Goal: Transaction & Acquisition: Purchase product/service

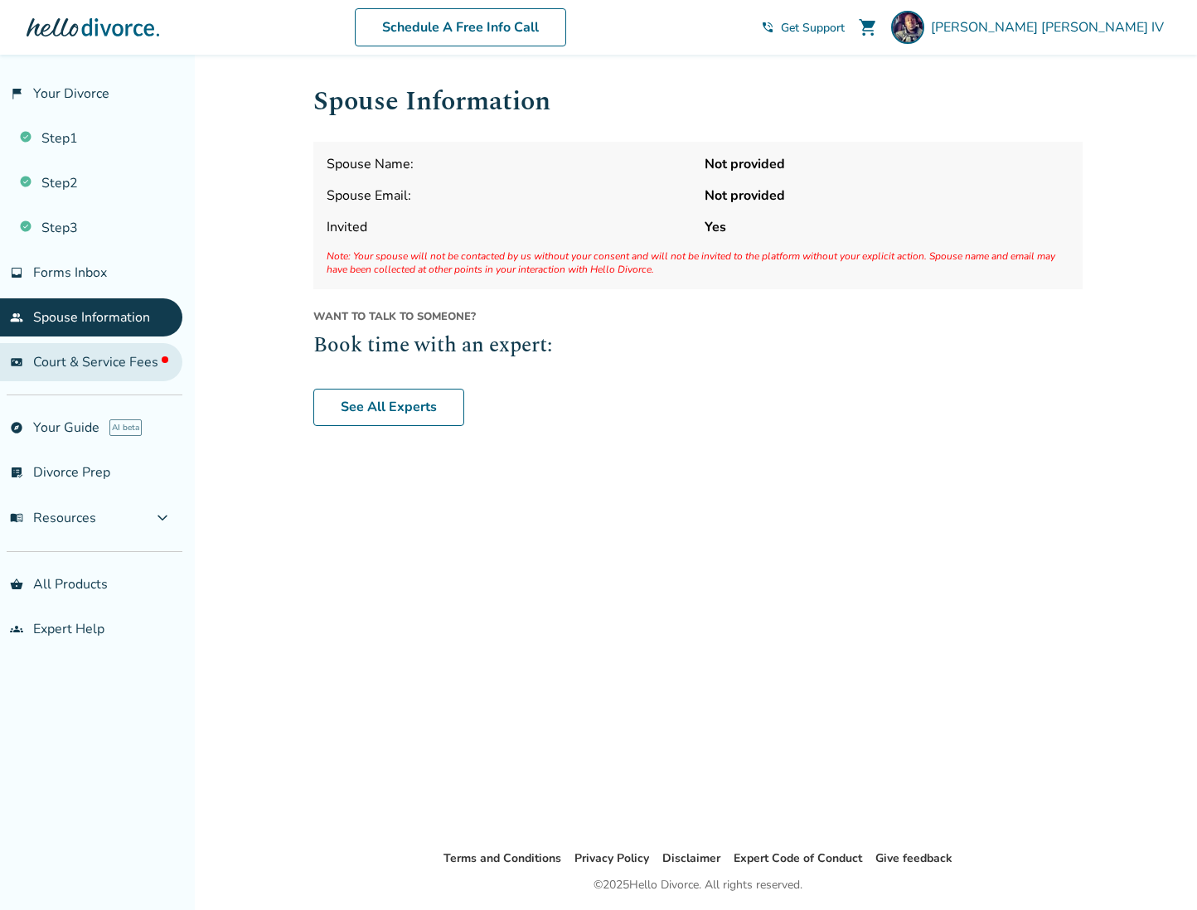
click at [96, 363] on span "Court & Service Fees" at bounding box center [100, 362] width 135 height 18
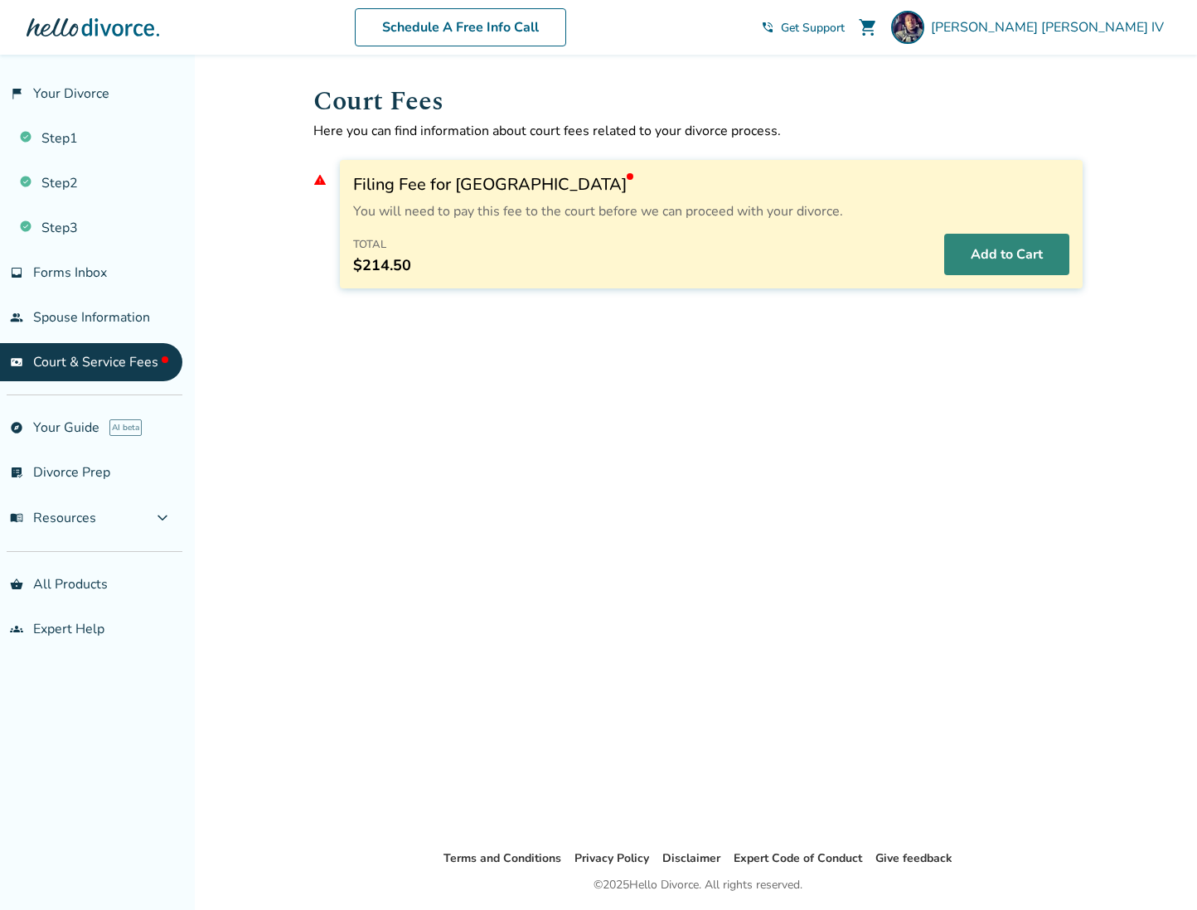
click at [1003, 262] on button "Add to Cart" at bounding box center [1006, 254] width 125 height 41
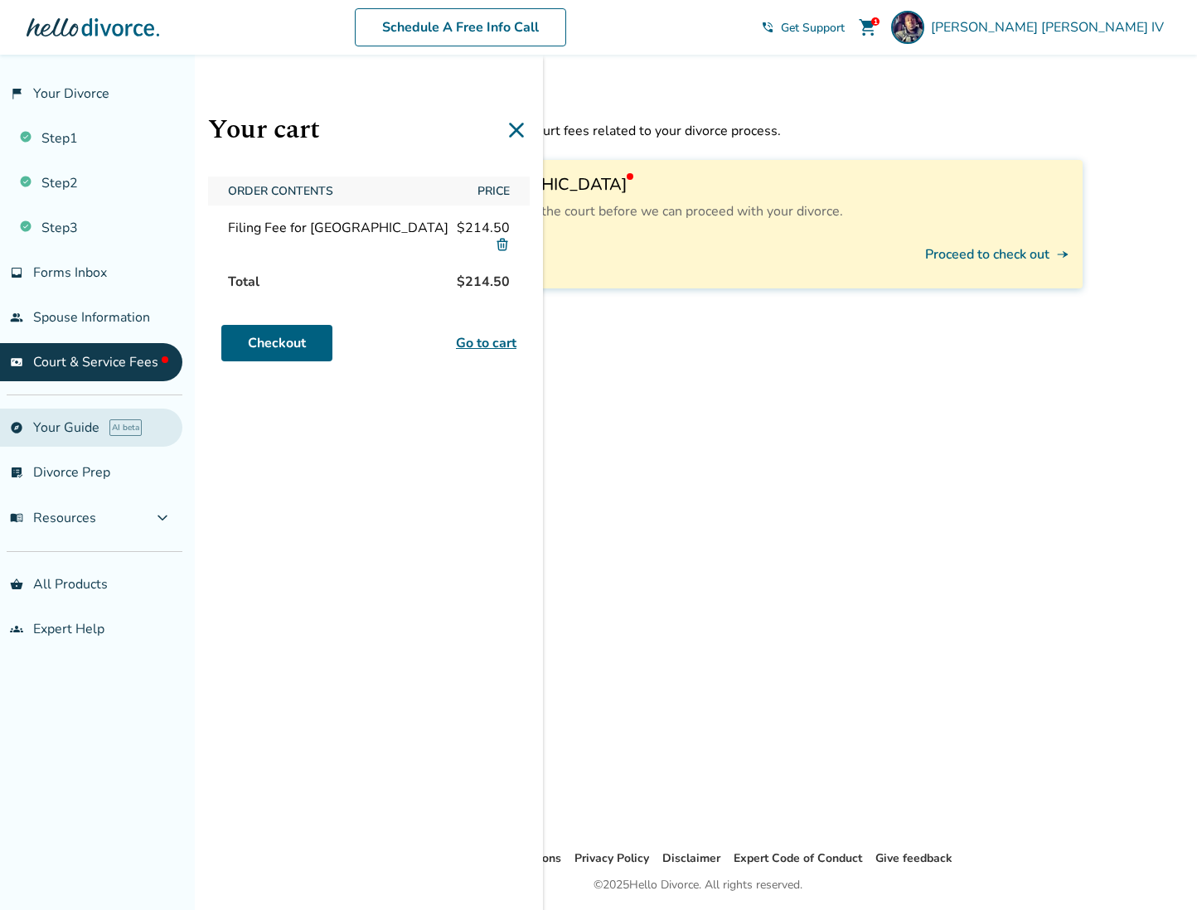
click at [64, 423] on link "explore Your Guide AI beta" at bounding box center [91, 428] width 182 height 38
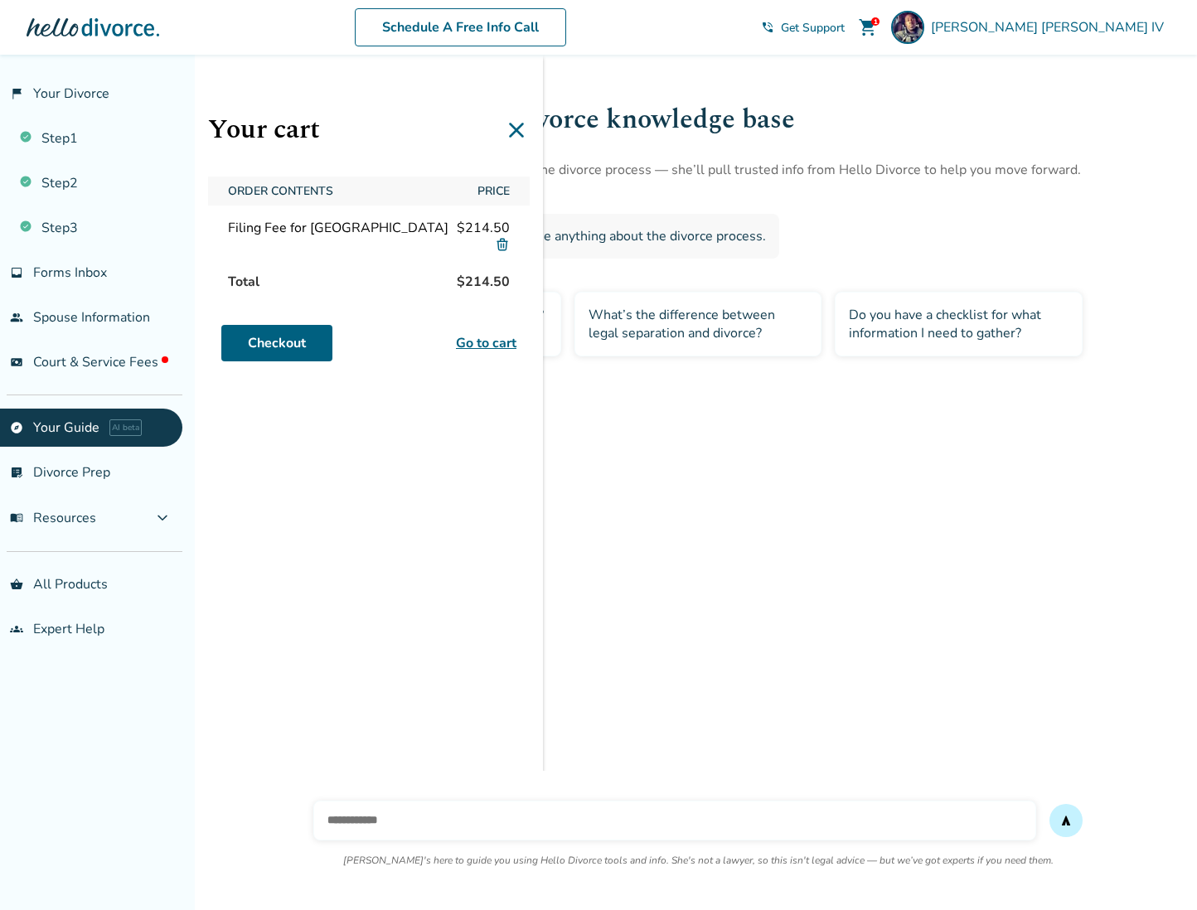
click at [510, 133] on icon at bounding box center [516, 130] width 27 height 27
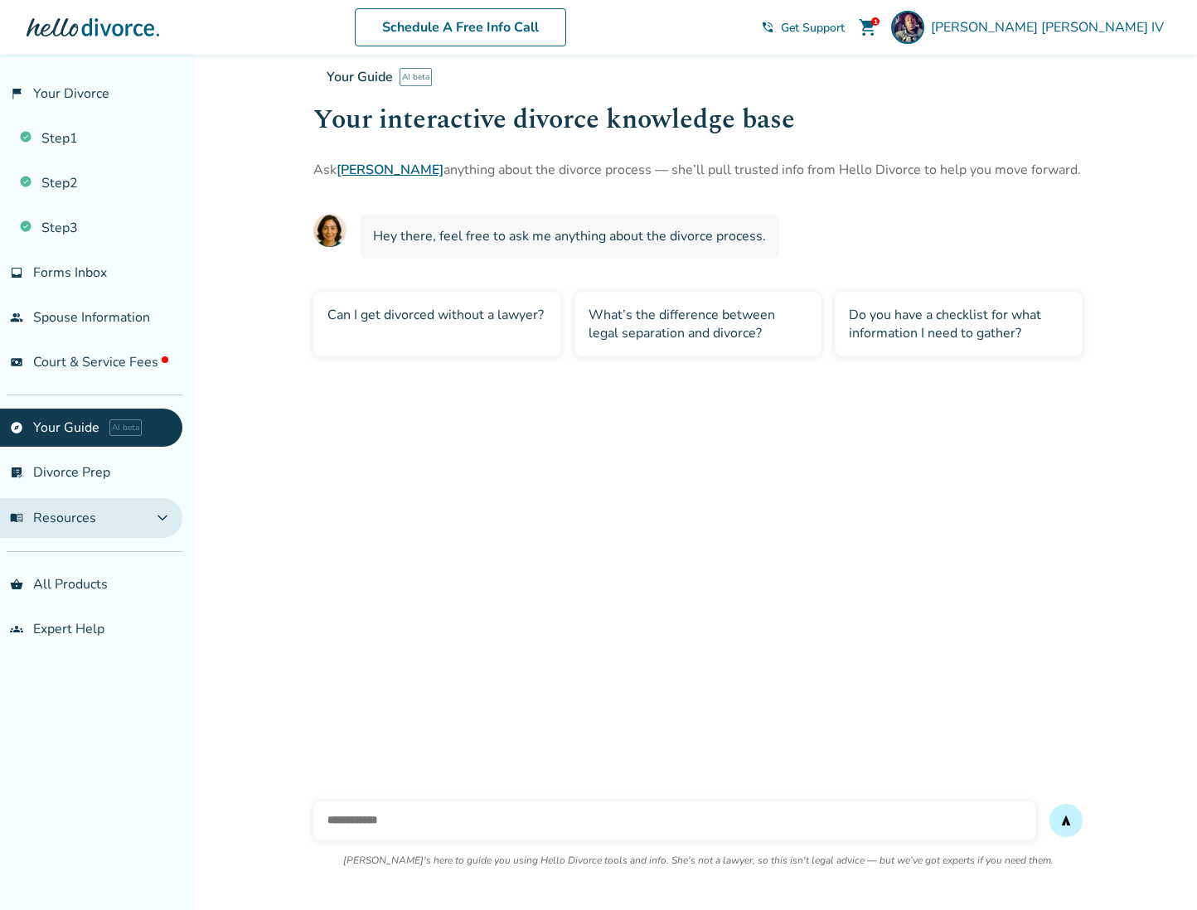
click at [77, 514] on span "menu_book Resources" at bounding box center [53, 518] width 86 height 18
click at [62, 516] on span "menu_book Resources" at bounding box center [53, 518] width 86 height 18
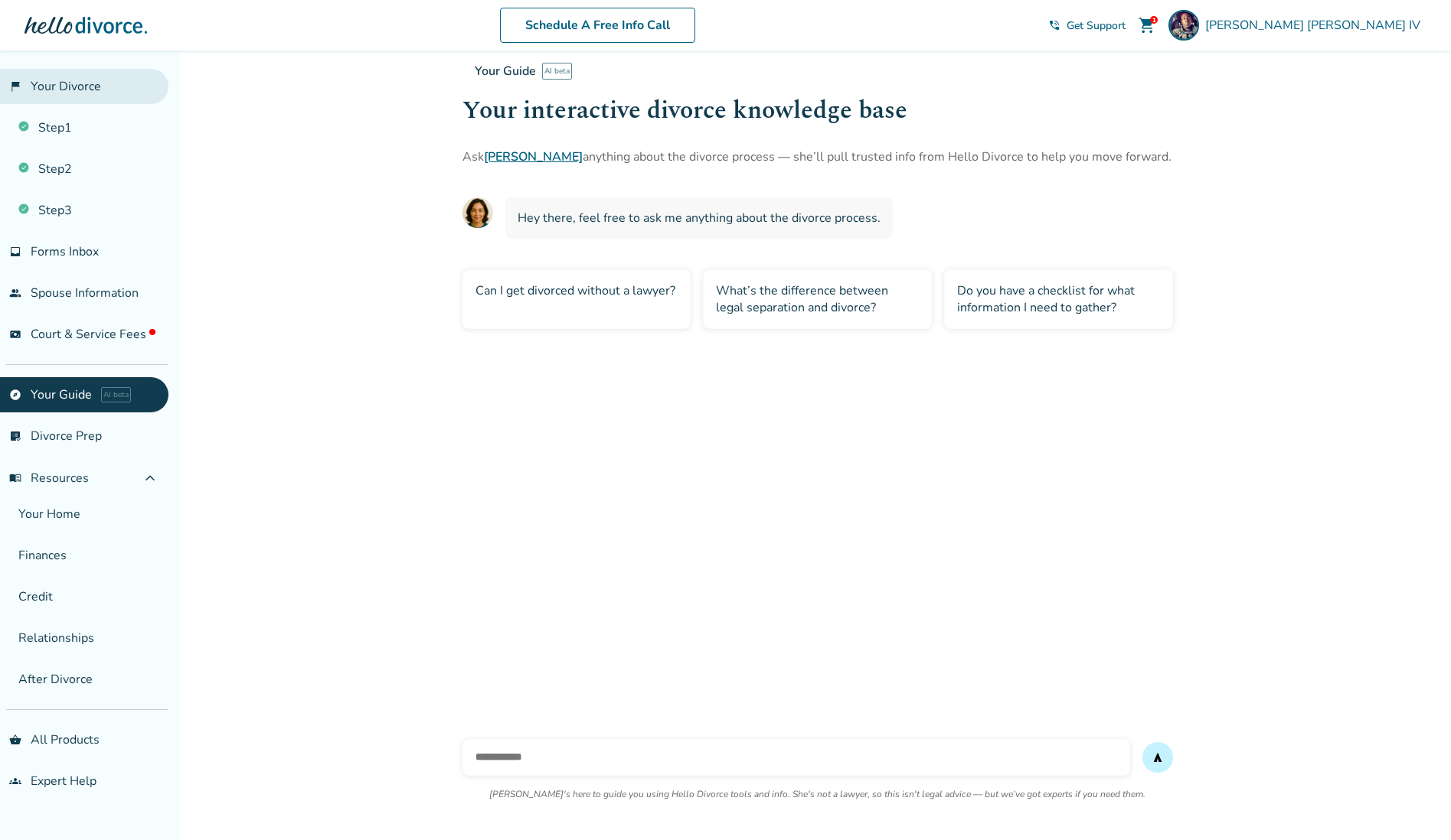
click at [62, 84] on link "flag_2 Your Divorce" at bounding box center [84, 87] width 168 height 35
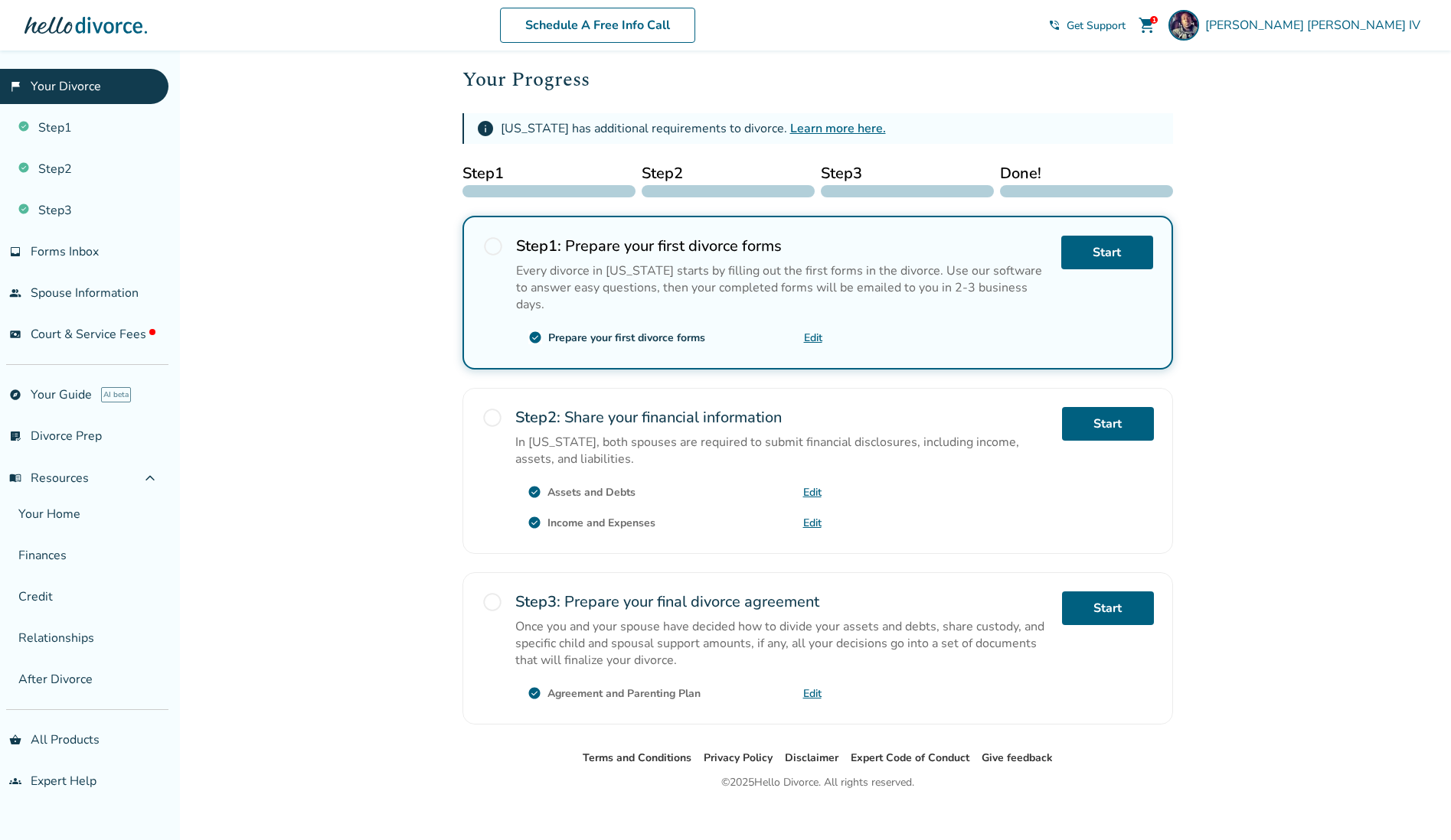
scroll to position [196, 0]
click at [58, 391] on link "explore Your Guide AI beta" at bounding box center [84, 395] width 168 height 35
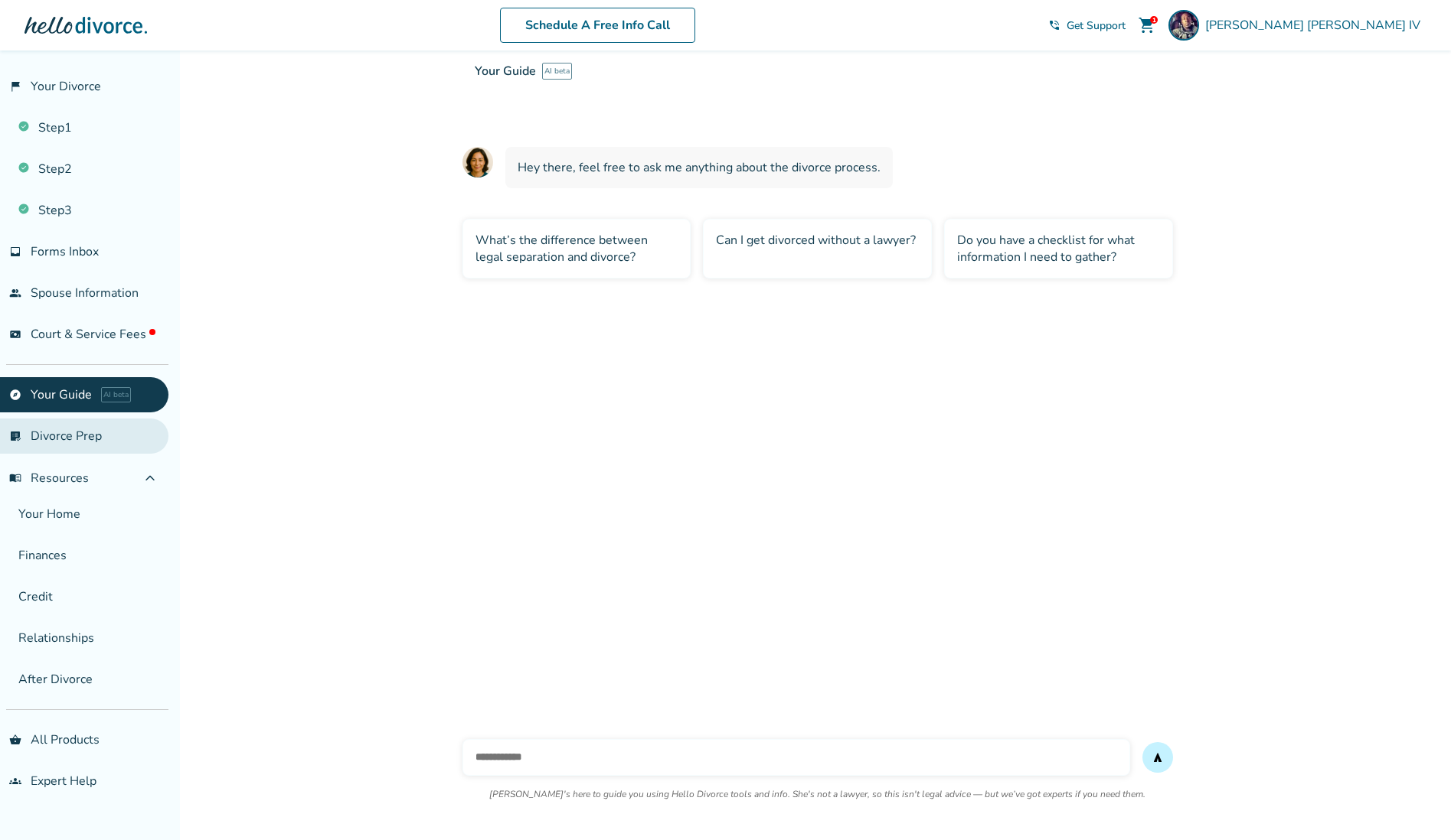
click at [78, 436] on link "list_alt_check Divorce Prep" at bounding box center [84, 436] width 168 height 35
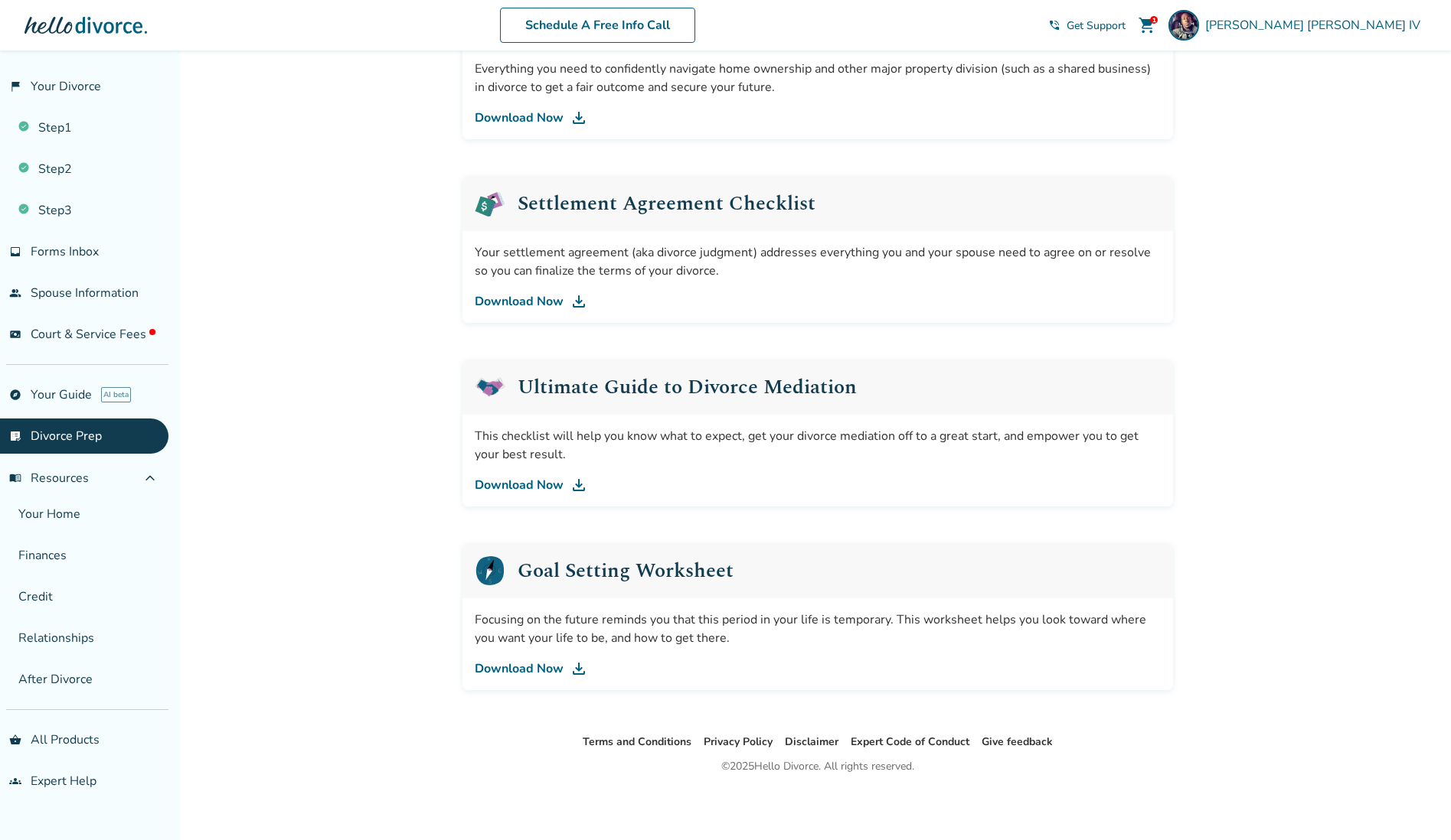
scroll to position [657, 0]
click at [78, 473] on span "menu_book Resources" at bounding box center [49, 478] width 79 height 17
click at [74, 439] on link "list_alt_check Divorce Prep" at bounding box center [84, 436] width 168 height 35
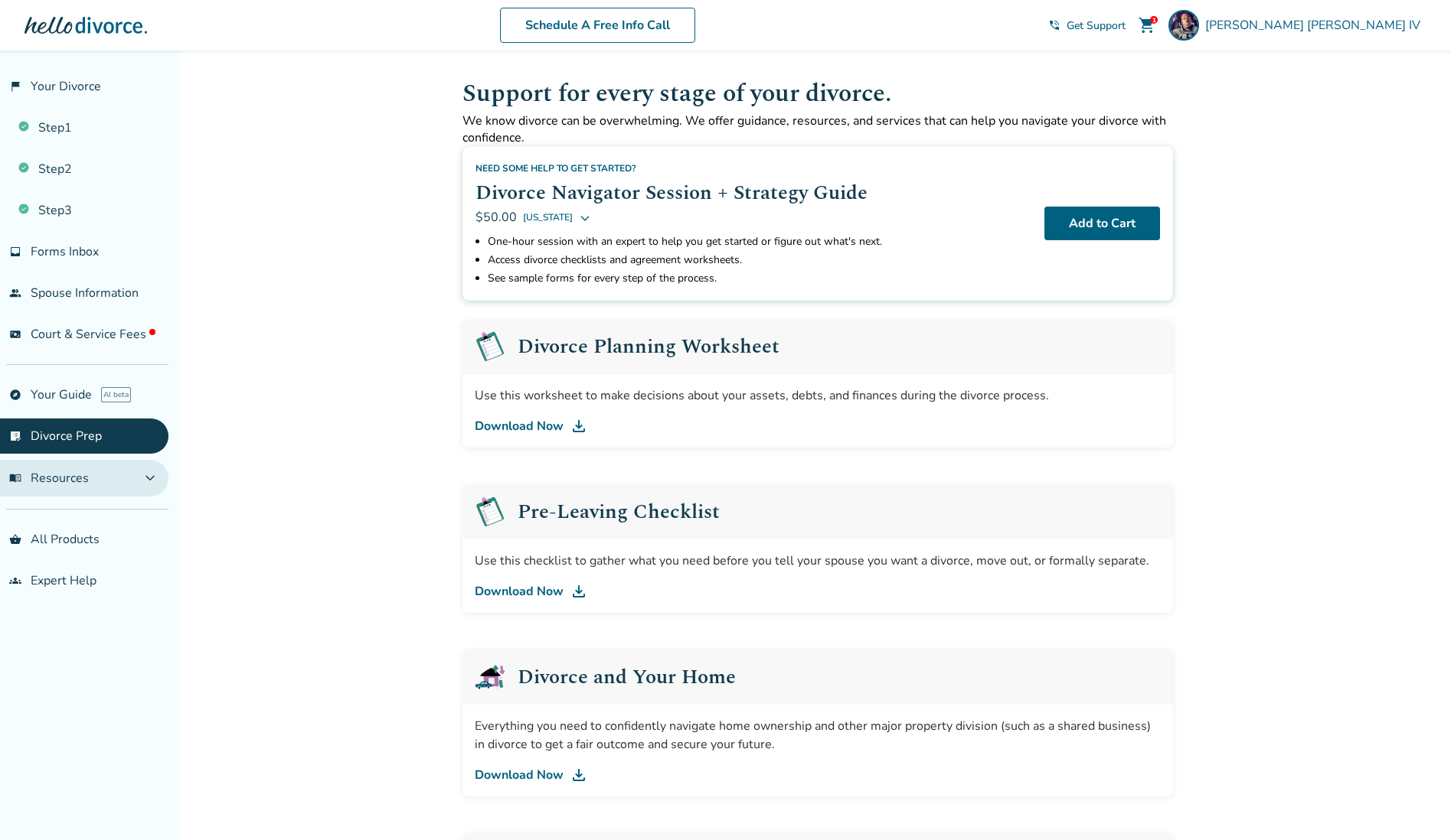
click at [51, 477] on span "menu_book Resources" at bounding box center [49, 478] width 79 height 17
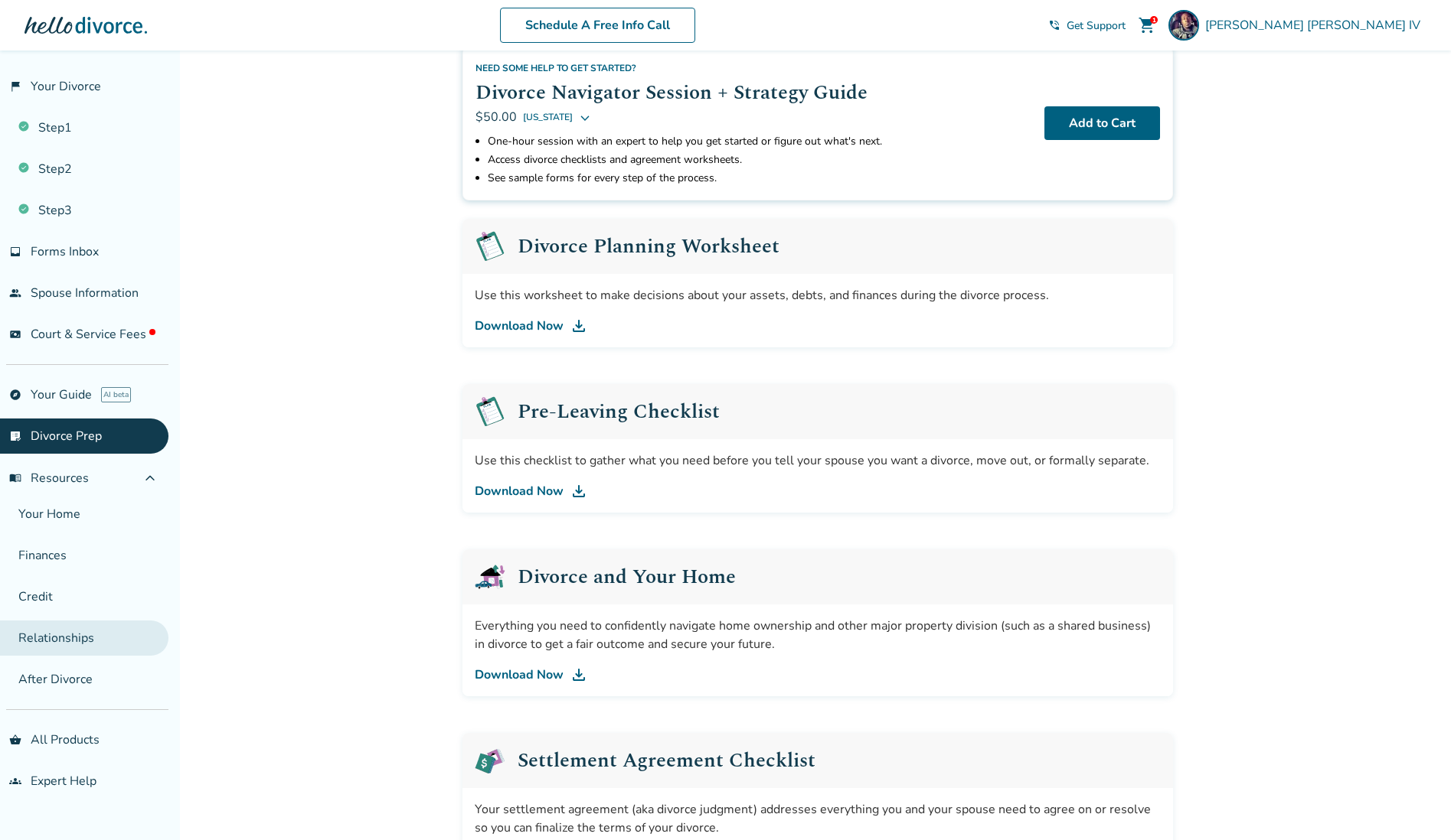
scroll to position [110, 0]
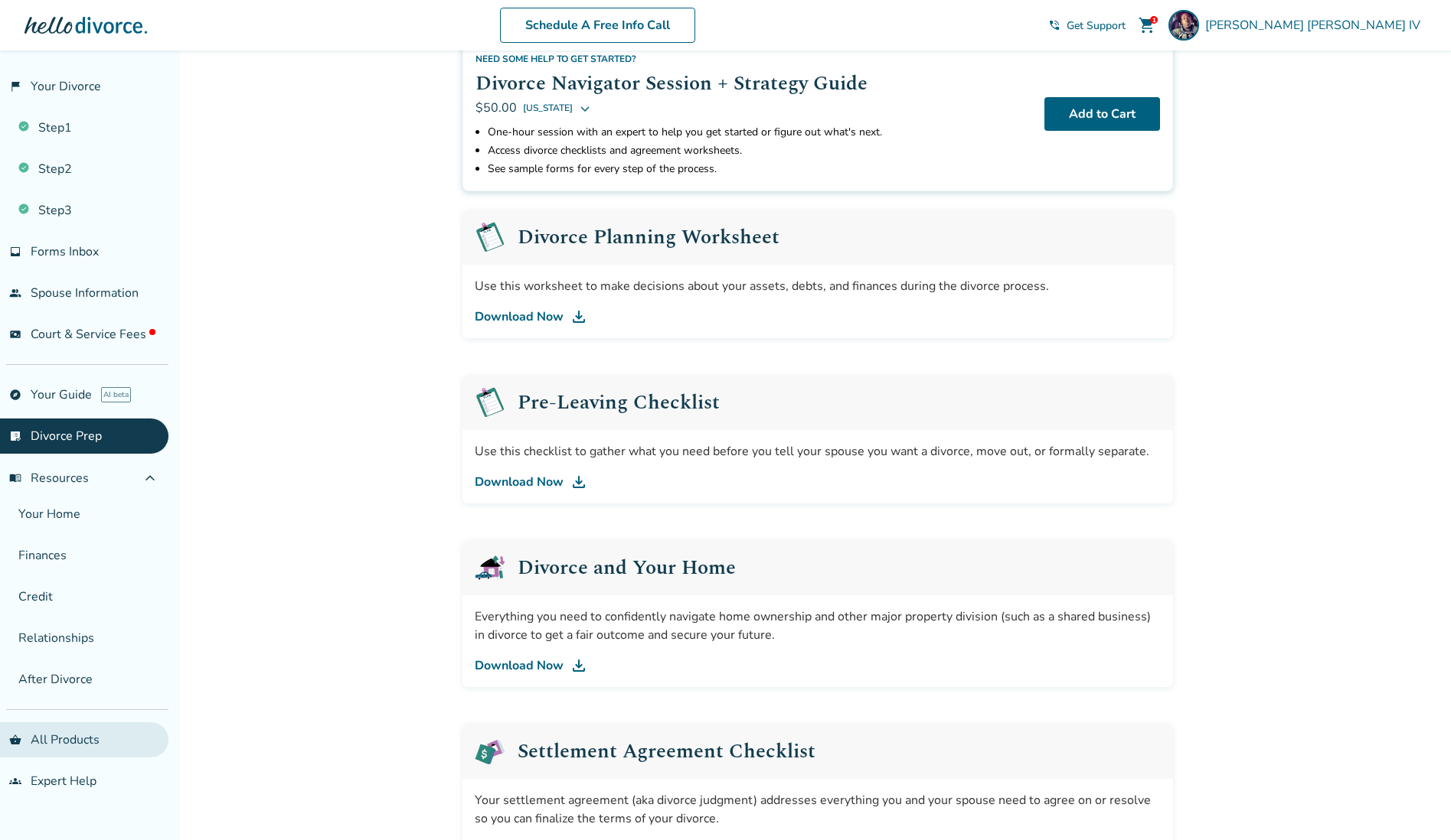
click at [56, 739] on link "shopping_basket All Products" at bounding box center [84, 739] width 168 height 35
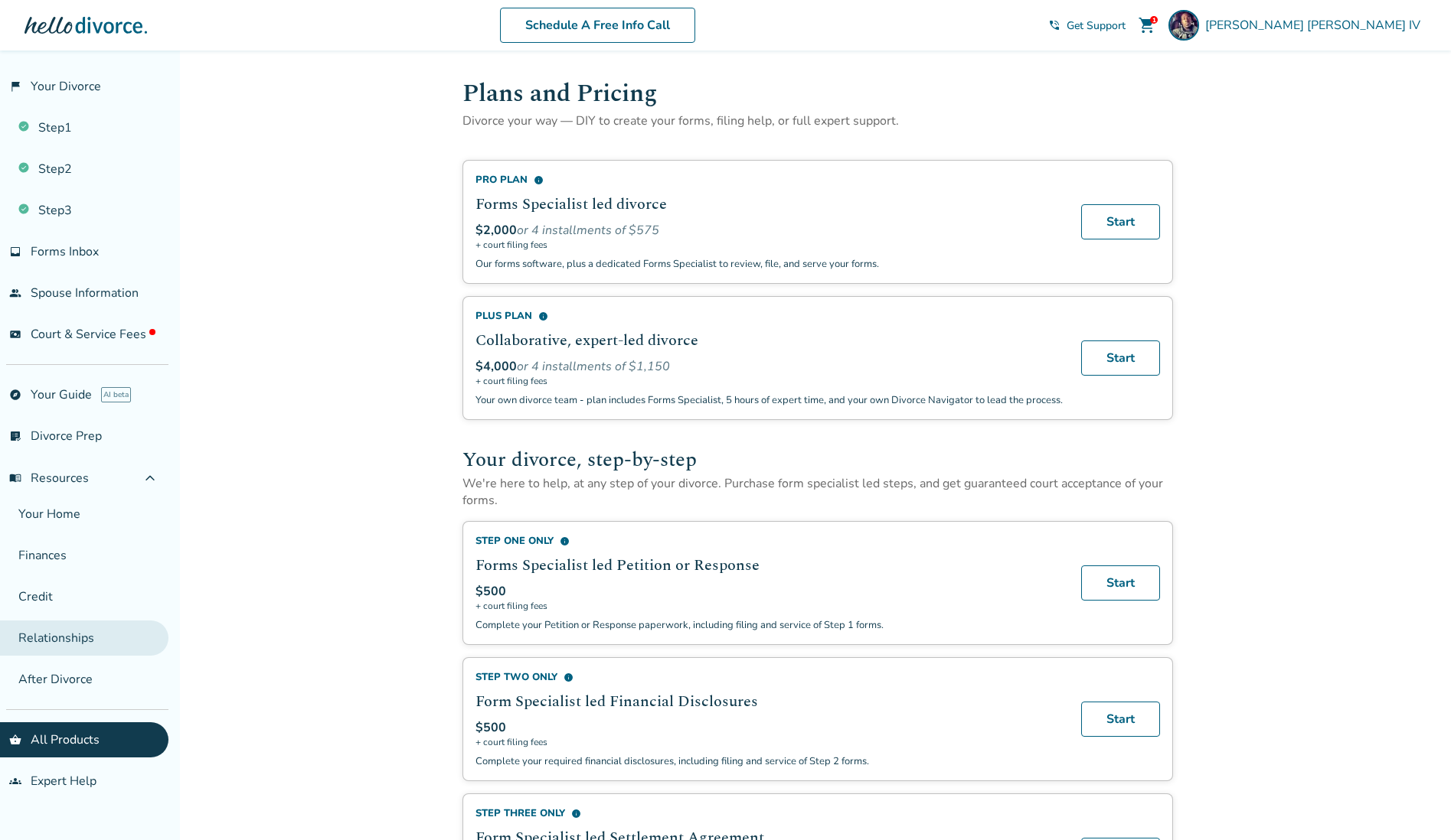
click at [49, 642] on link "Relationships" at bounding box center [84, 638] width 168 height 35
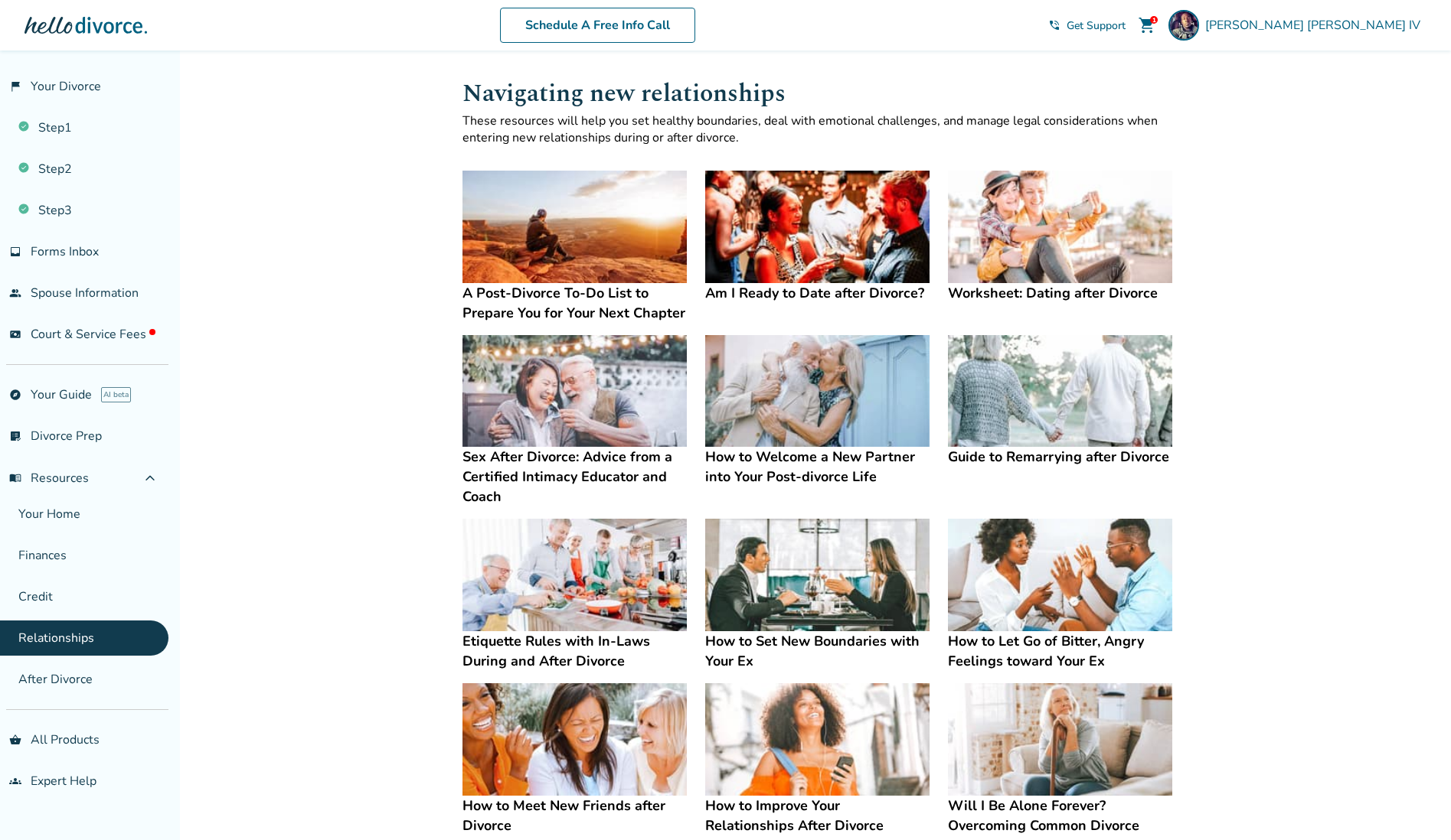
click at [804, 290] on h4 "Am I Ready to Date after Divorce?" at bounding box center [816, 294] width 224 height 20
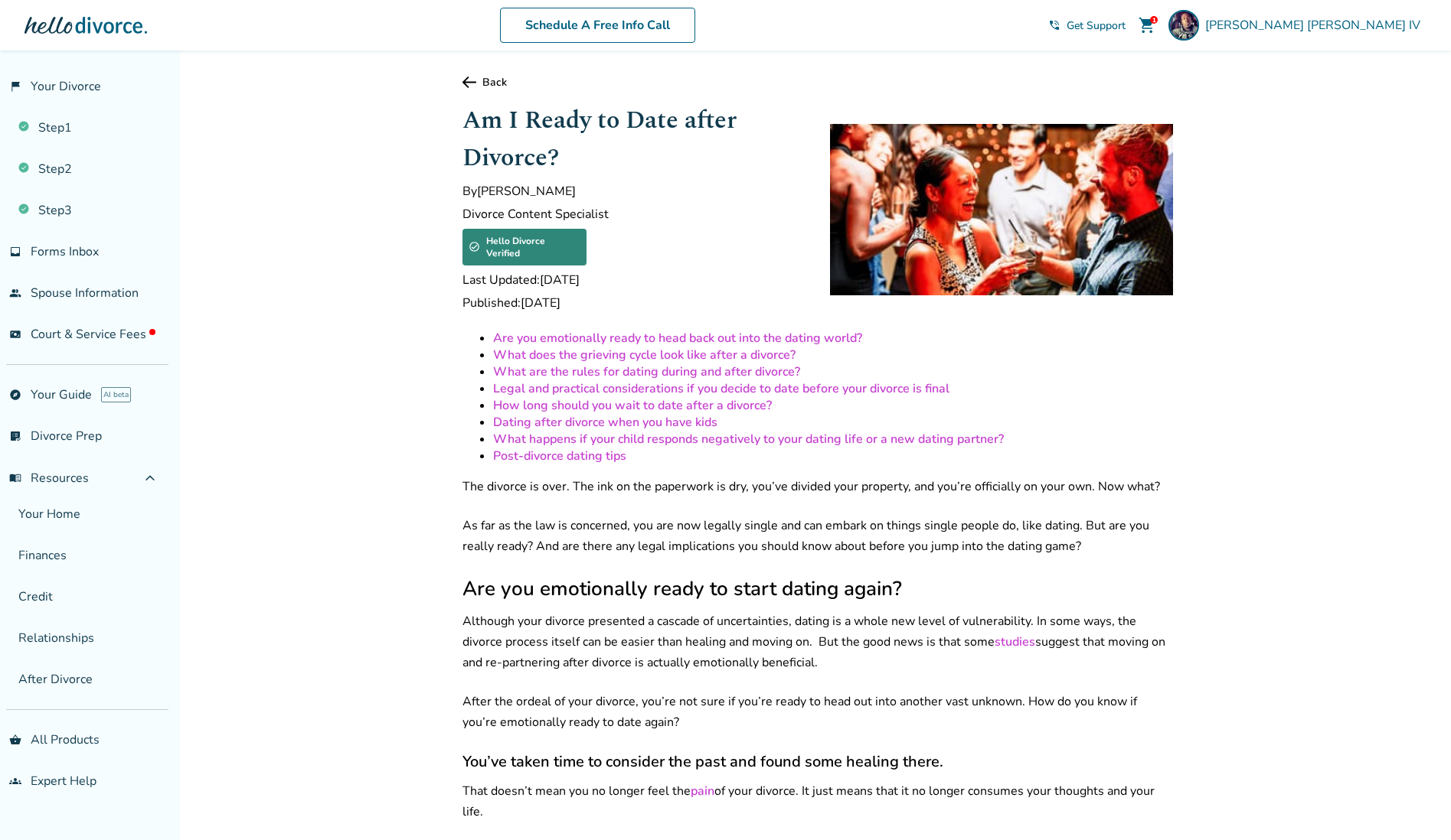
click at [573, 364] on link "What are the rules for dating during and after divorce?" at bounding box center [647, 372] width 307 height 17
click at [550, 364] on link "What are the rules for dating during and after divorce?" at bounding box center [647, 372] width 307 height 17
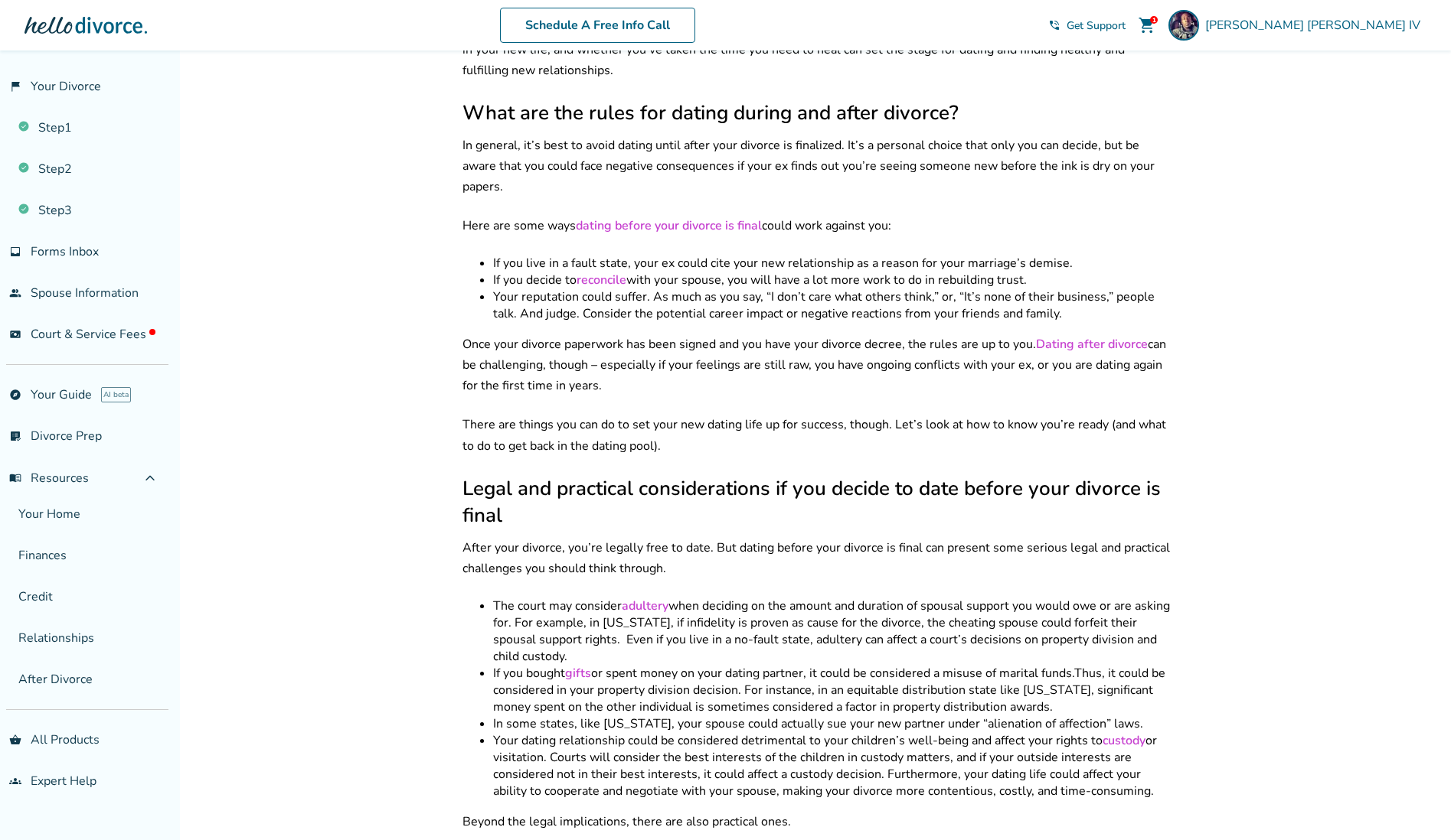
scroll to position [1458, 0]
click at [1075, 338] on link "Dating after divorce" at bounding box center [1091, 346] width 112 height 17
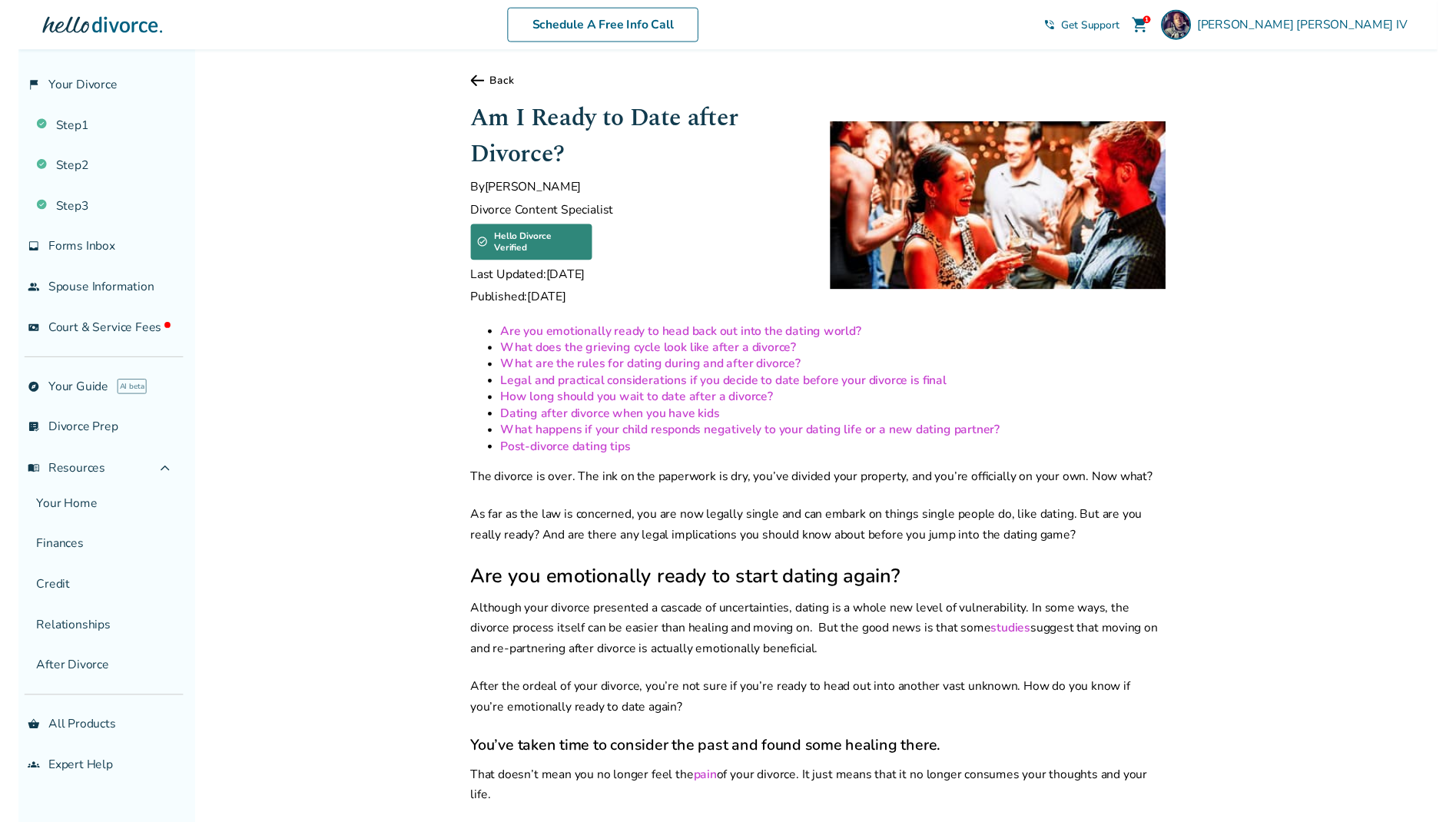
scroll to position [0, 0]
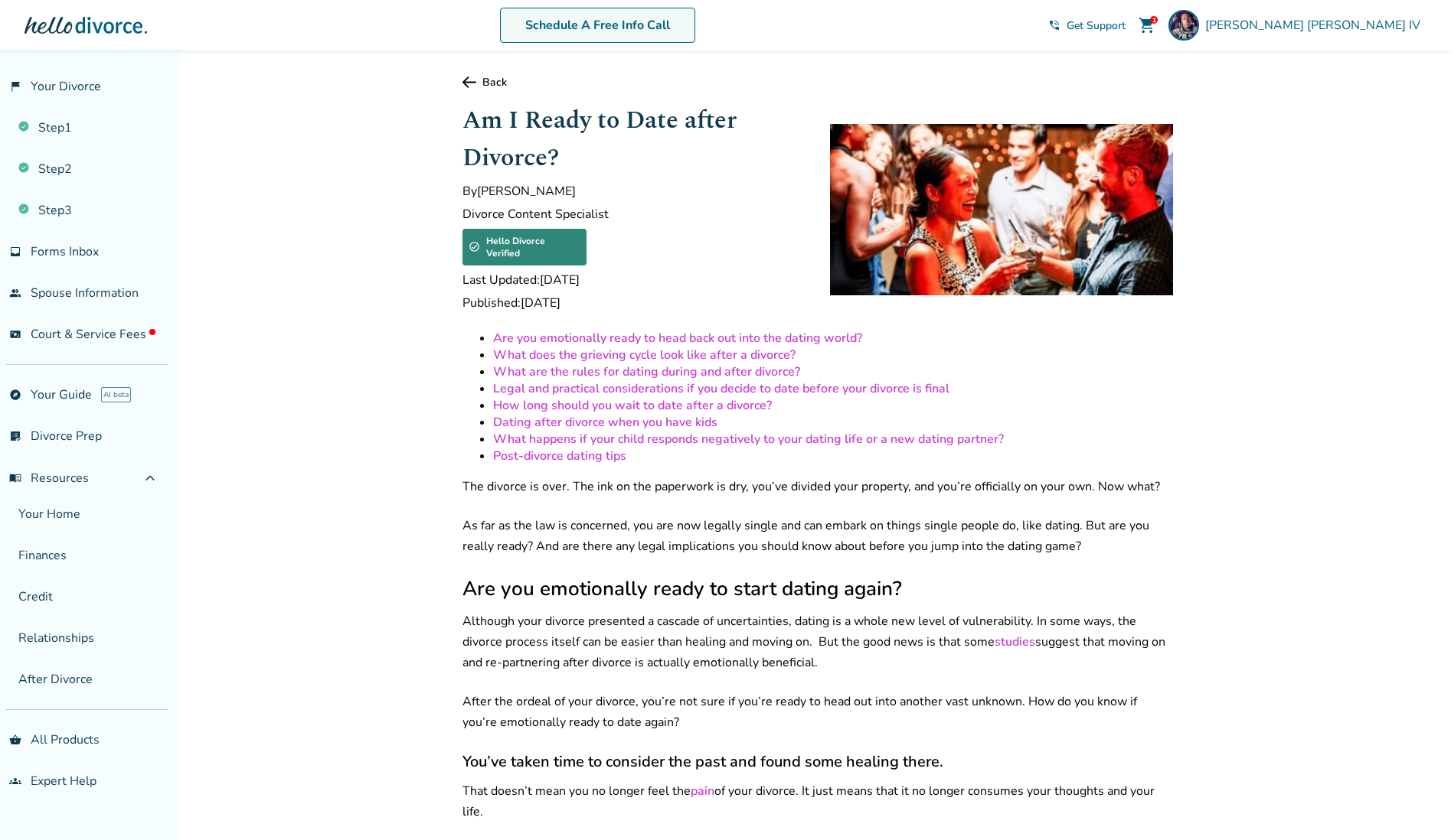
click at [678, 27] on link "Schedule A Free Info Call" at bounding box center [597, 25] width 195 height 35
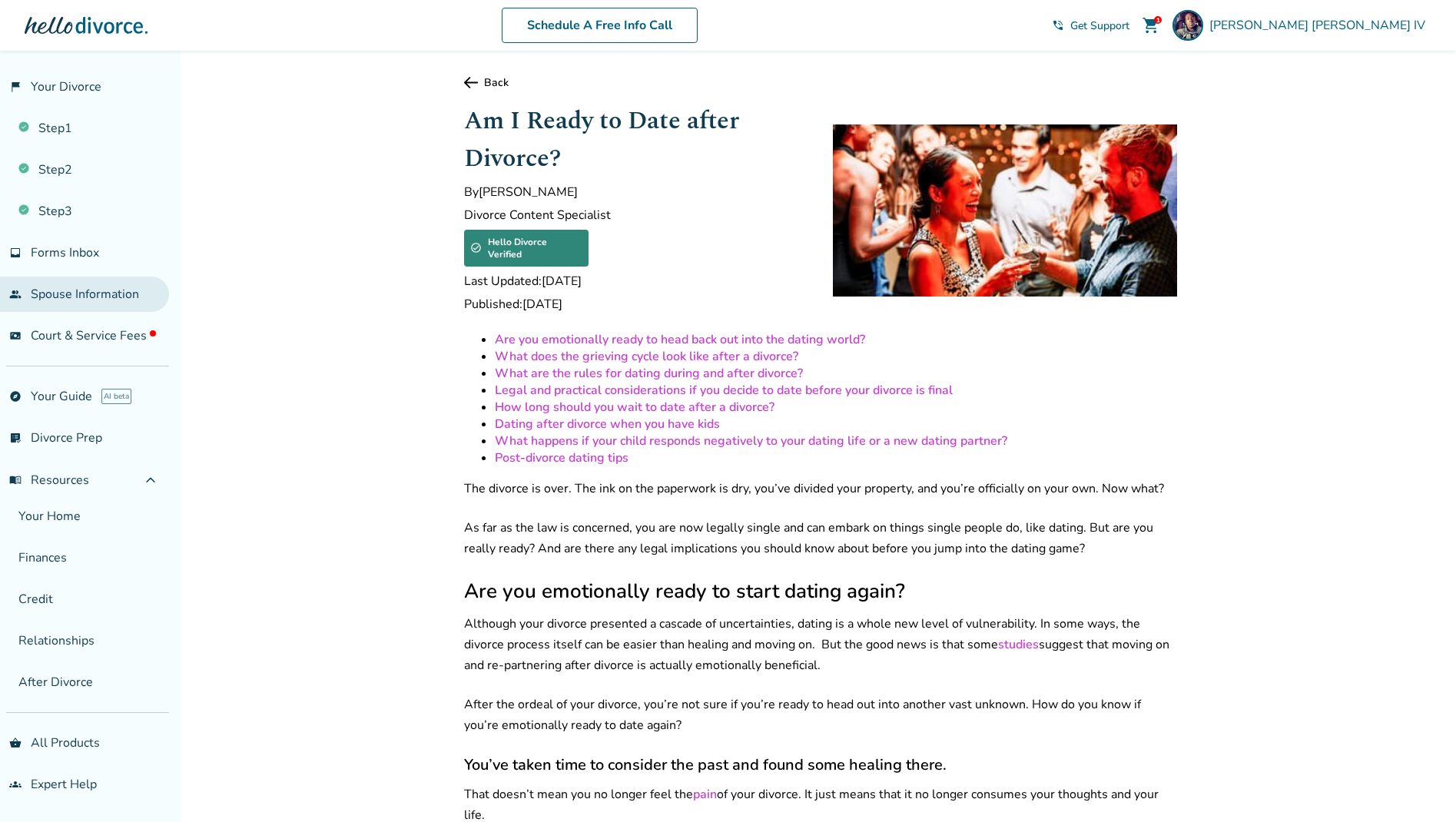
click at [95, 296] on link "people Spouse Information" at bounding box center [84, 294] width 169 height 35
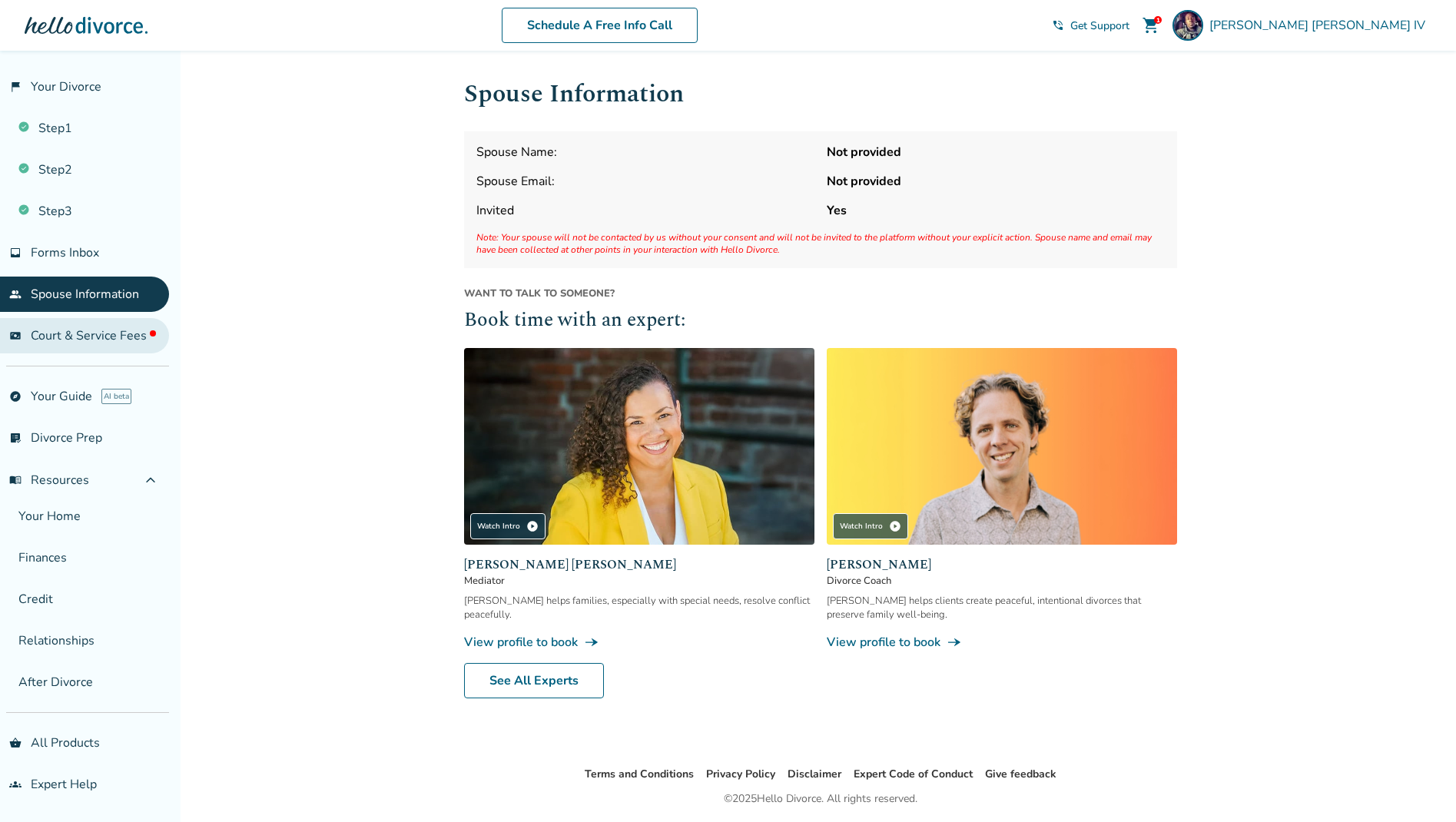
click at [67, 335] on span "Court & Service Fees" at bounding box center [93, 335] width 125 height 17
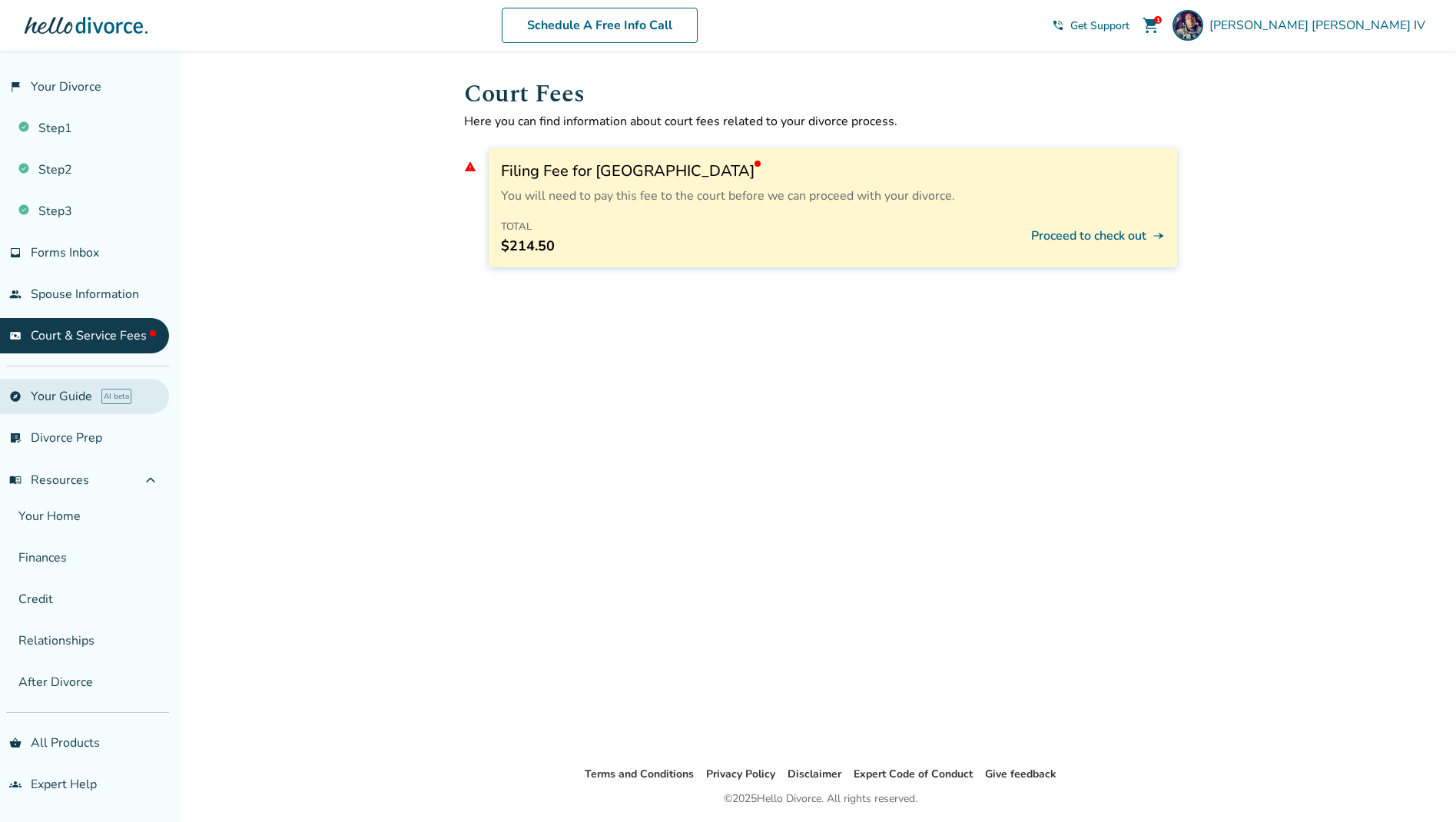
click at [57, 395] on link "explore Your Guide AI beta" at bounding box center [84, 397] width 169 height 35
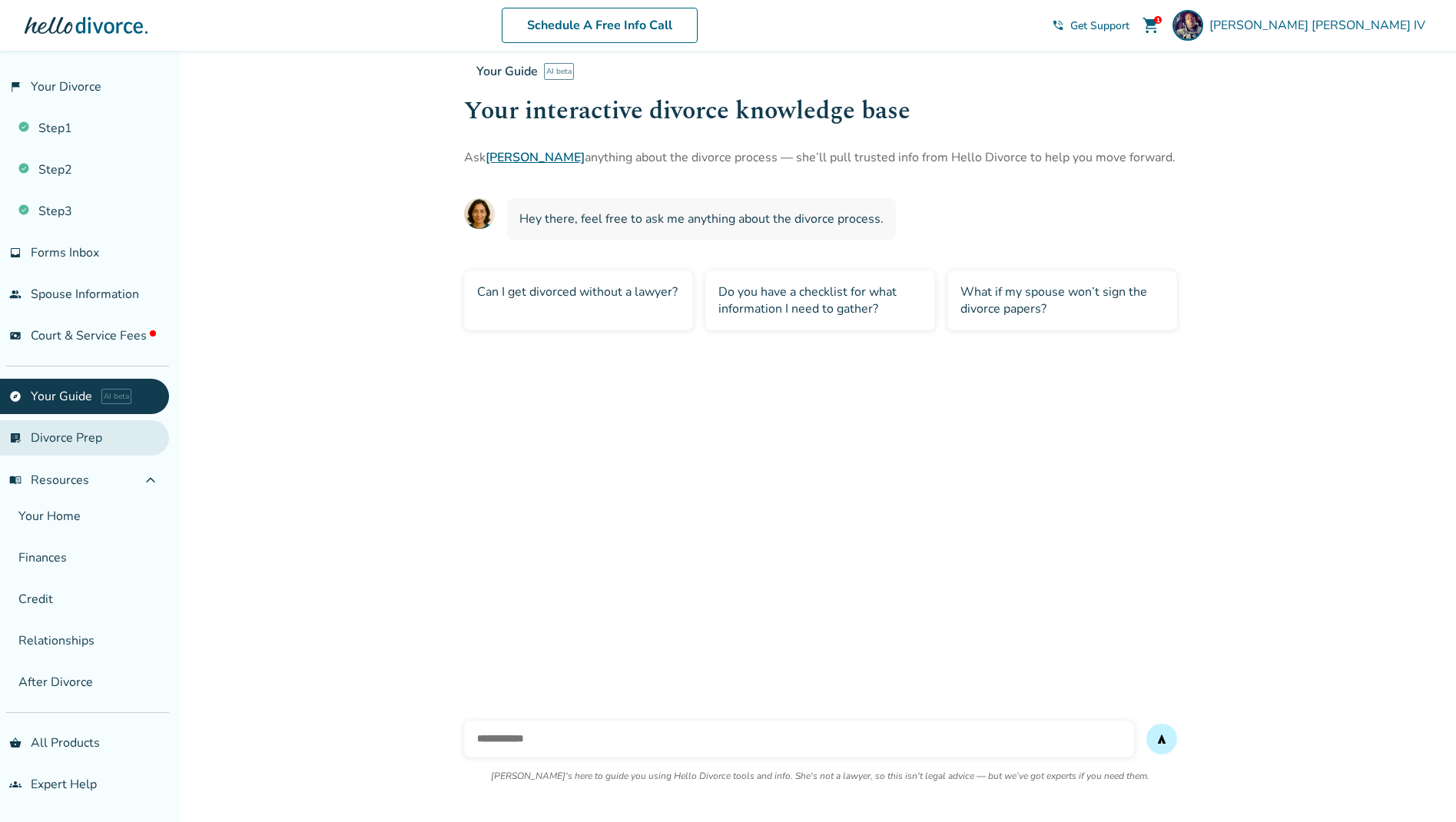
click at [57, 437] on link "list_alt_check Divorce Prep" at bounding box center [84, 437] width 169 height 35
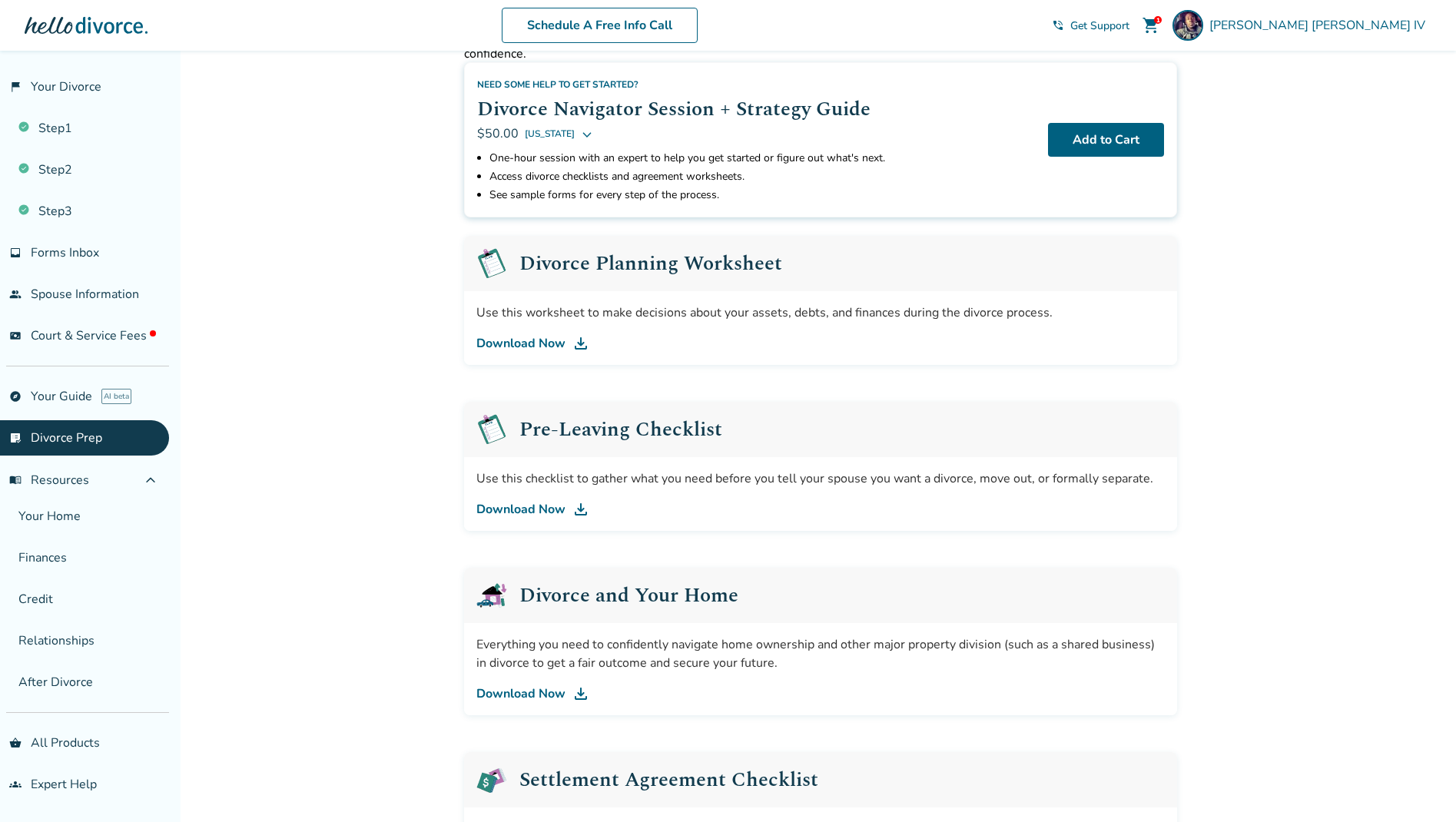
scroll to position [86, 0]
click at [55, 473] on span "menu_book Resources" at bounding box center [49, 480] width 80 height 17
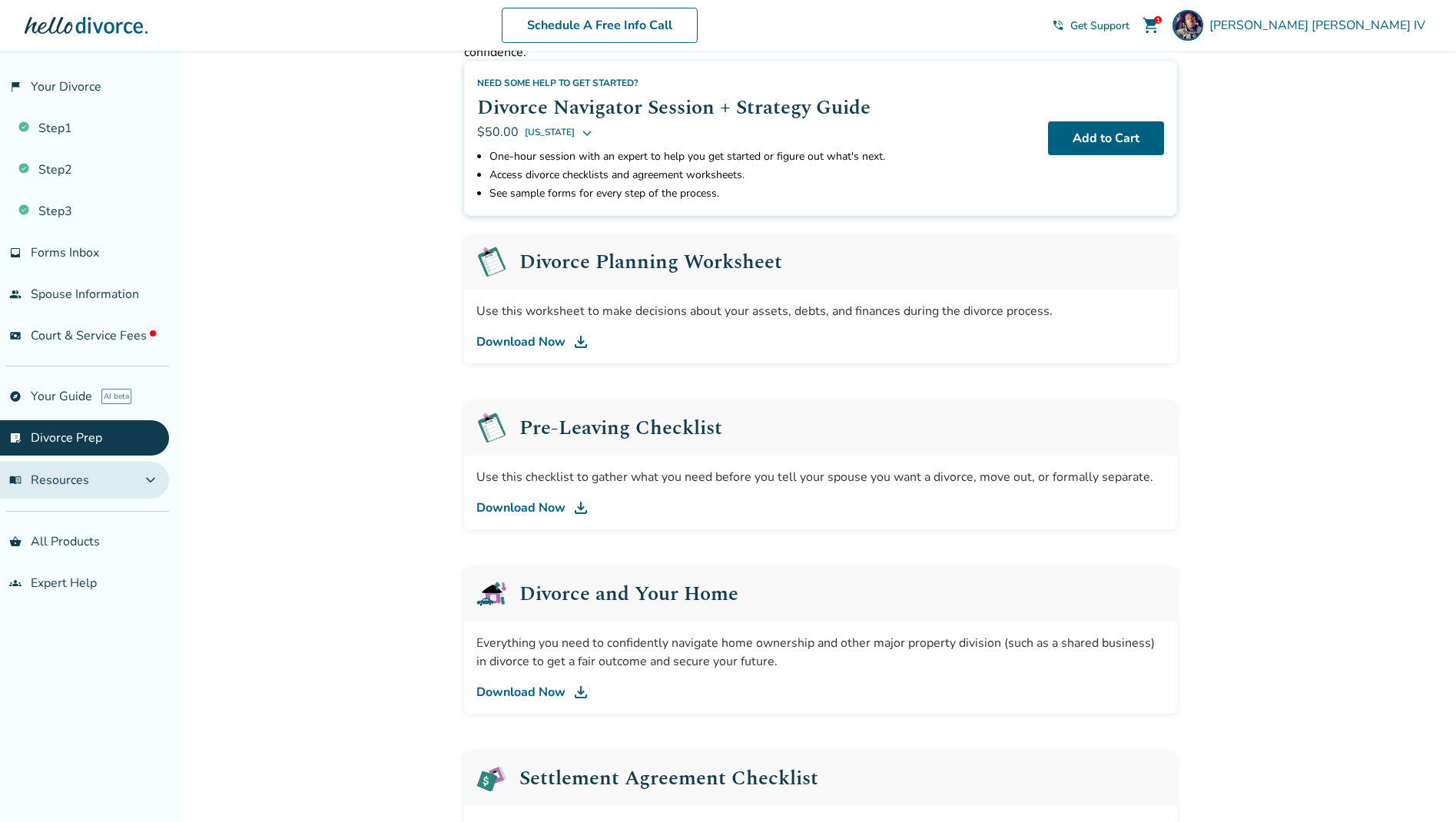
click at [55, 473] on span "menu_book Resources" at bounding box center [49, 480] width 80 height 17
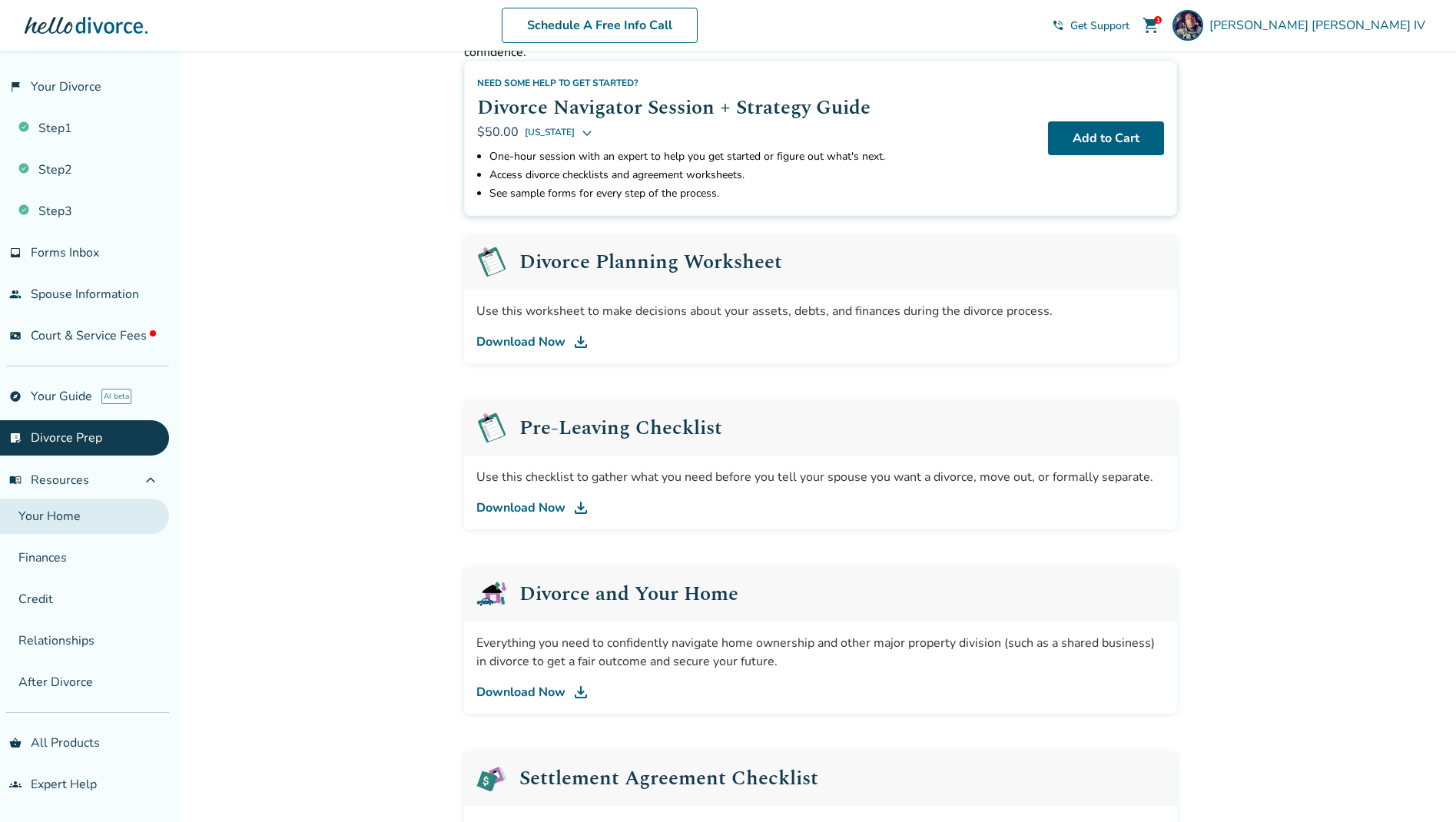
click at [61, 522] on link "Your Home" at bounding box center [84, 516] width 169 height 35
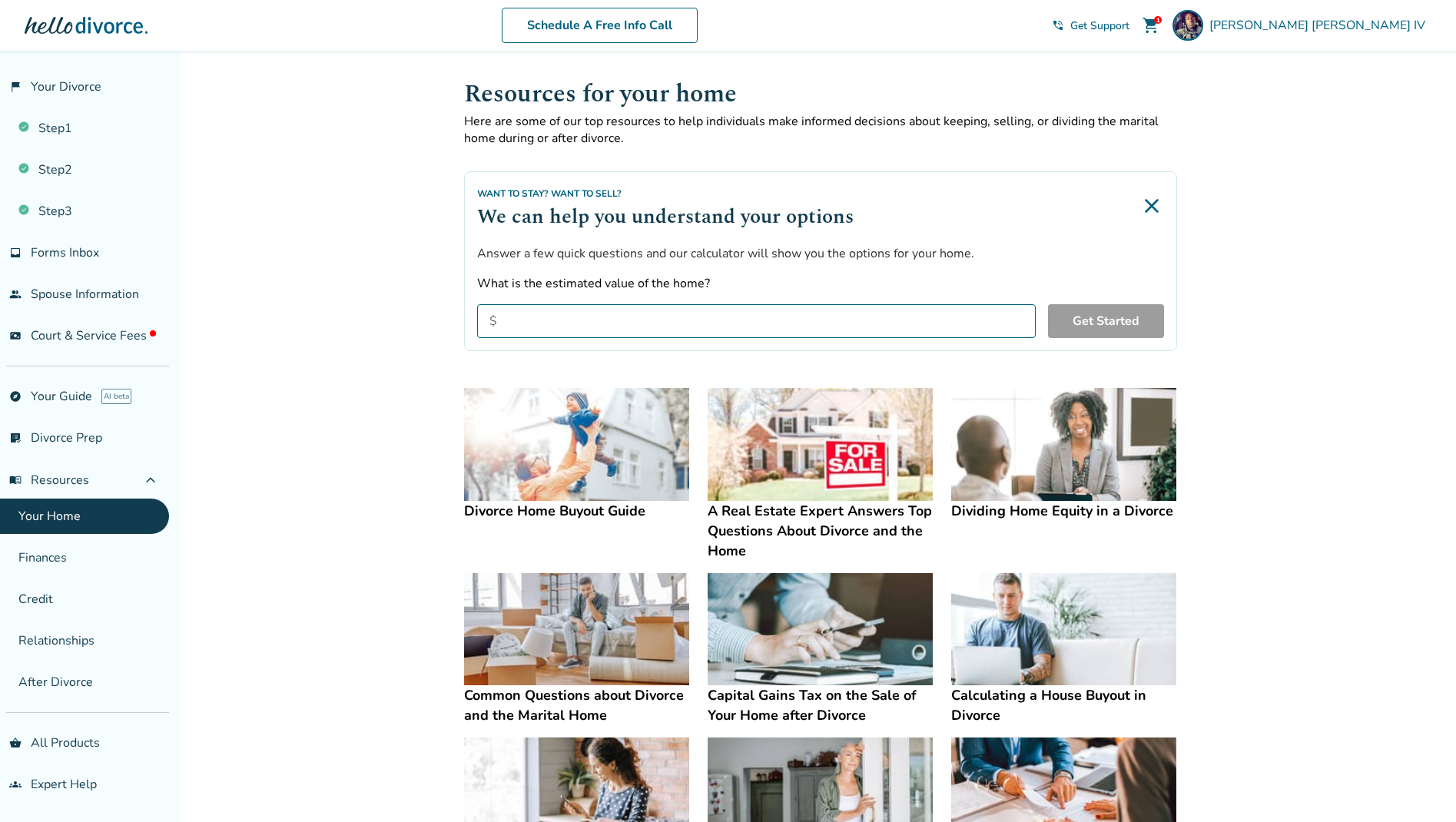
click at [1108, 23] on span "Get Support" at bounding box center [1100, 26] width 59 height 15
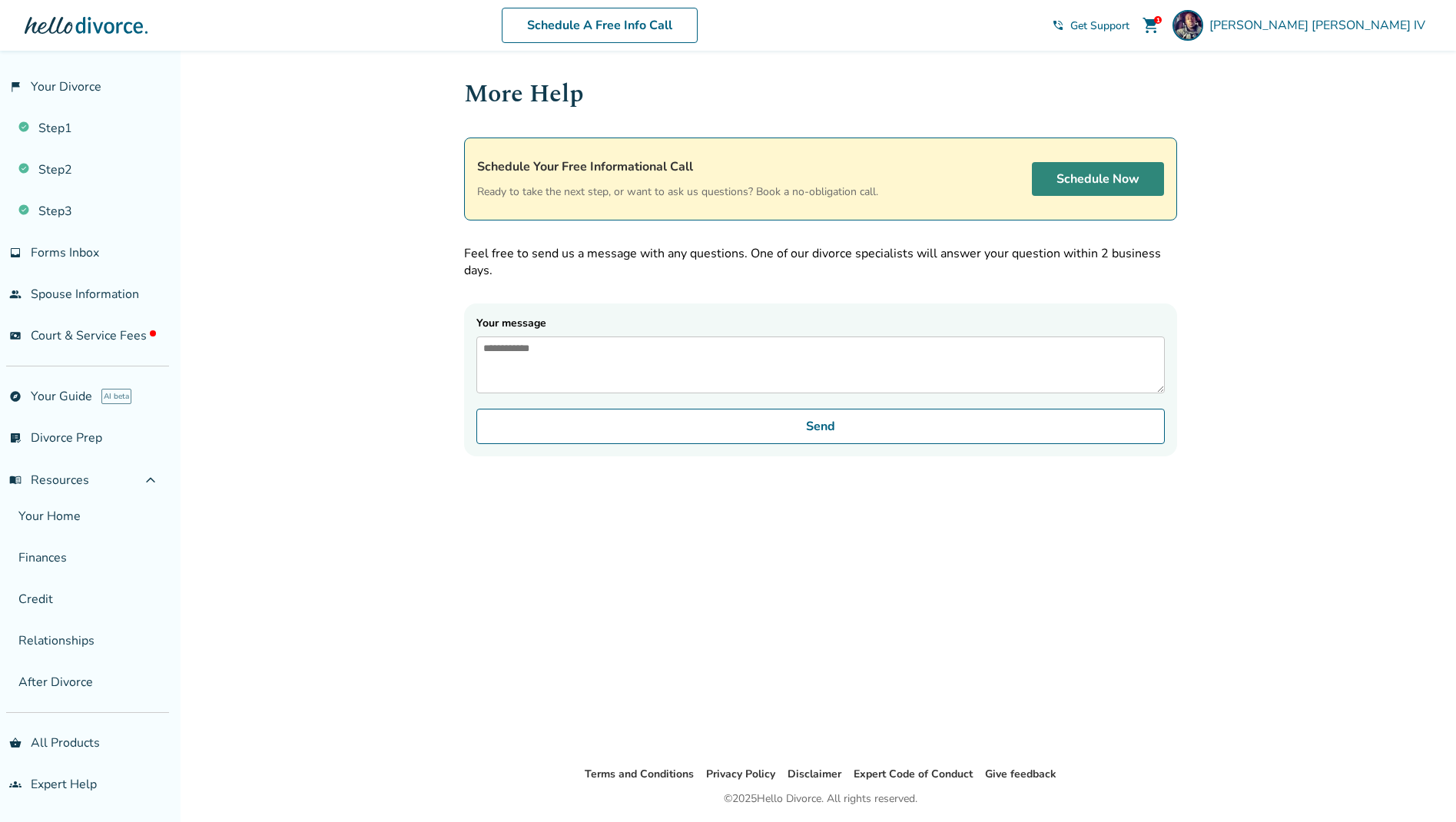
click at [1086, 179] on link "Schedule Now" at bounding box center [1097, 179] width 133 height 33
click at [61, 335] on span "Court & Service Fees" at bounding box center [93, 335] width 125 height 17
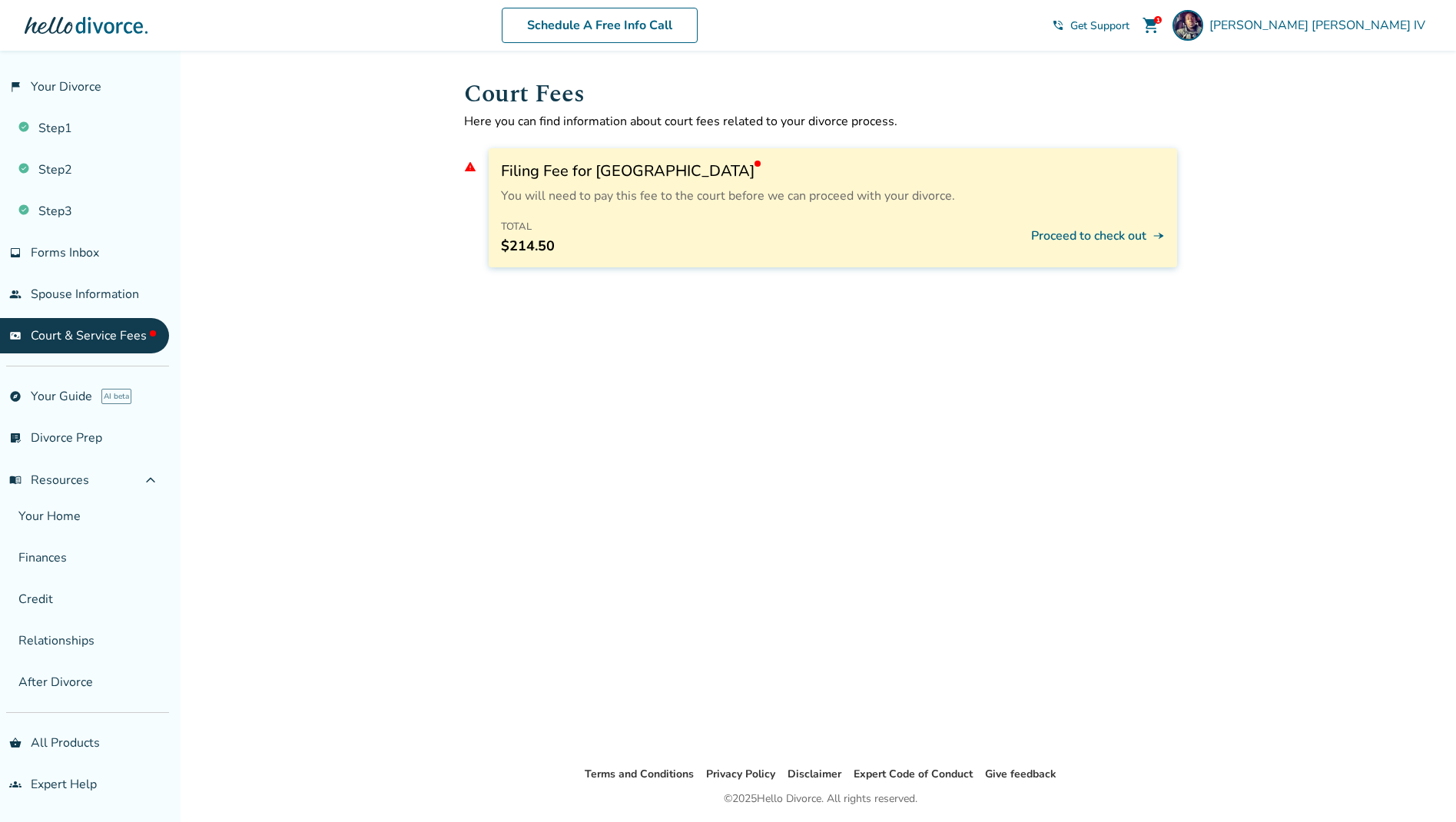
click at [1061, 235] on button "Proceed to check out line_end_arrow_notch" at bounding box center [1097, 235] width 133 height 38
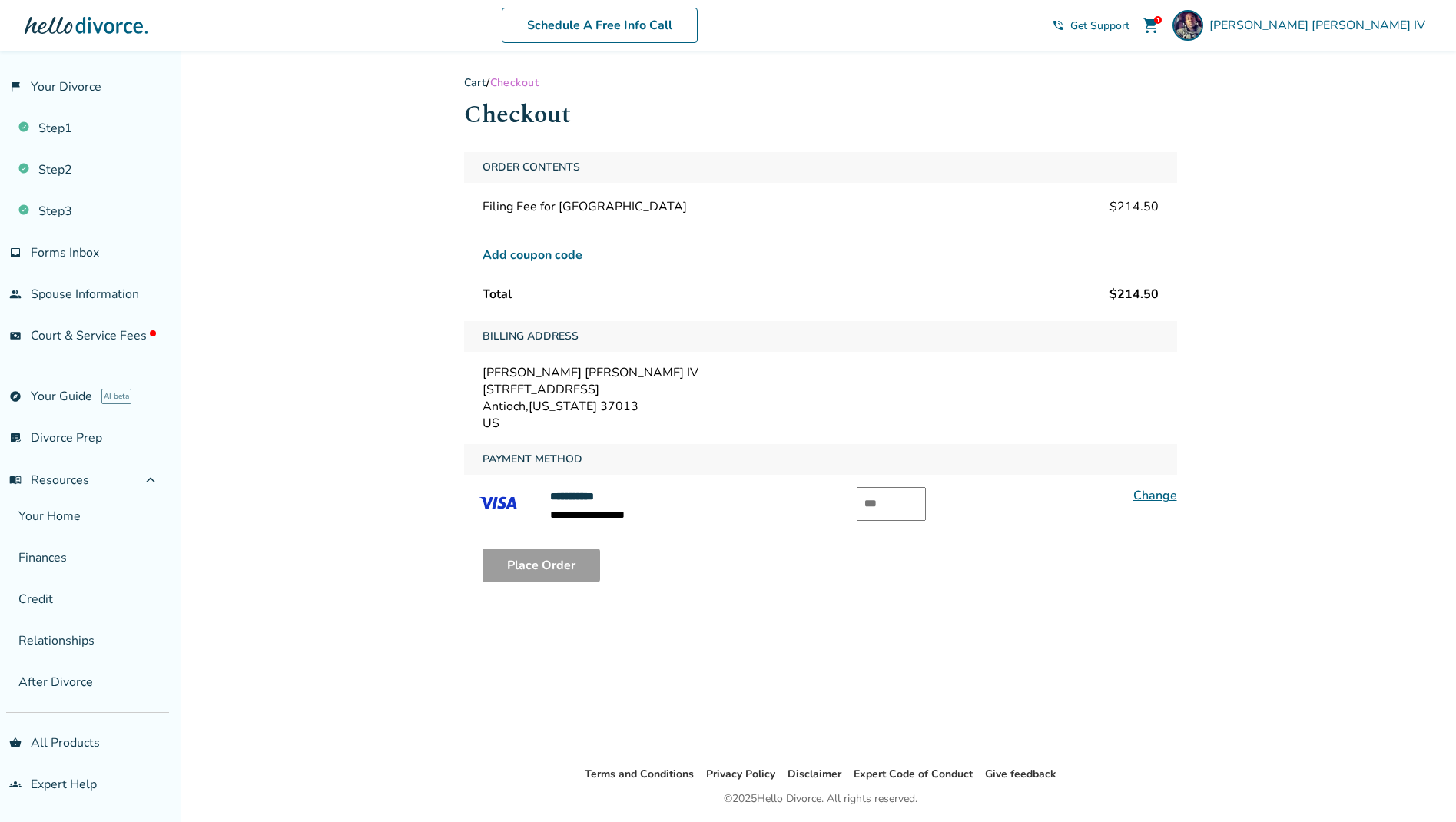
click at [888, 501] on input "text" at bounding box center [891, 503] width 70 height 33
click at [895, 499] on input "text" at bounding box center [891, 503] width 70 height 33
type input "***"
click at [536, 567] on button "Place Order" at bounding box center [540, 565] width 118 height 33
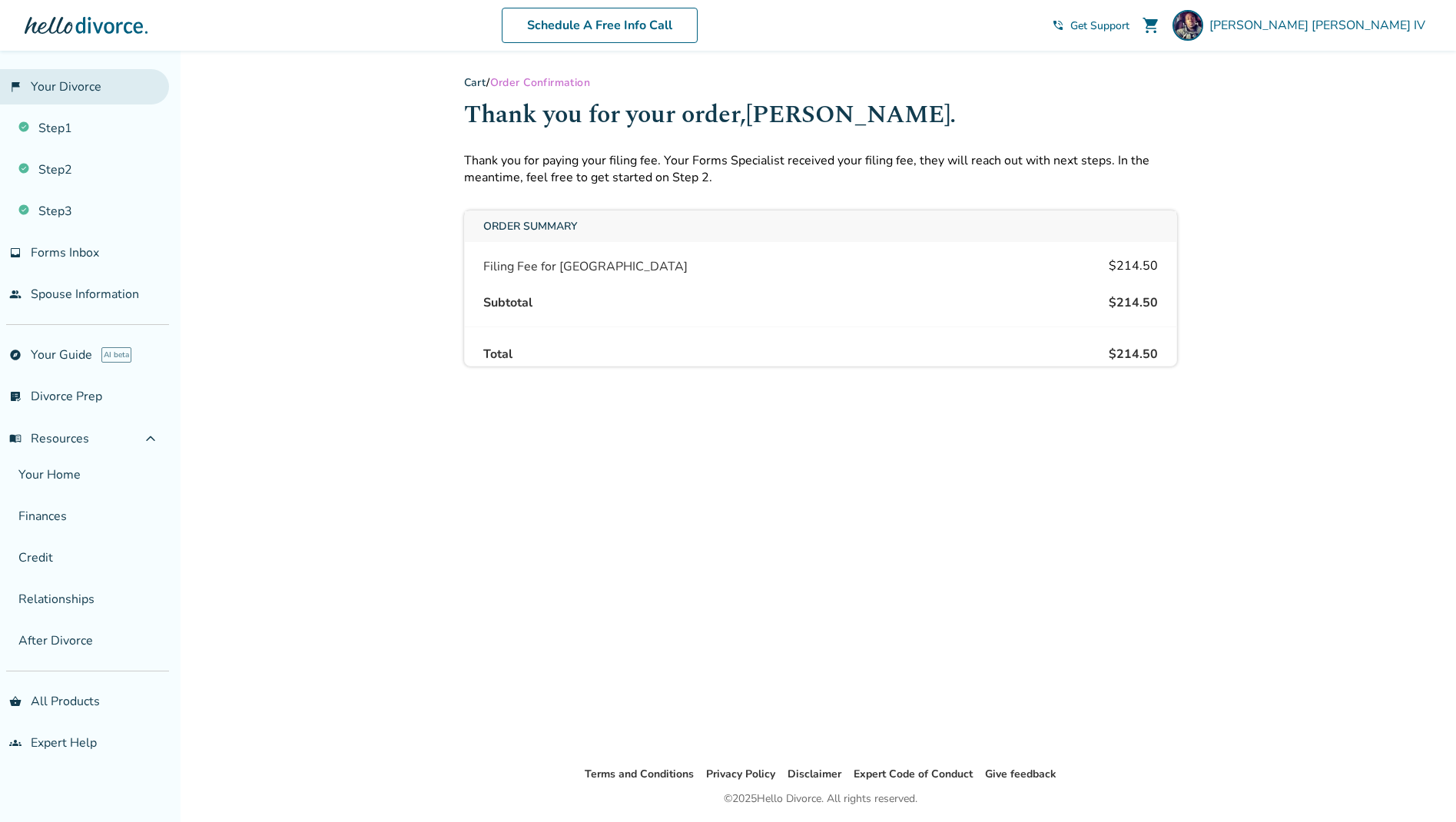
click at [63, 86] on link "flag_2 Your Divorce" at bounding box center [84, 87] width 169 height 35
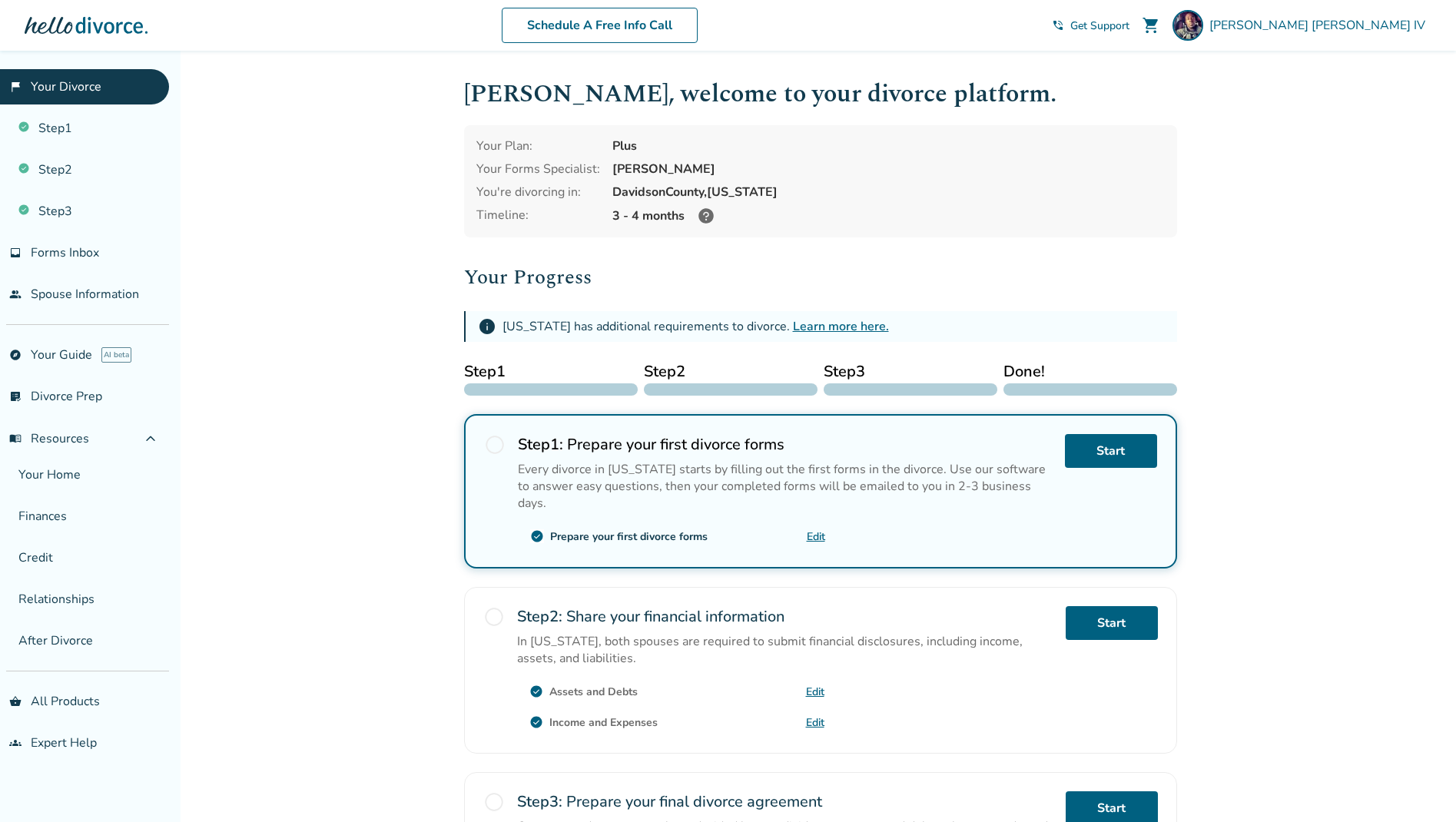
click at [704, 213] on icon at bounding box center [705, 216] width 16 height 16
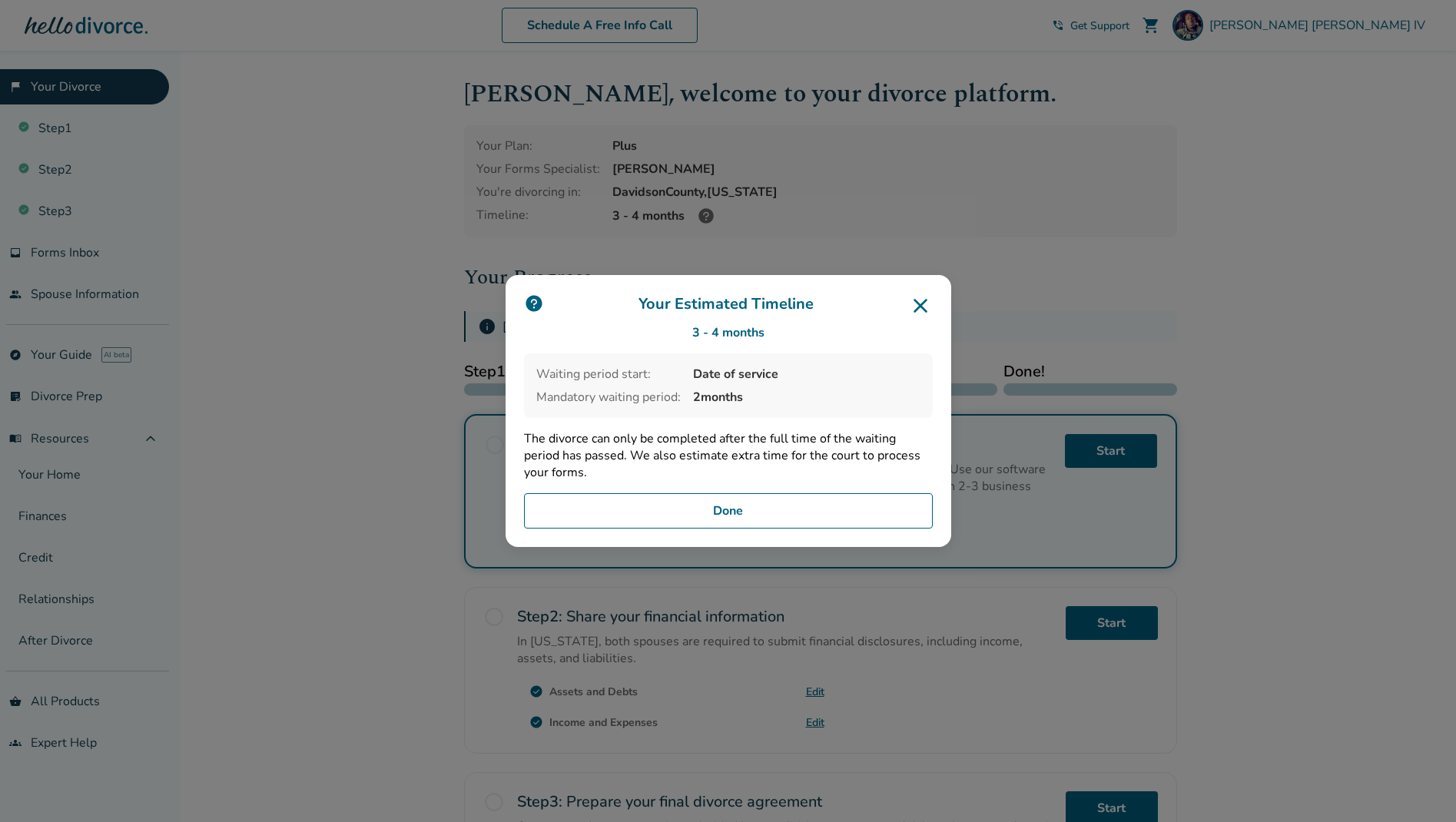
click at [921, 302] on icon at bounding box center [920, 306] width 25 height 25
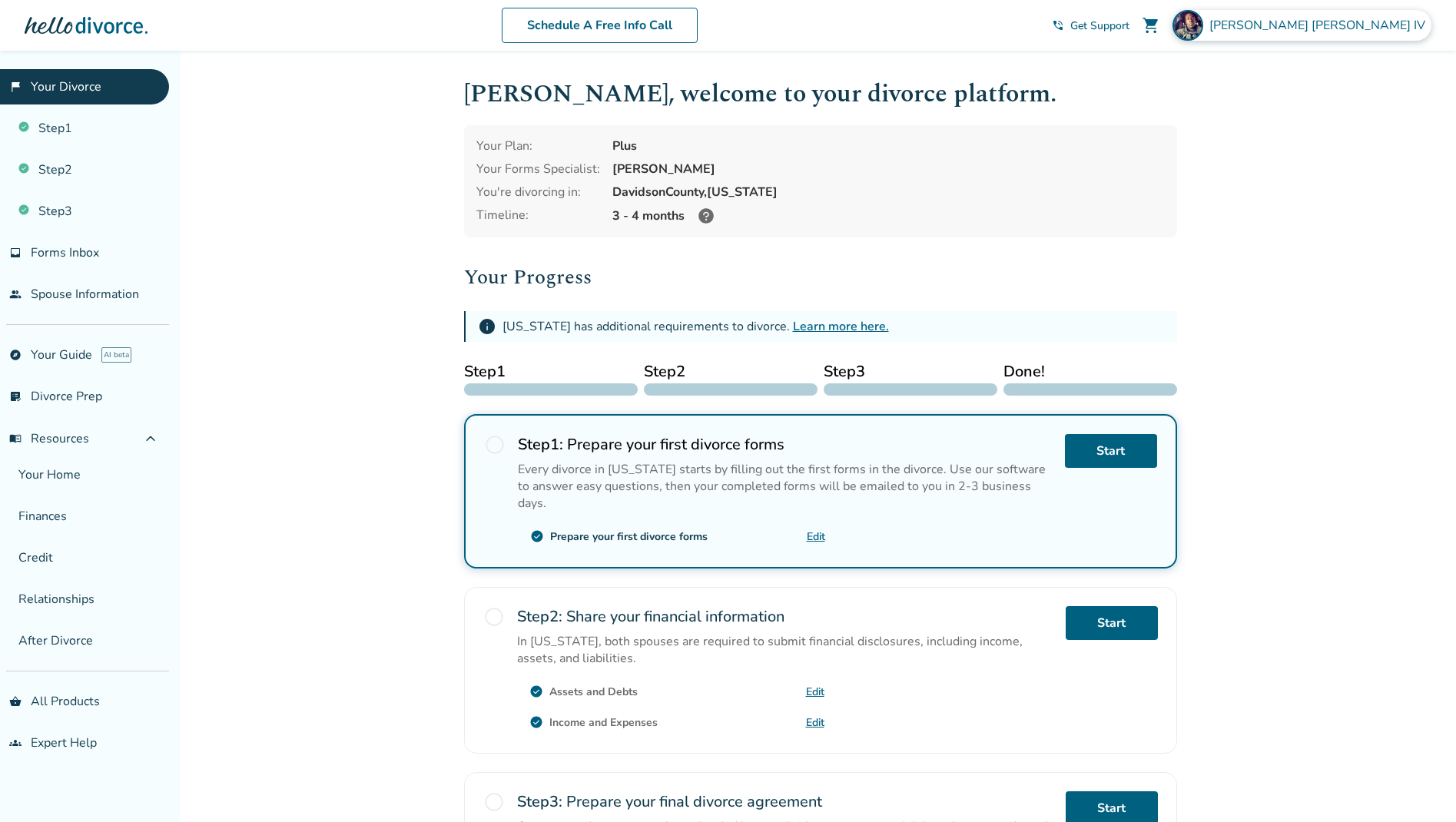
click at [1108, 23] on div "[PERSON_NAME]" at bounding box center [1301, 25] width 259 height 31
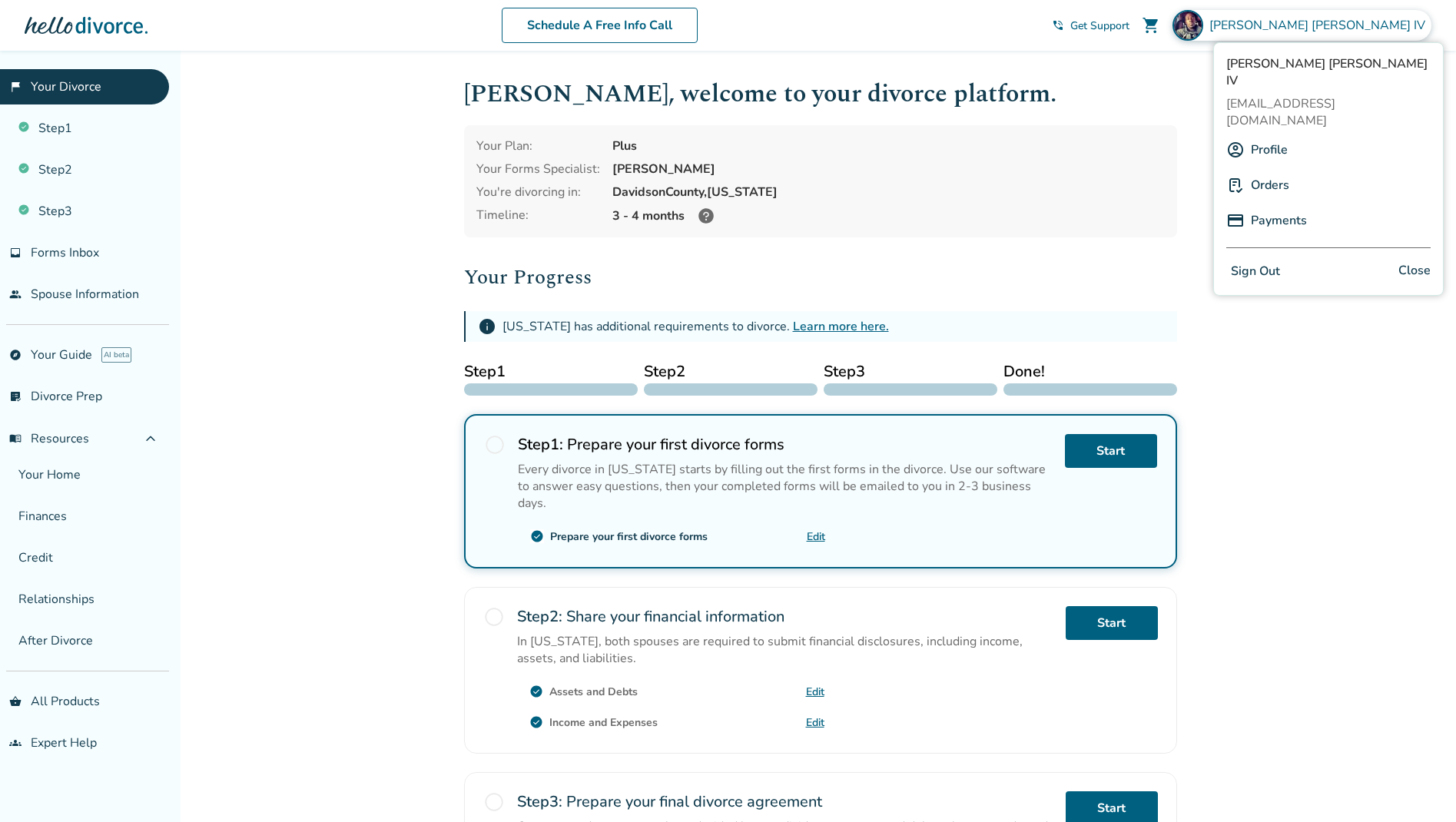
click at [1108, 171] on link "Orders" at bounding box center [1269, 184] width 38 height 29
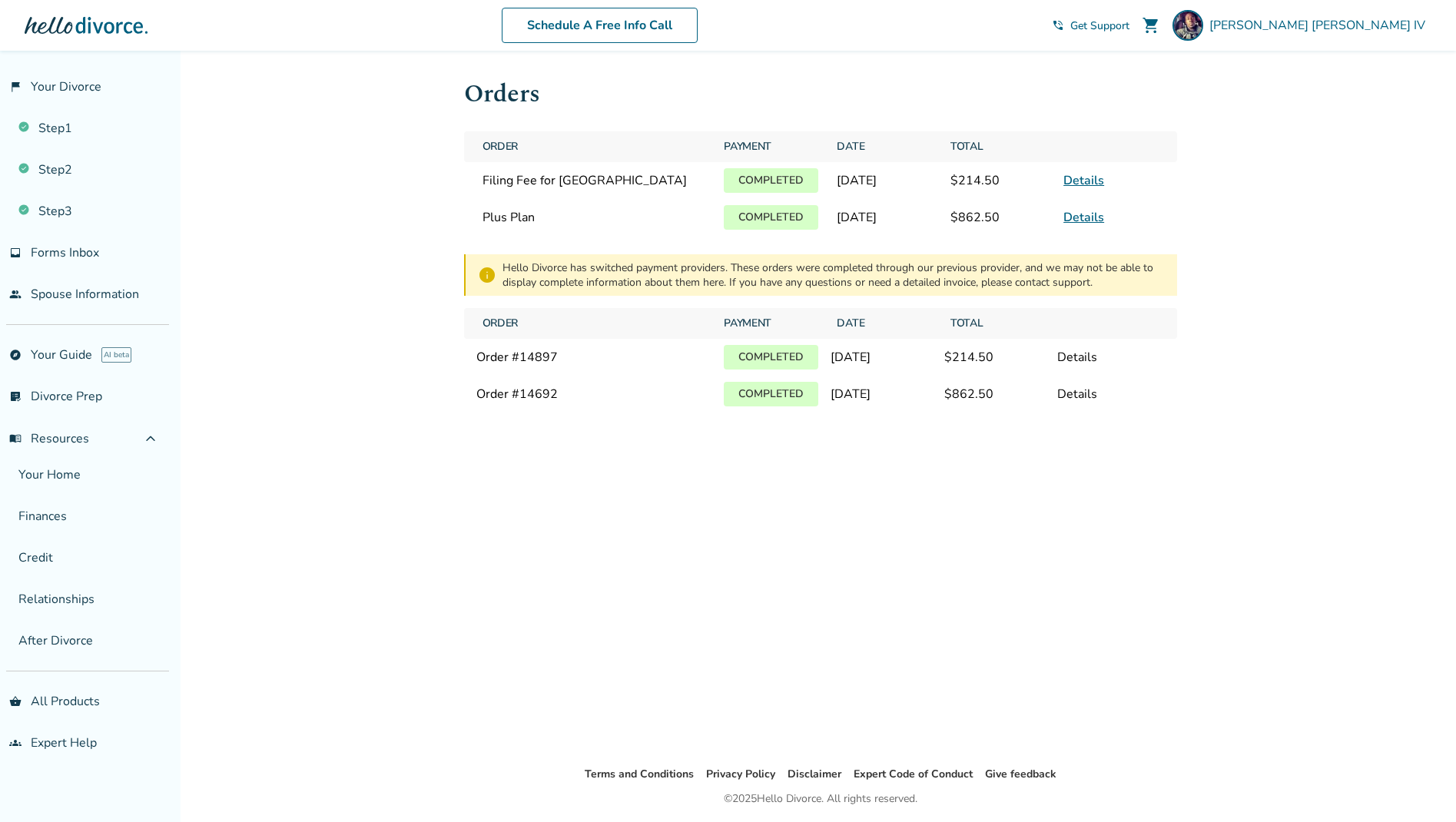
click at [1083, 185] on link "Details" at bounding box center [1083, 181] width 41 height 17
click at [1081, 184] on link "Details" at bounding box center [1083, 181] width 41 height 17
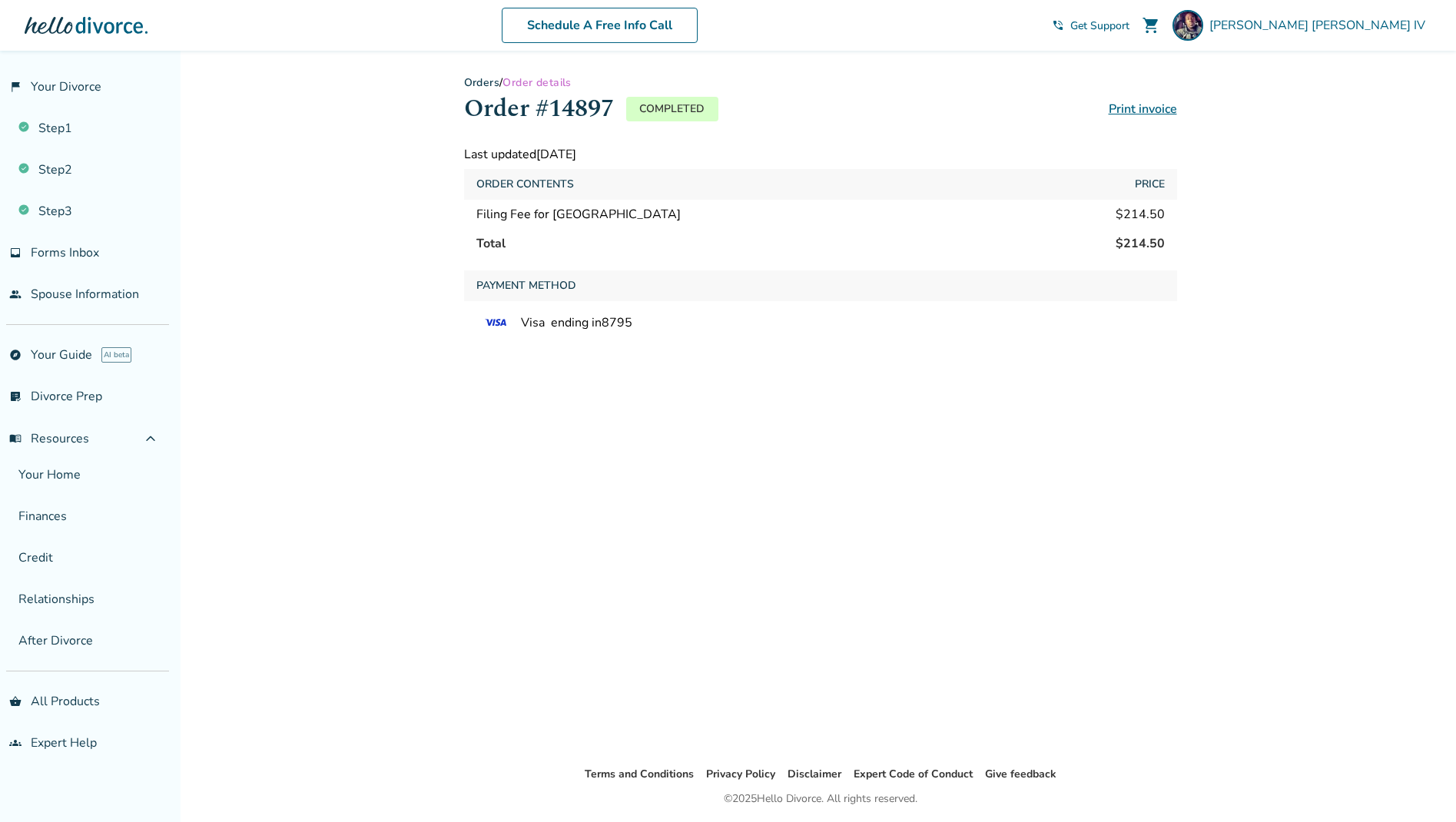
click at [1108, 108] on link "Print invoice" at bounding box center [1143, 109] width 69 height 17
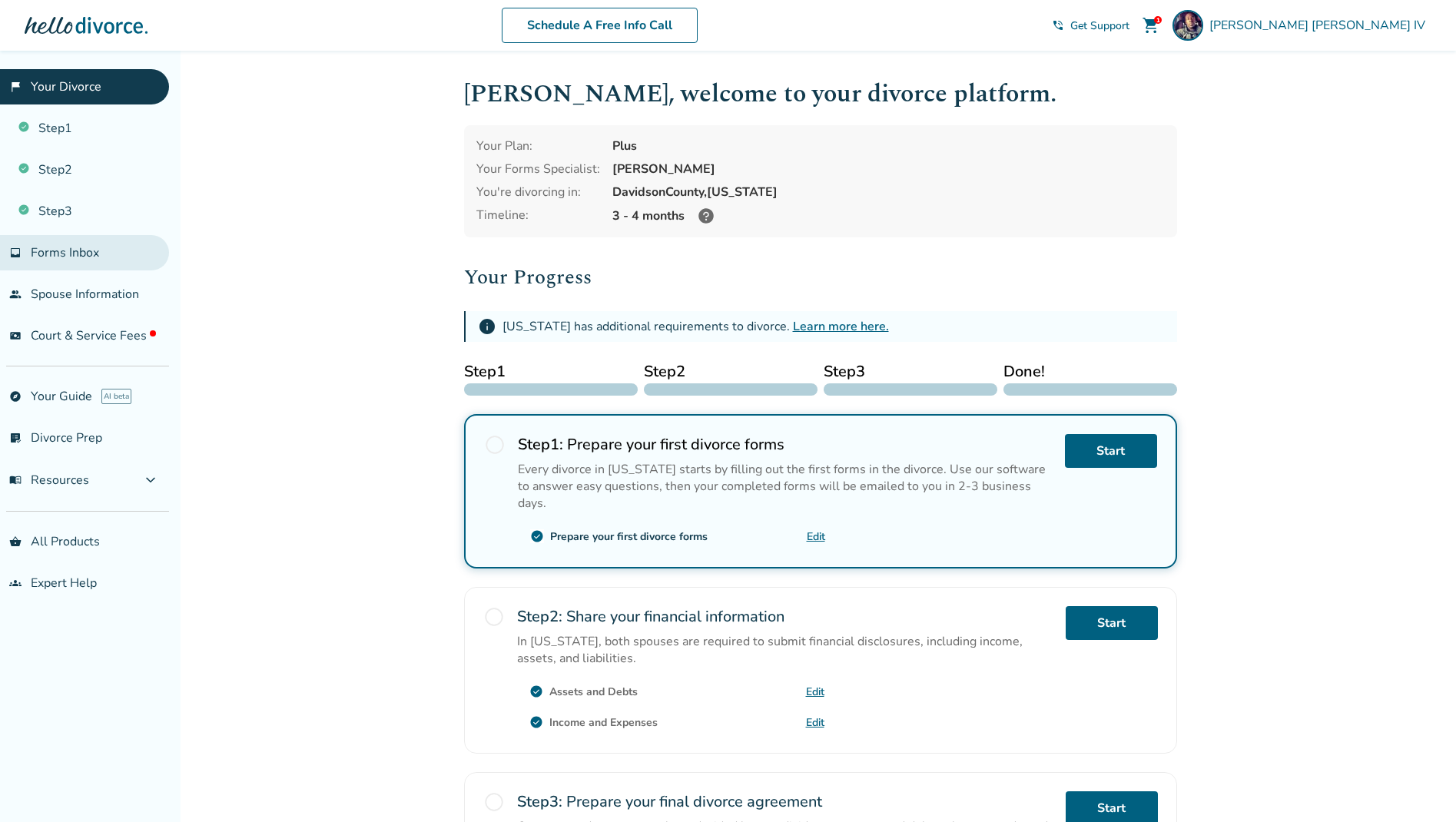
click at [57, 254] on span "Forms Inbox" at bounding box center [65, 253] width 69 height 17
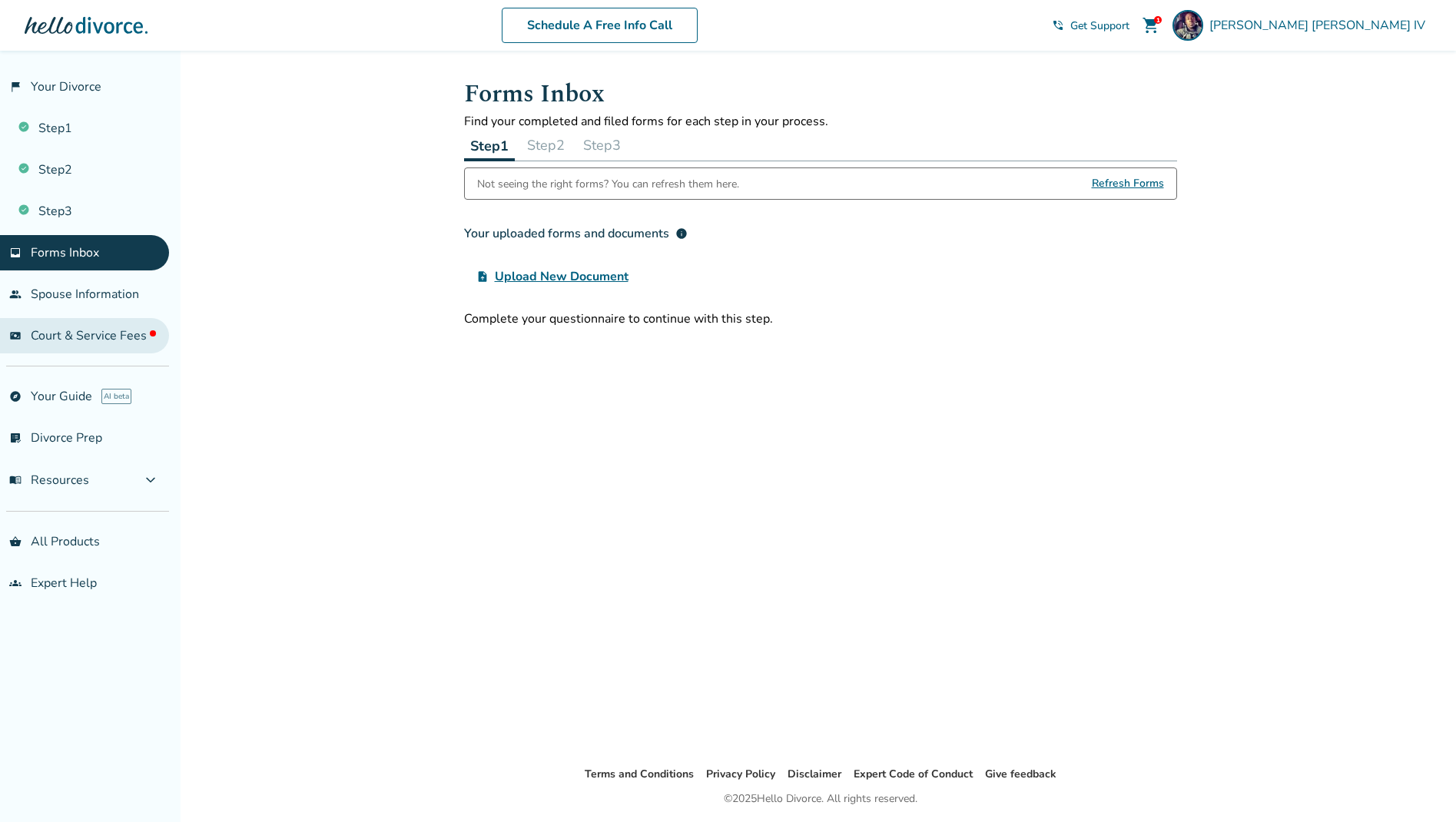
click at [64, 332] on span "Court & Service Fees" at bounding box center [93, 335] width 125 height 17
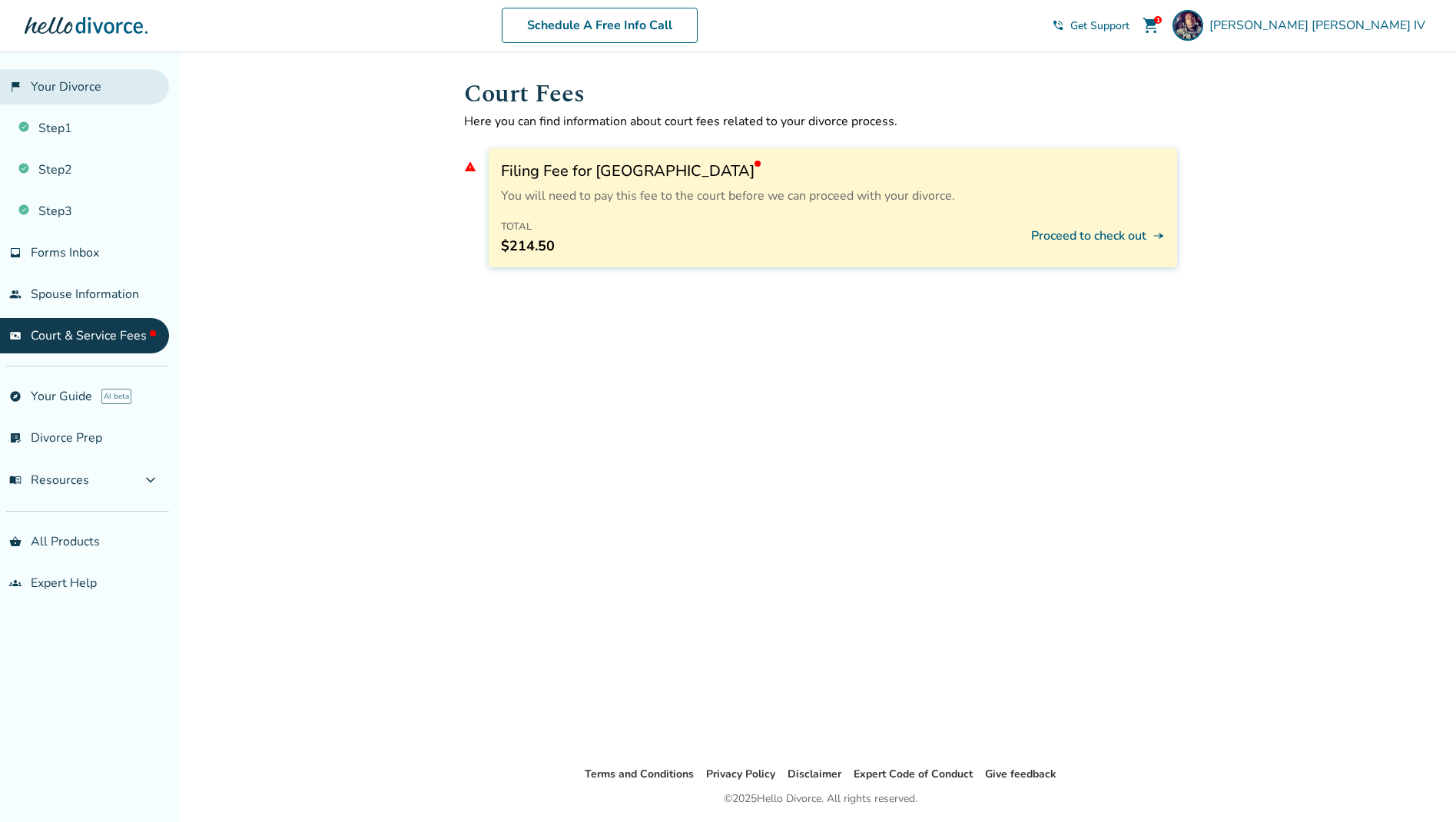
click at [75, 89] on link "flag_2 Your Divorce" at bounding box center [84, 87] width 169 height 35
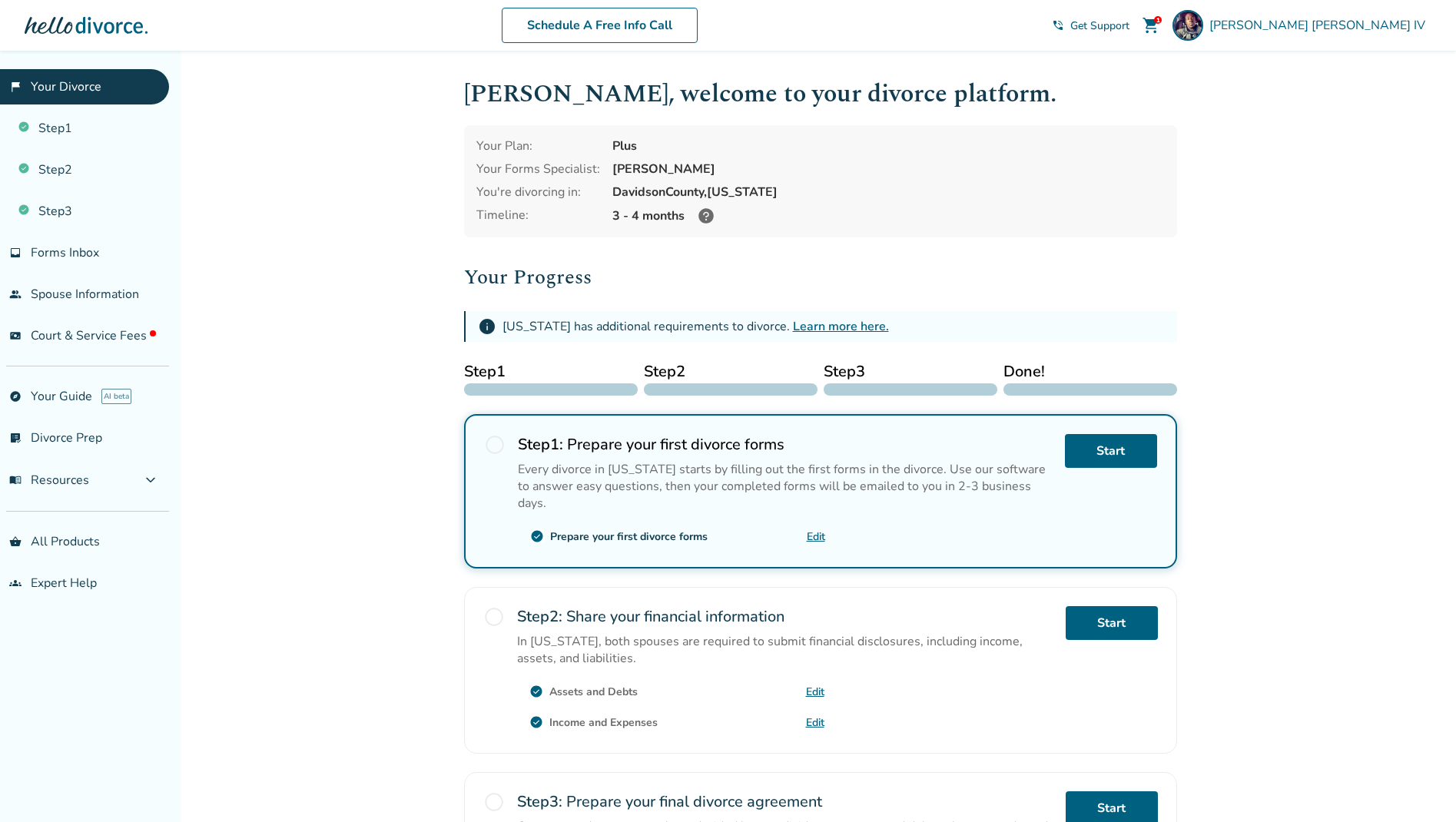
click at [812, 323] on link "Learn more here." at bounding box center [841, 326] width 96 height 17
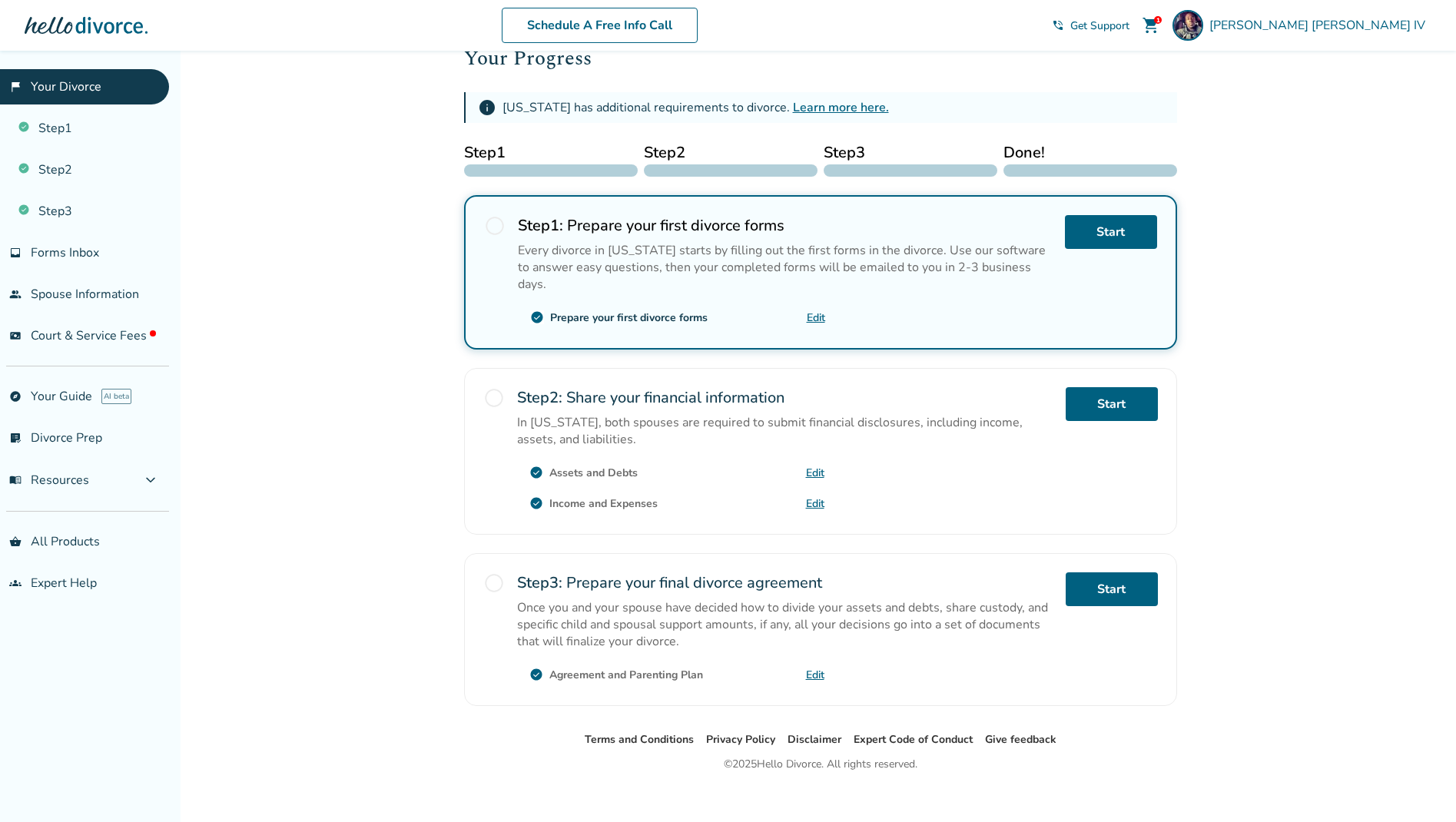
scroll to position [218, 0]
click at [381, 499] on div "Added to cart [PERSON_NAME] , welcome to your divorce platform. Your Plan: Plus…" at bounding box center [728, 335] width 1456 height 1006
click at [56, 339] on span "Court & Service Fees" at bounding box center [93, 335] width 125 height 17
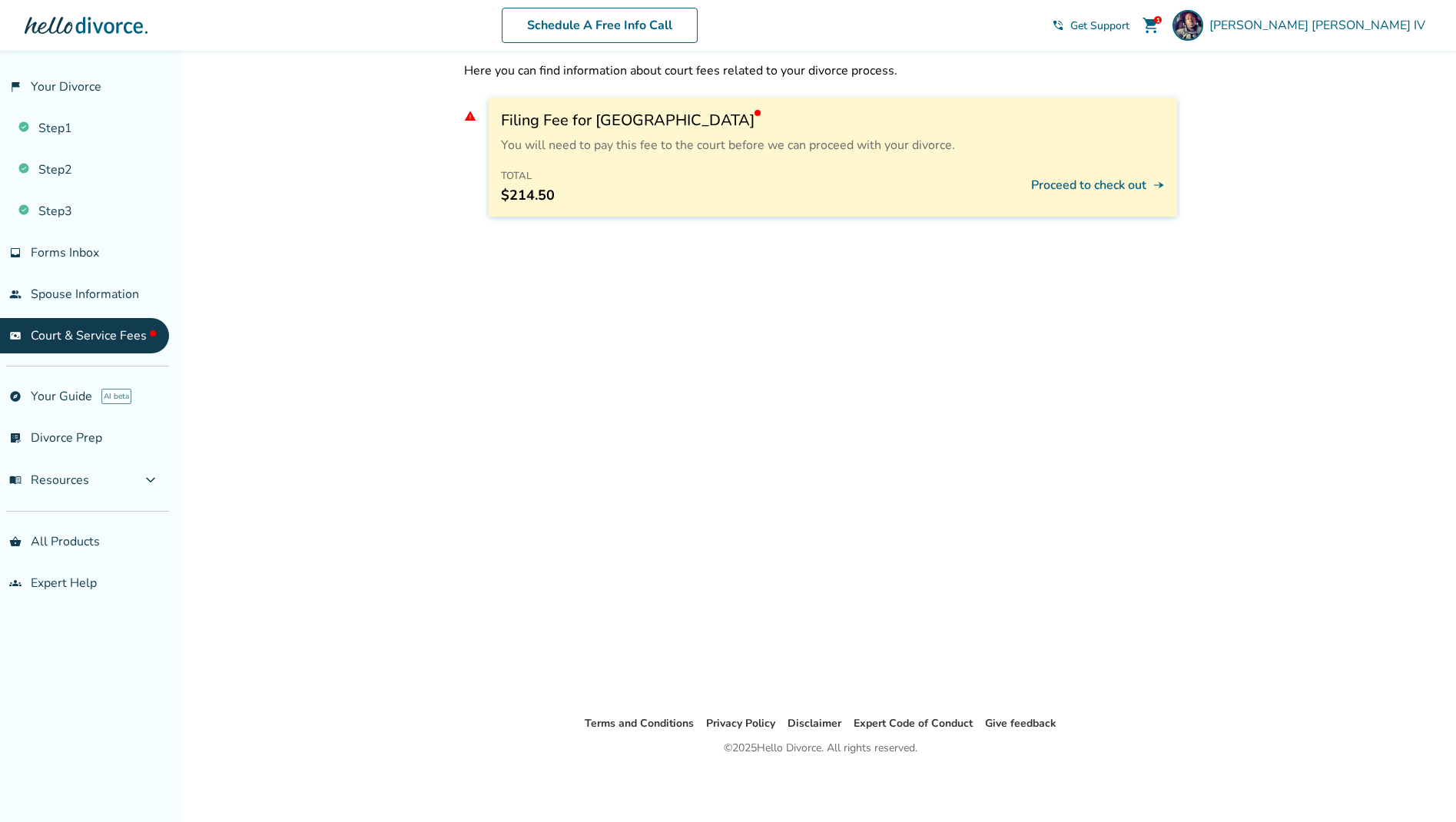
scroll to position [51, 0]
click at [1072, 183] on button "Proceed to check out line_end_arrow_notch" at bounding box center [1097, 184] width 133 height 38
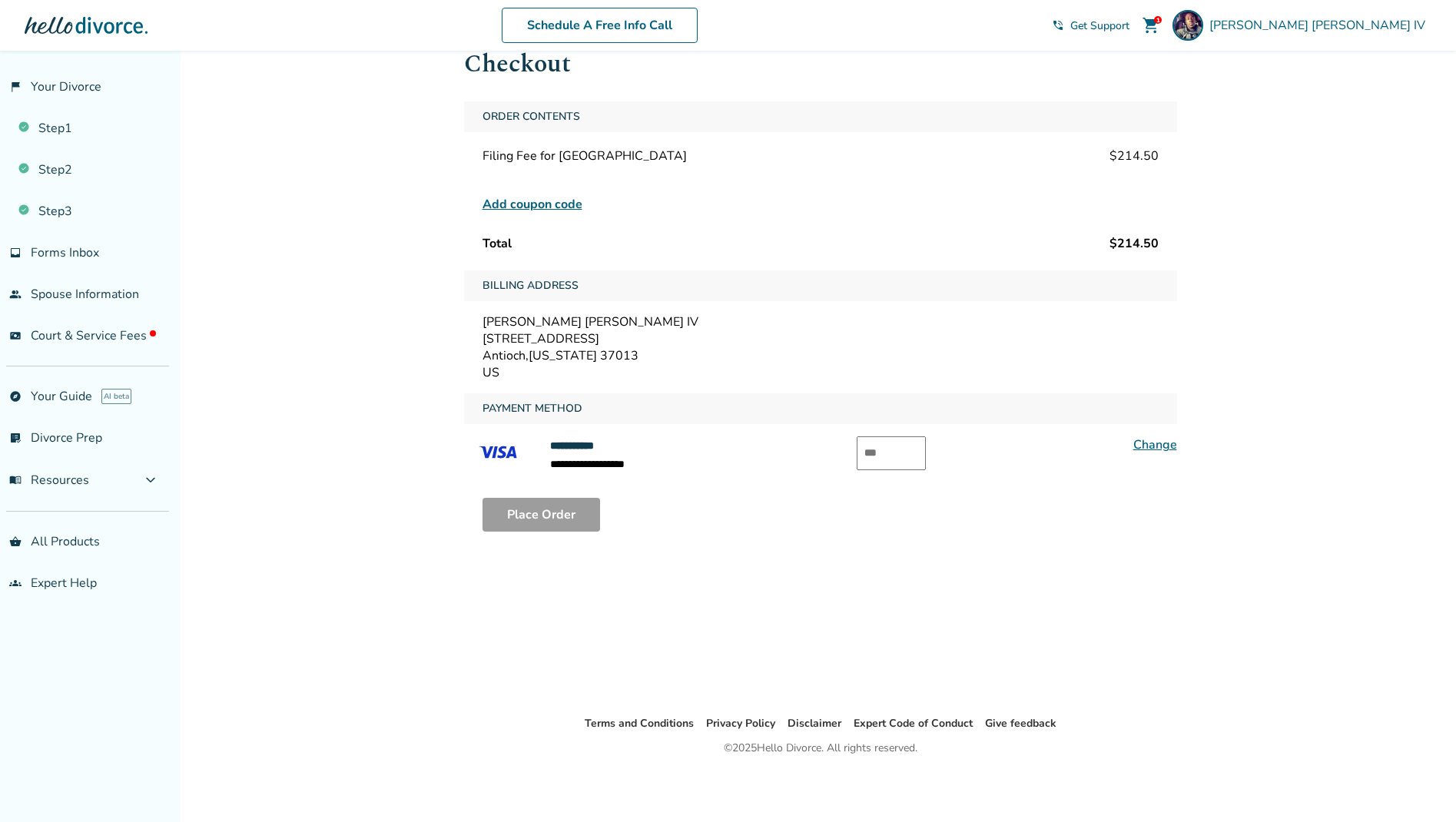
click at [554, 206] on span "Add coupon code" at bounding box center [532, 205] width 100 height 19
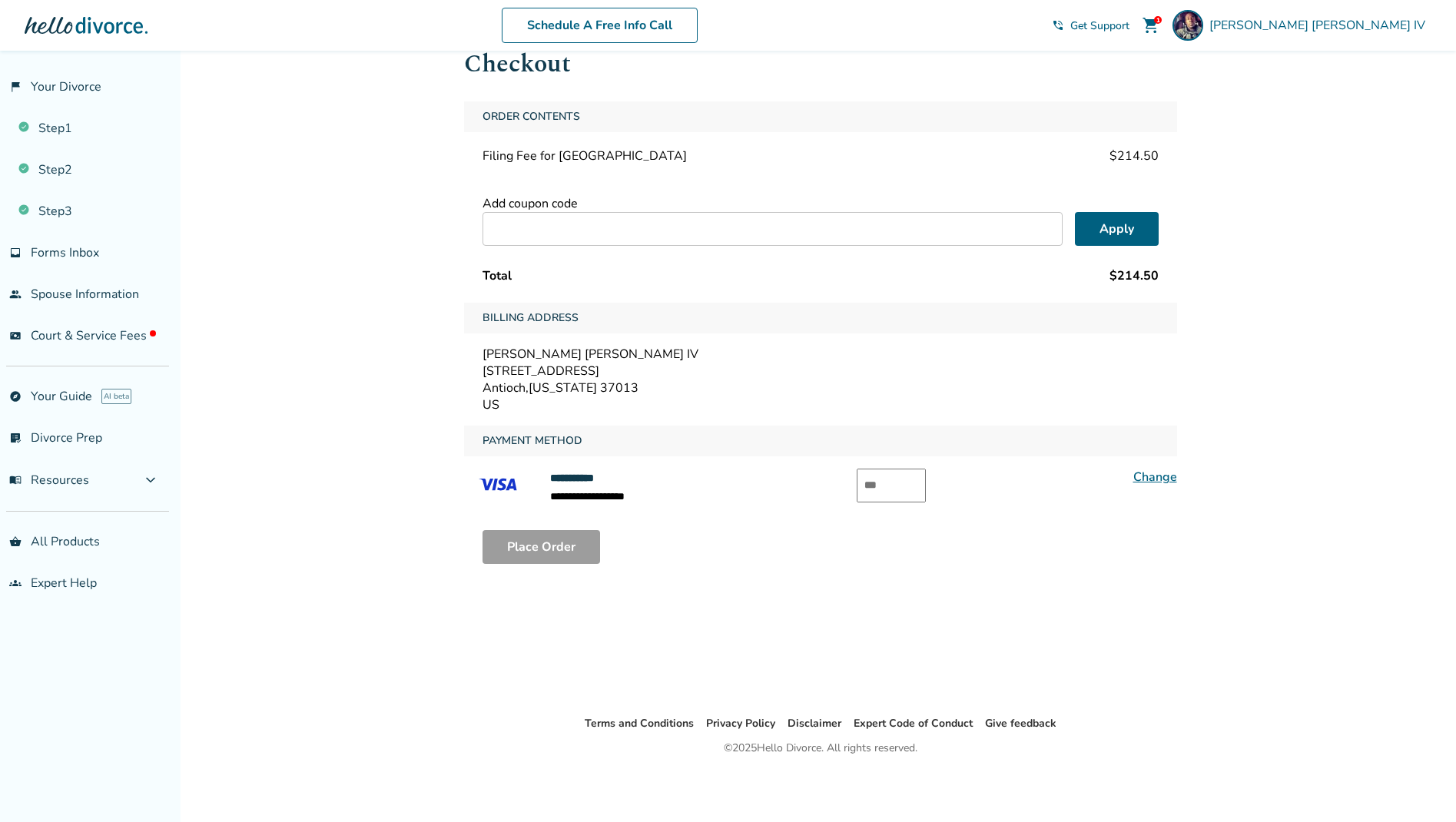
click at [550, 227] on input "text" at bounding box center [772, 229] width 580 height 33
type input "****"
click at [1129, 222] on button "Apply" at bounding box center [1117, 229] width 83 height 33
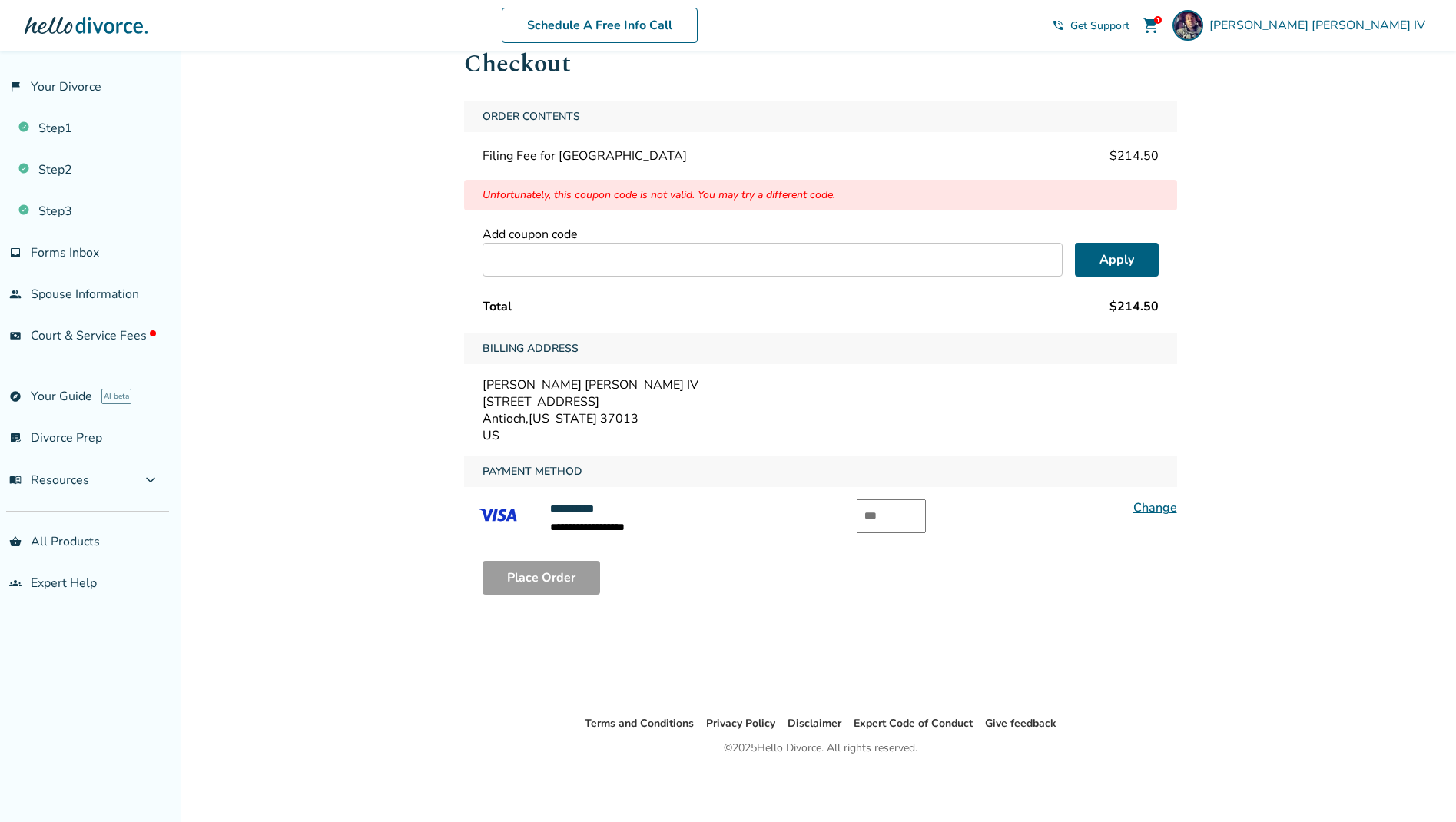
click at [881, 300] on div "Total $214.50" at bounding box center [820, 306] width 713 height 29
click at [70, 254] on span "Forms Inbox" at bounding box center [65, 253] width 69 height 17
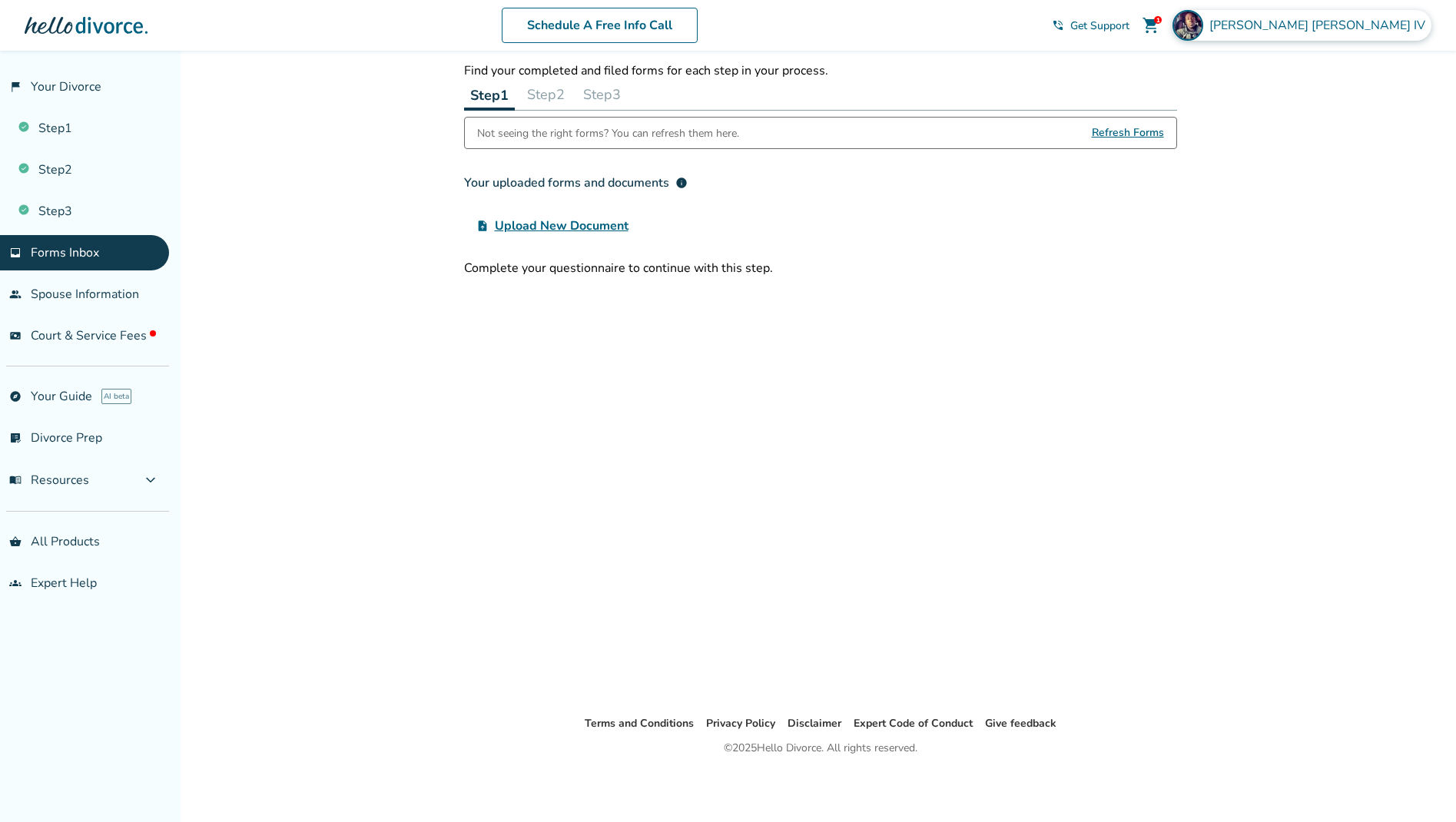
click at [1350, 22] on span "[PERSON_NAME]" at bounding box center [1321, 25] width 222 height 17
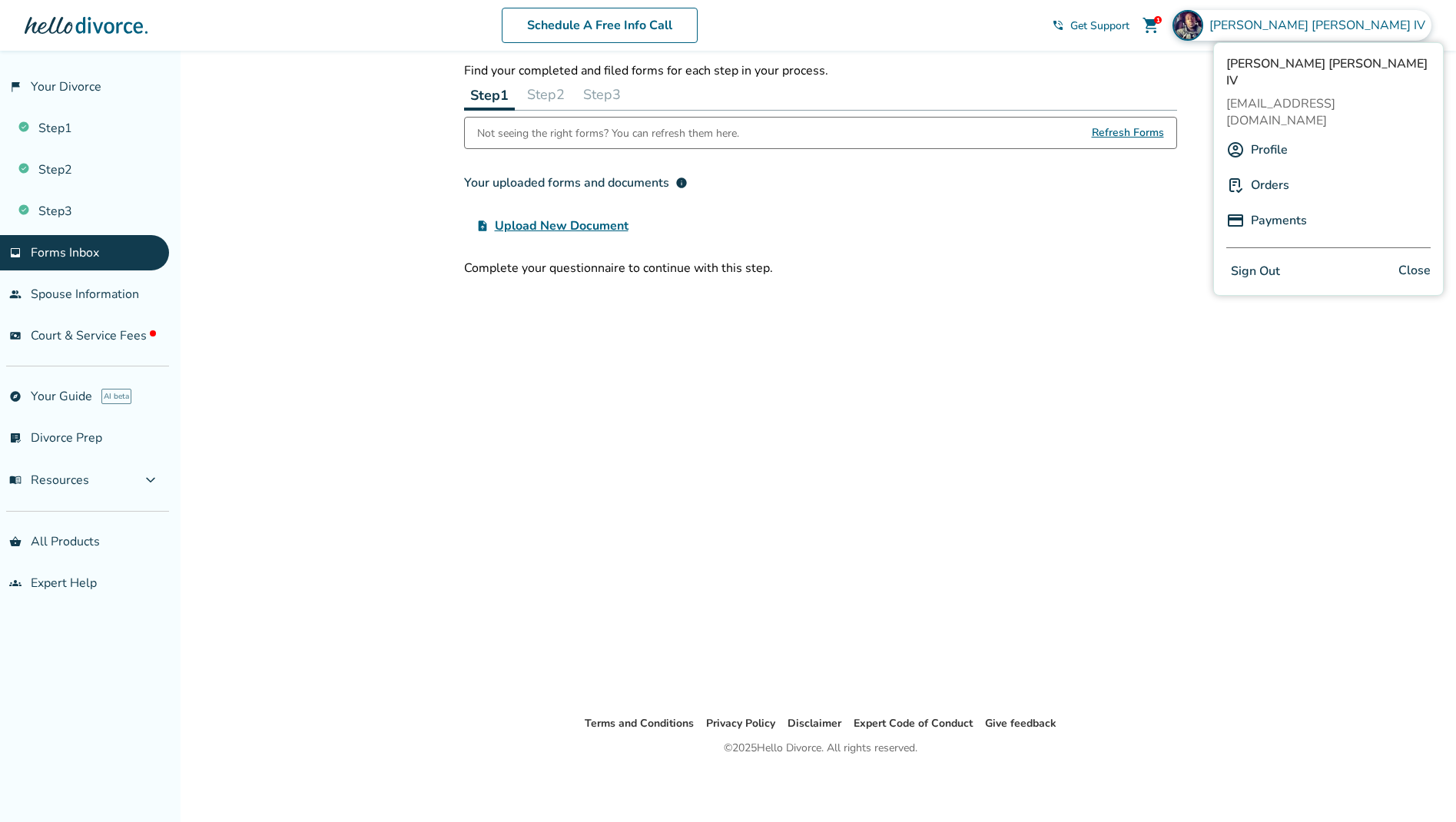
click at [1272, 135] on link "Profile" at bounding box center [1269, 149] width 37 height 29
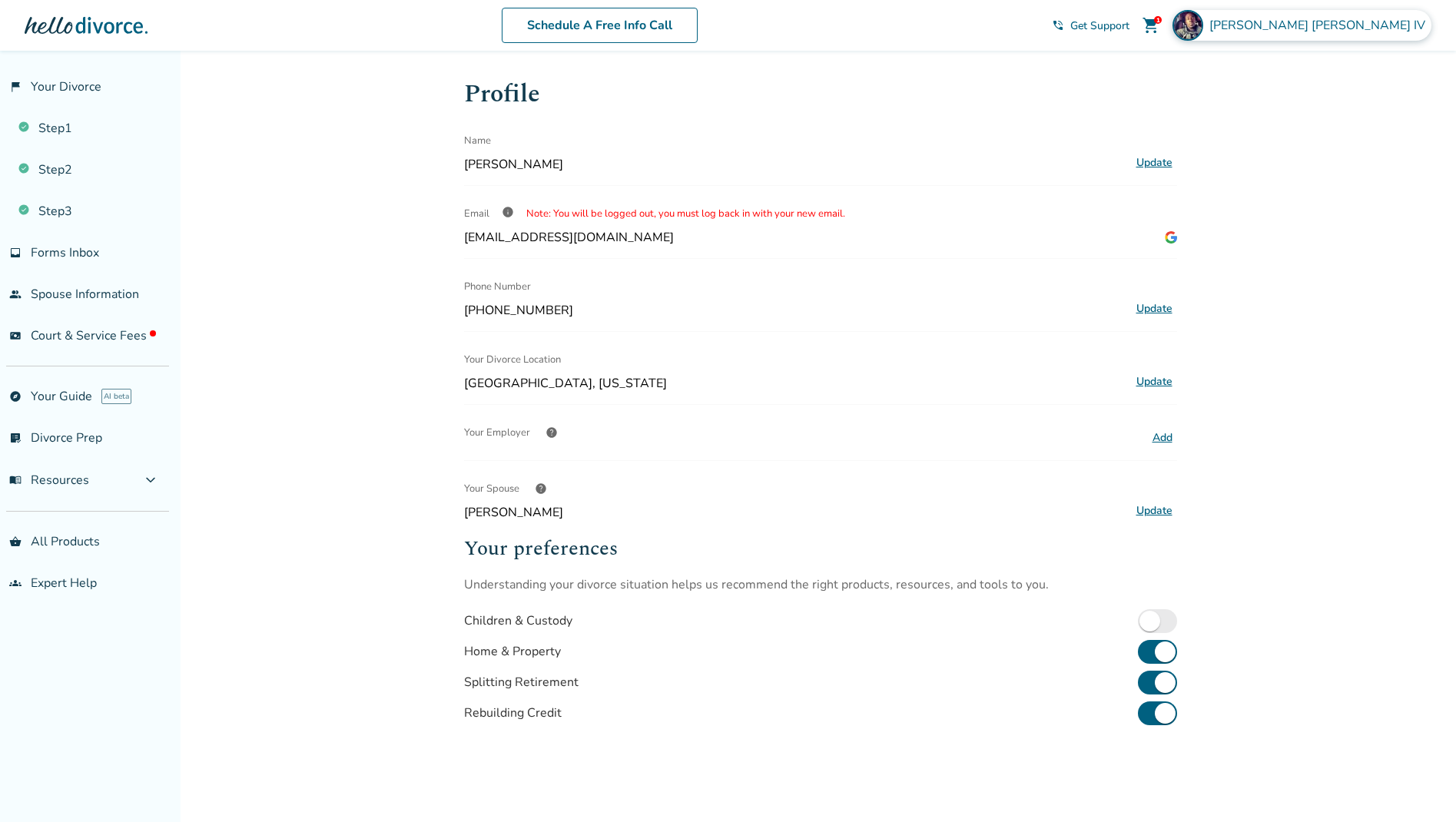
click at [1383, 20] on span "[PERSON_NAME]" at bounding box center [1321, 25] width 222 height 17
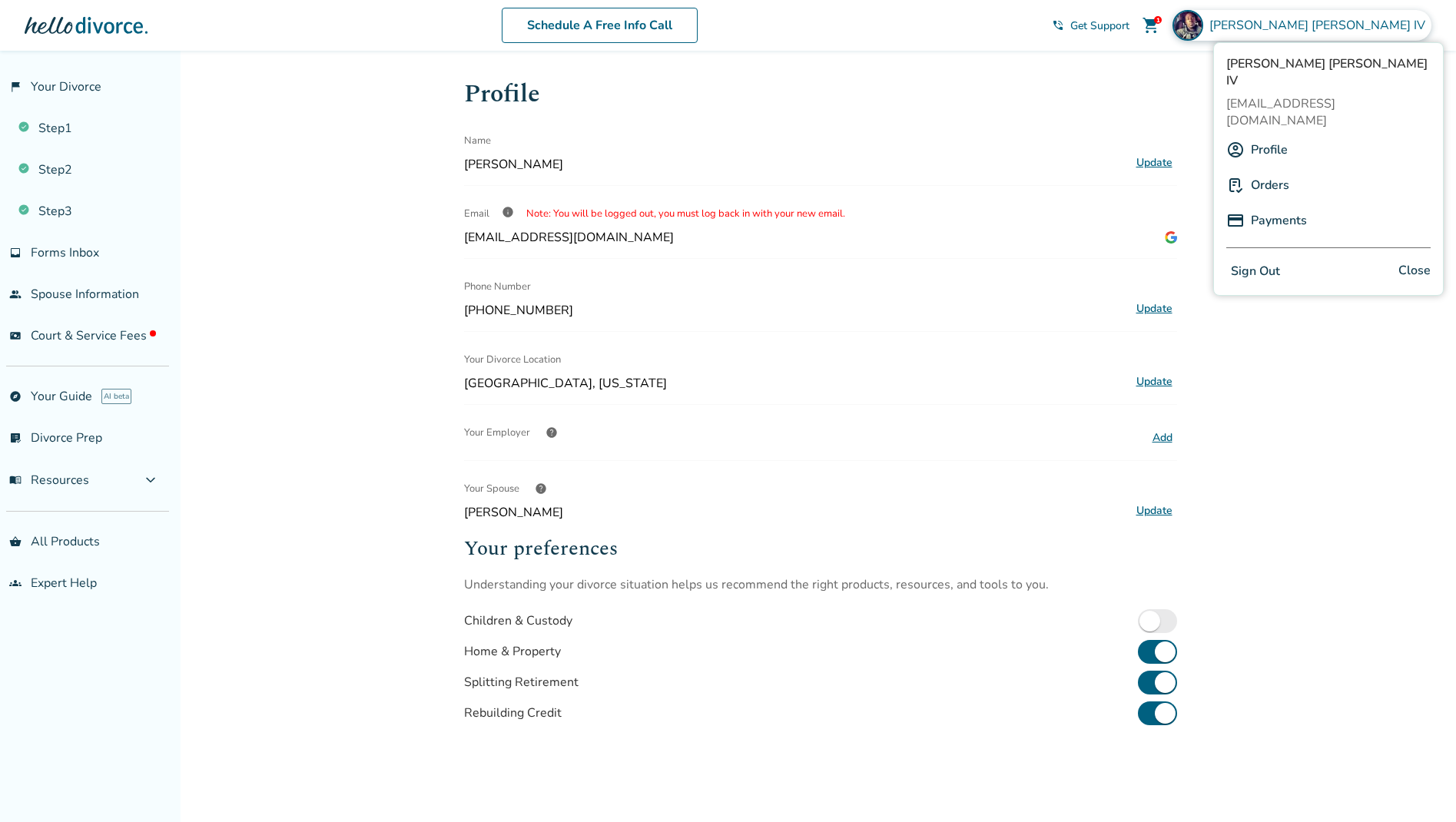
click at [1269, 171] on link "Orders" at bounding box center [1269, 184] width 38 height 29
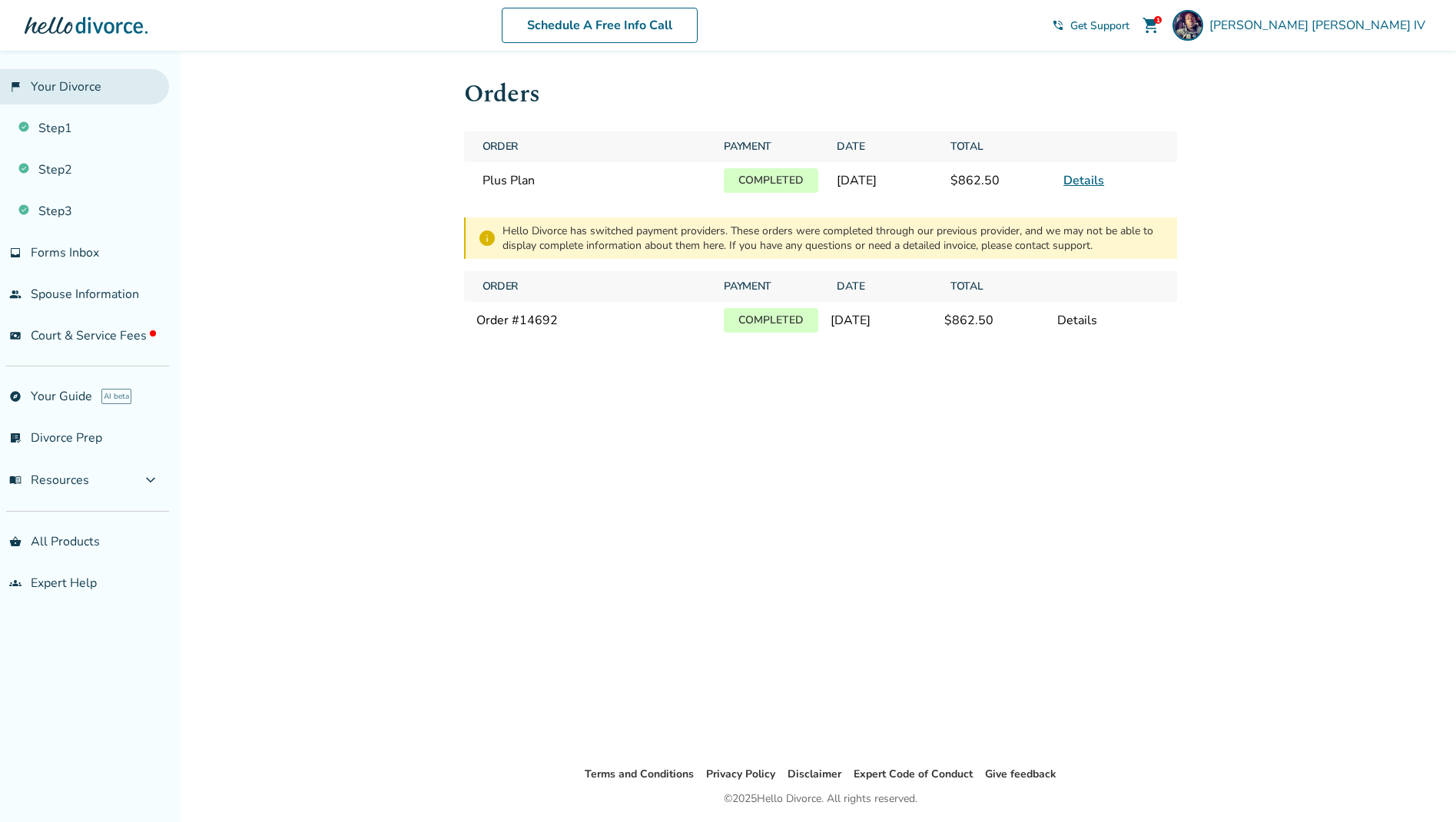
click at [74, 85] on link "flag_2 Your Divorce" at bounding box center [84, 87] width 169 height 35
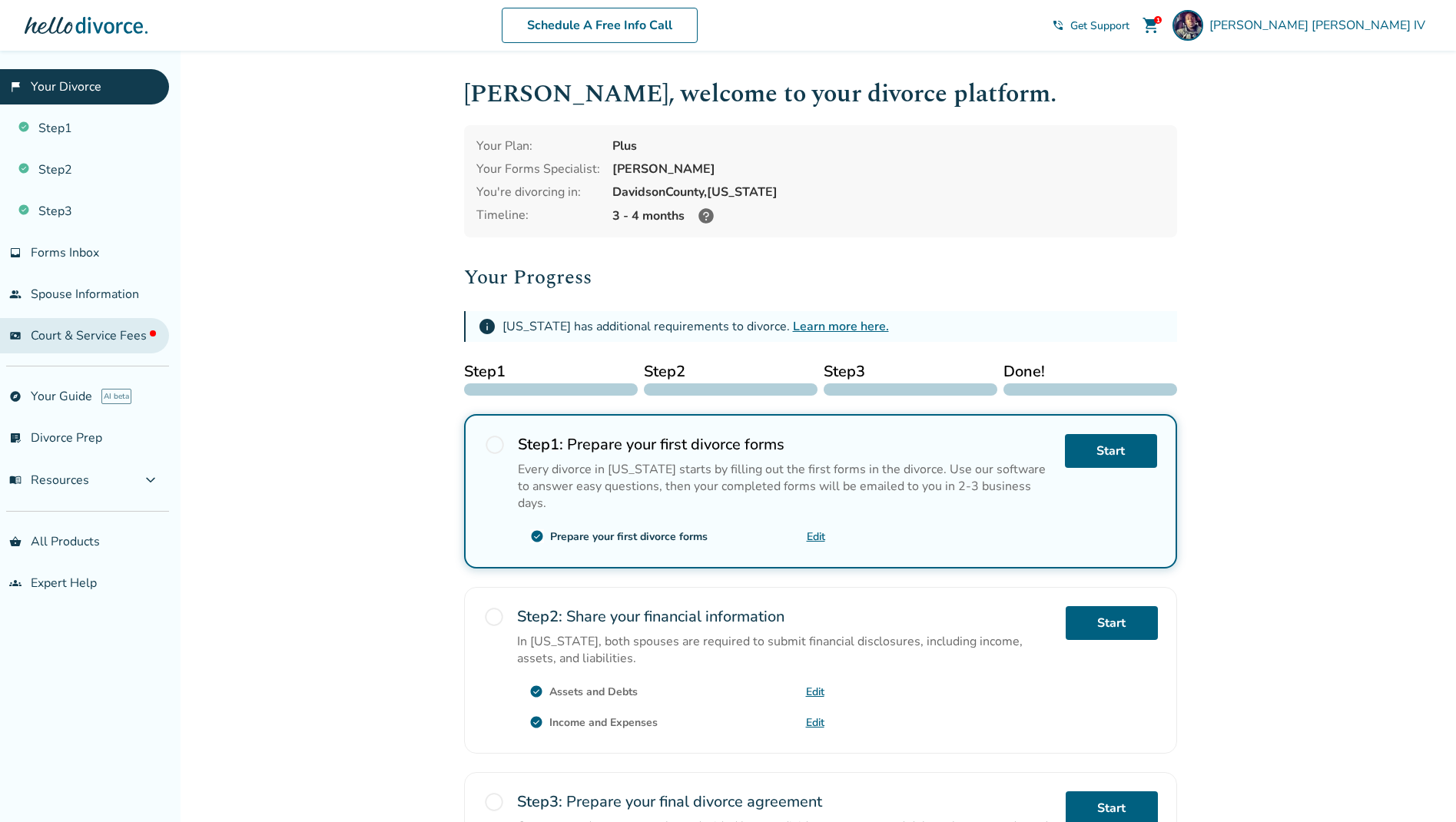
click at [72, 332] on span "Court & Service Fees" at bounding box center [93, 335] width 125 height 17
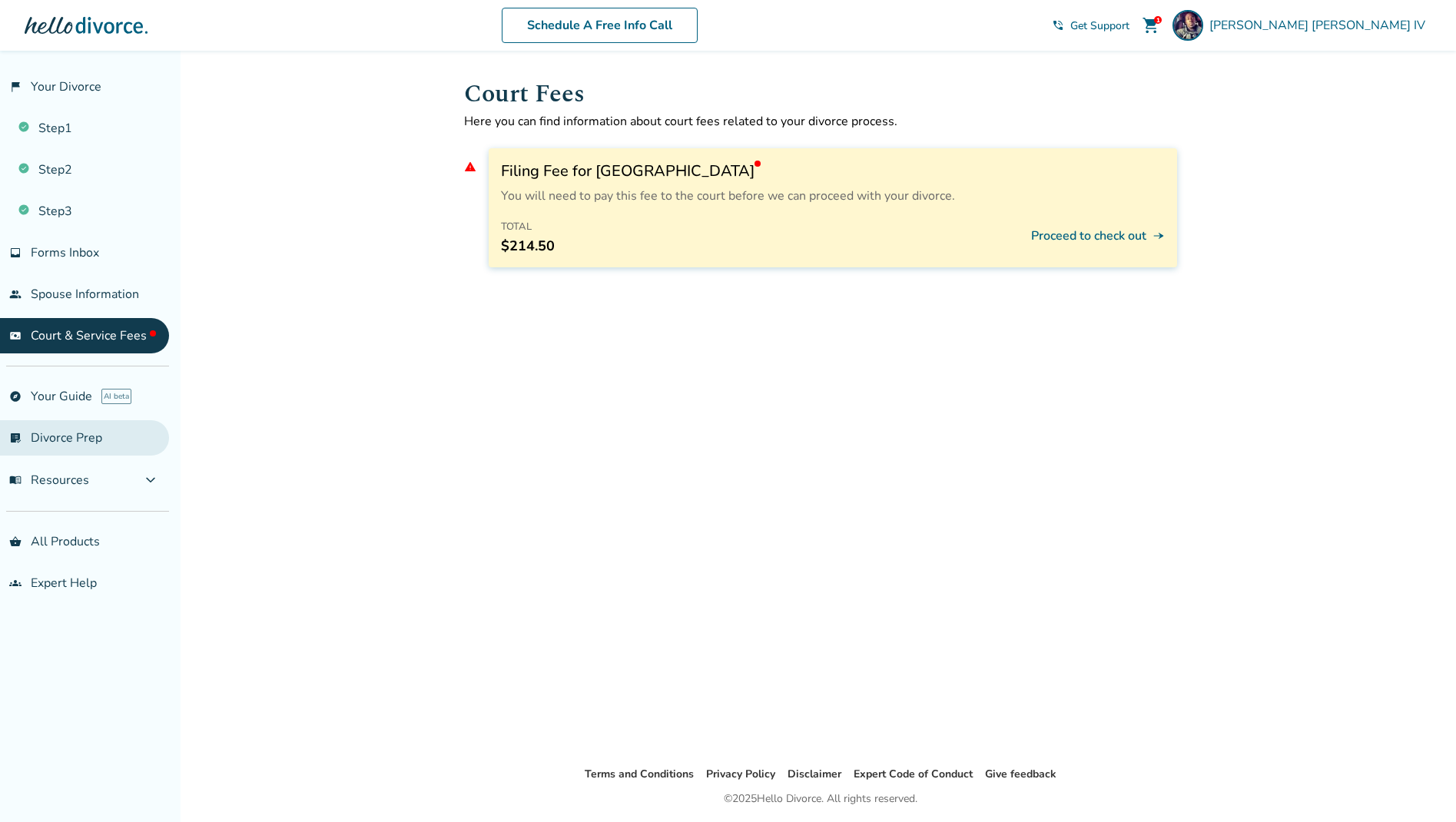
click at [60, 440] on link "list_alt_check Divorce Prep" at bounding box center [84, 437] width 169 height 35
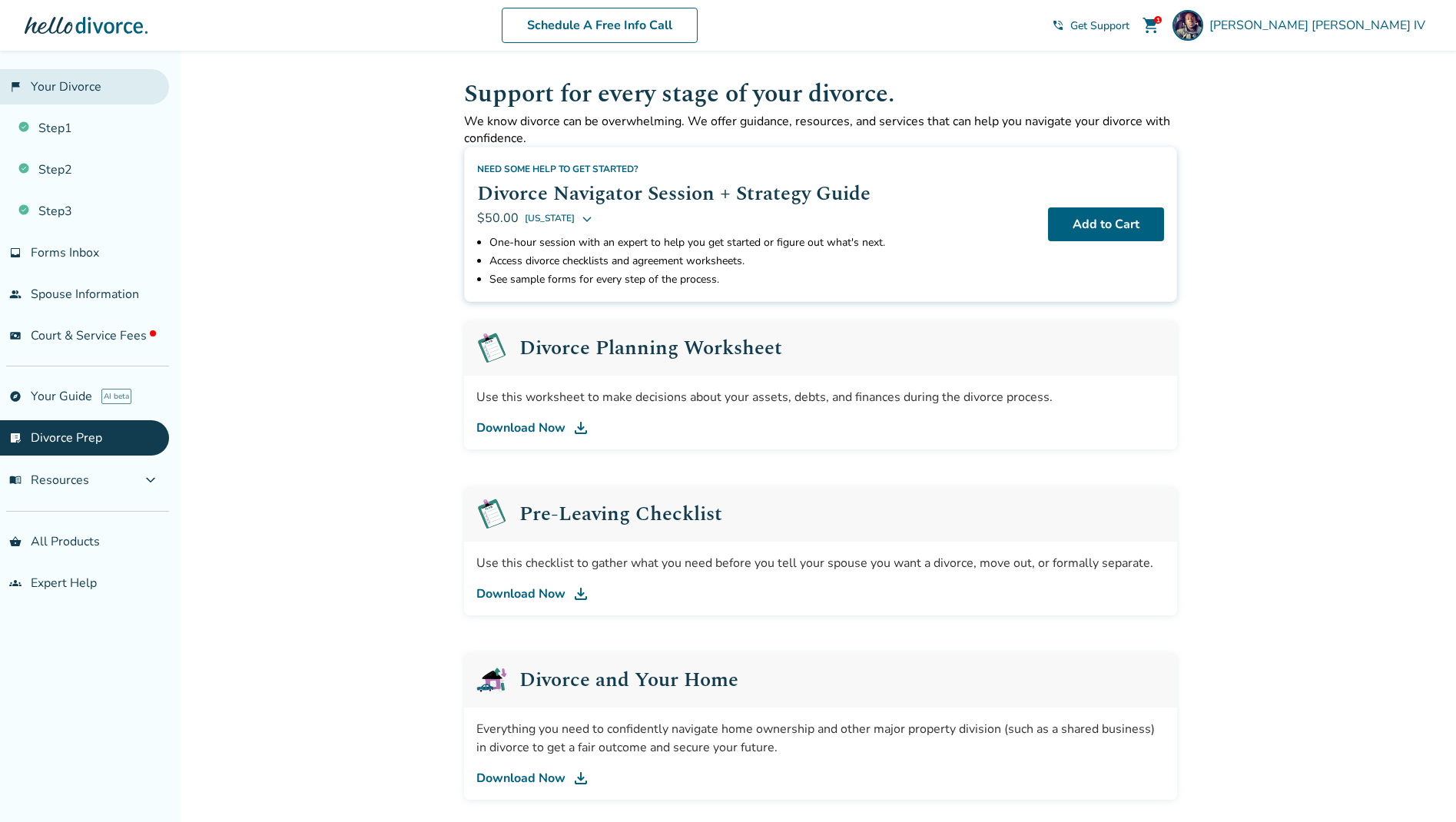
click at [71, 87] on link "flag_2 Your Divorce" at bounding box center [84, 87] width 169 height 35
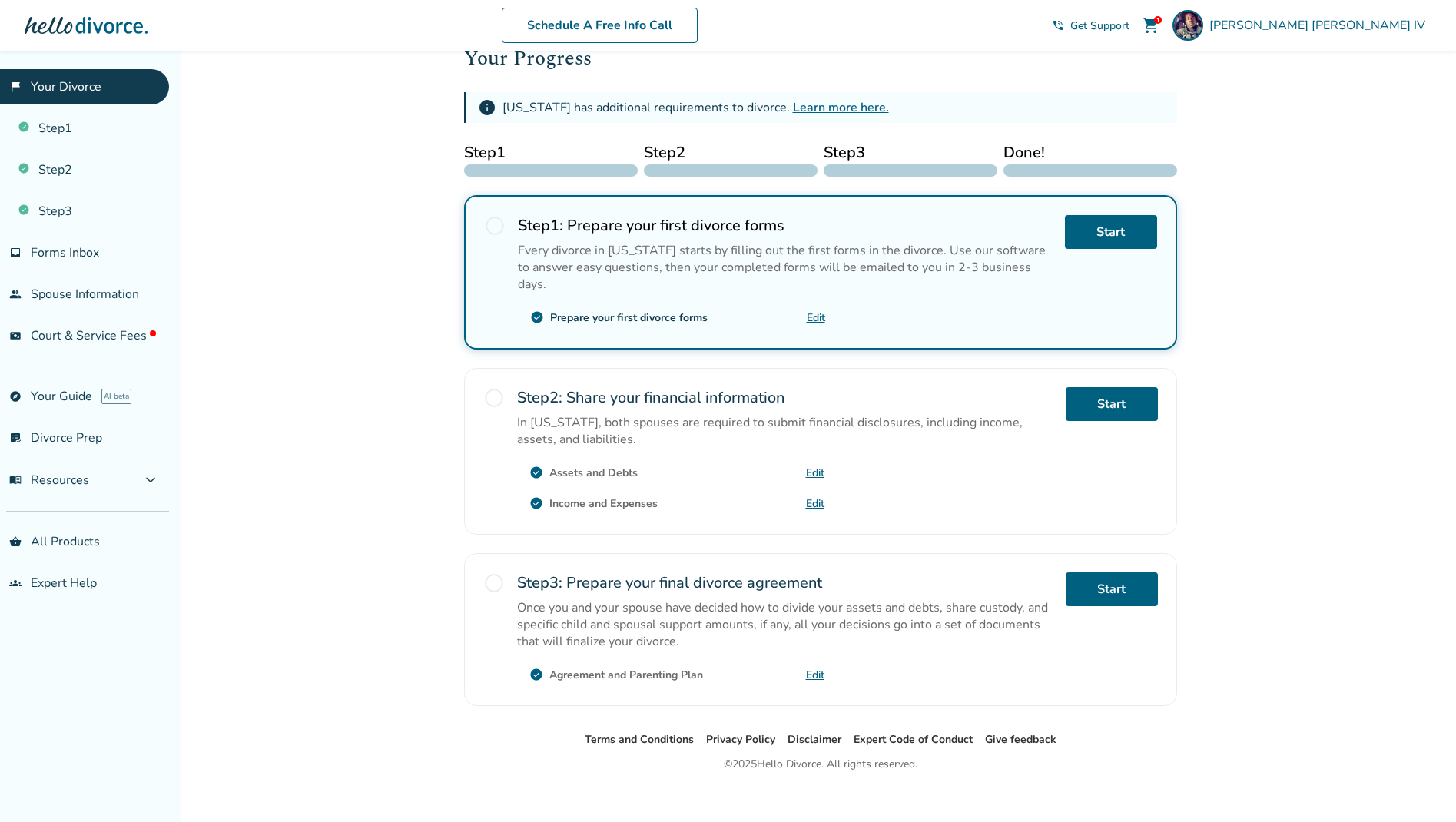
scroll to position [218, 0]
click at [51, 132] on link "Step 1" at bounding box center [84, 128] width 169 height 35
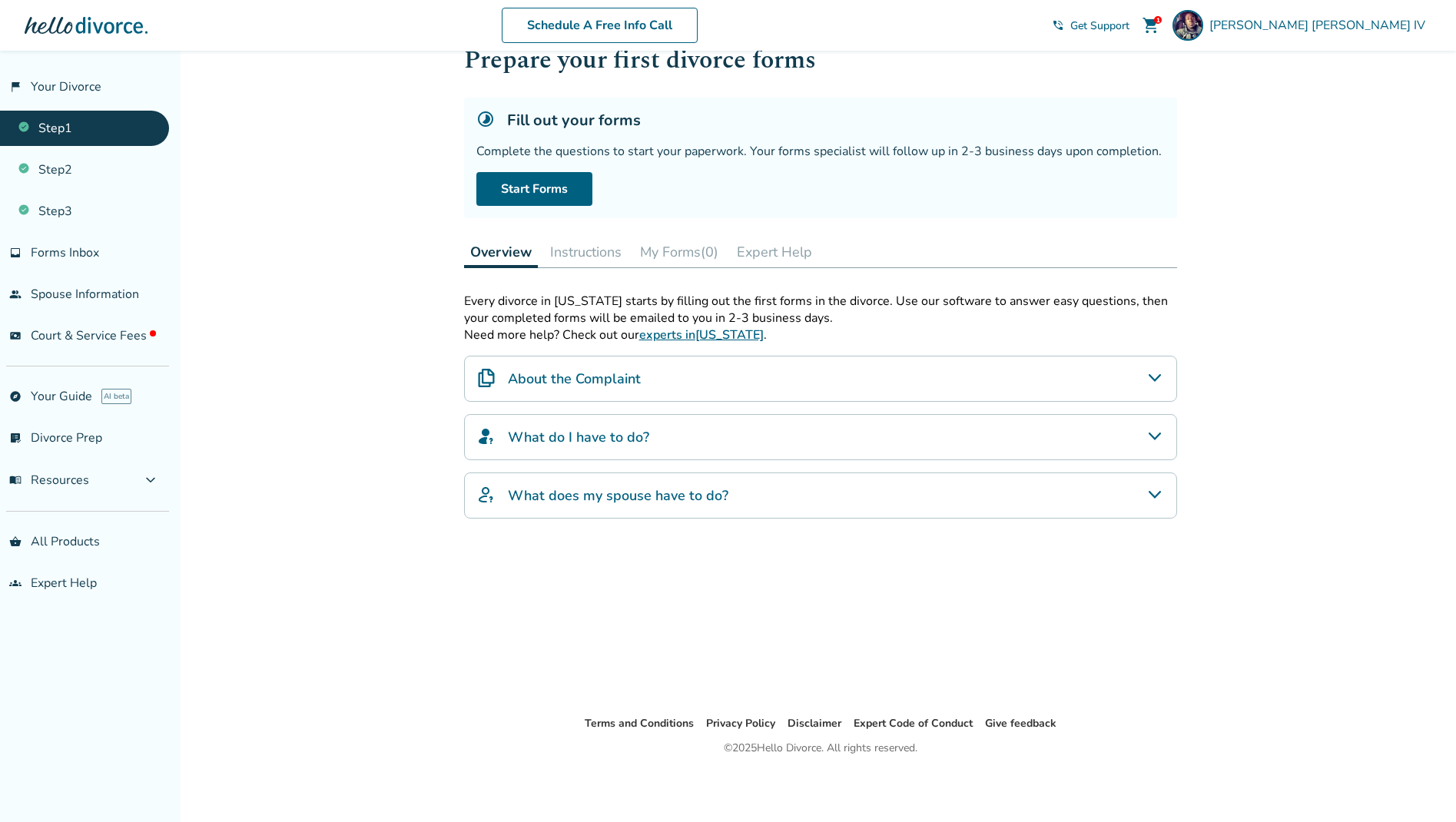
scroll to position [51, 0]
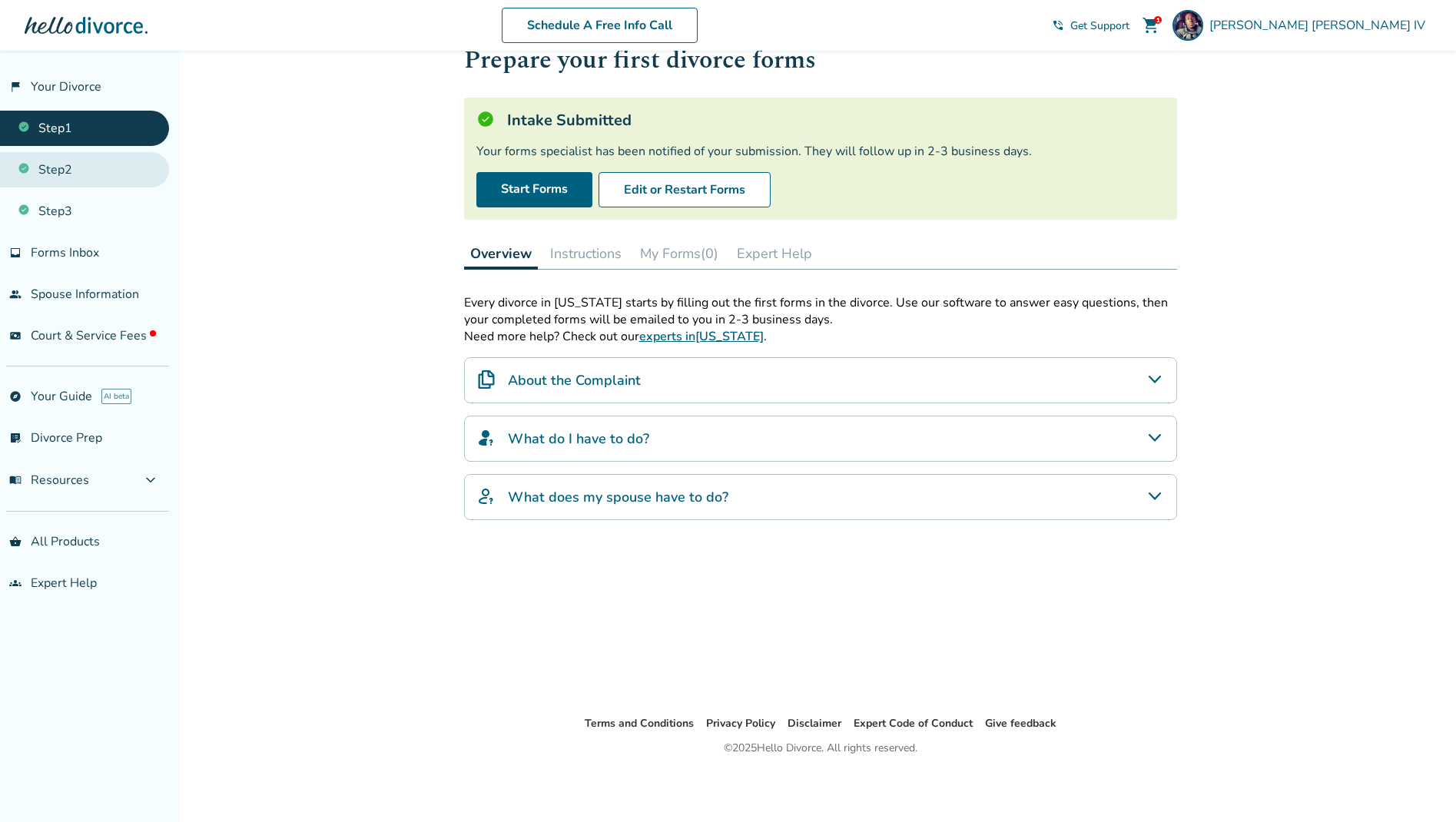
click at [60, 169] on link "Step 2" at bounding box center [84, 170] width 169 height 35
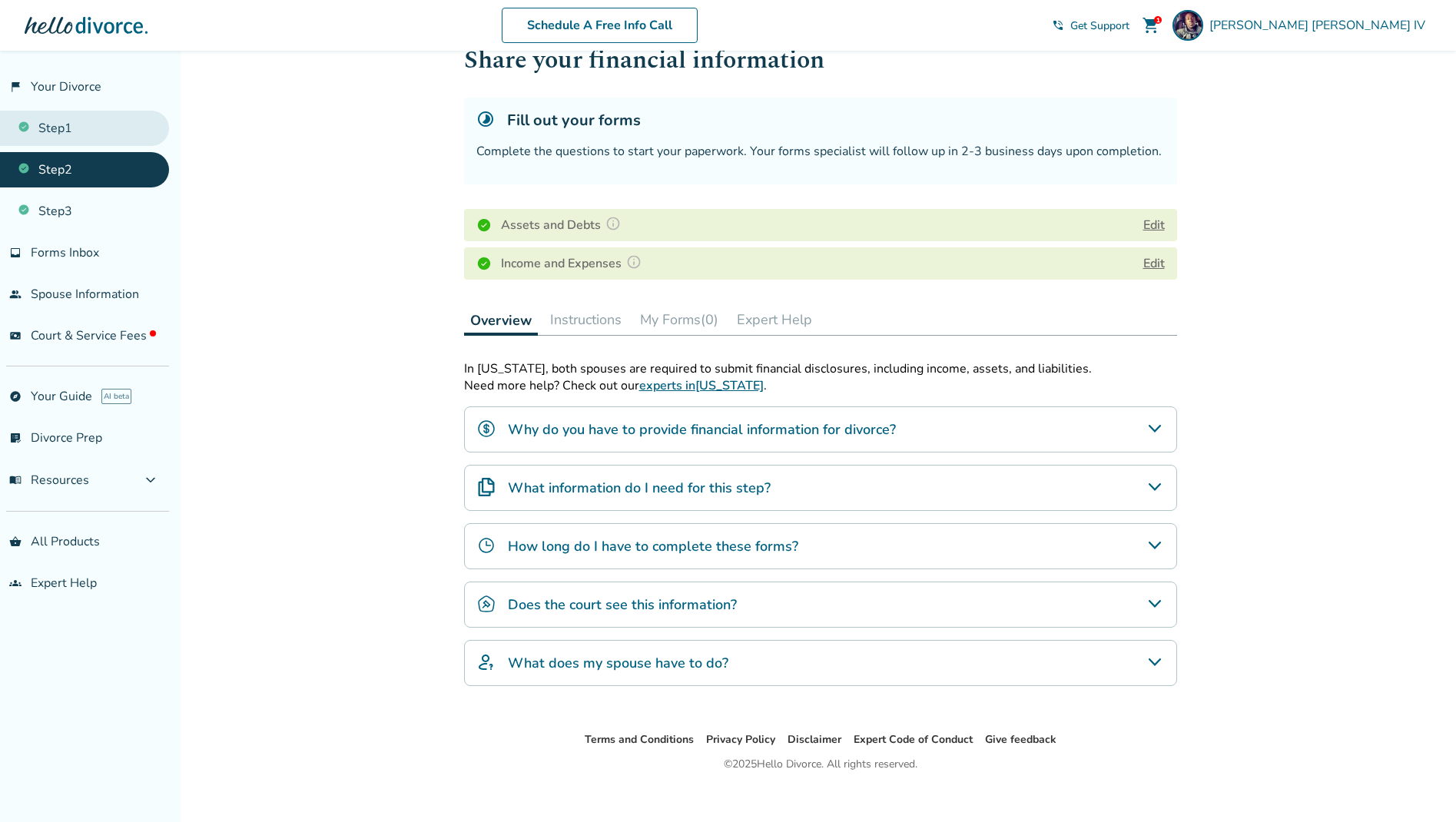
click at [60, 128] on link "Step 1" at bounding box center [84, 128] width 169 height 35
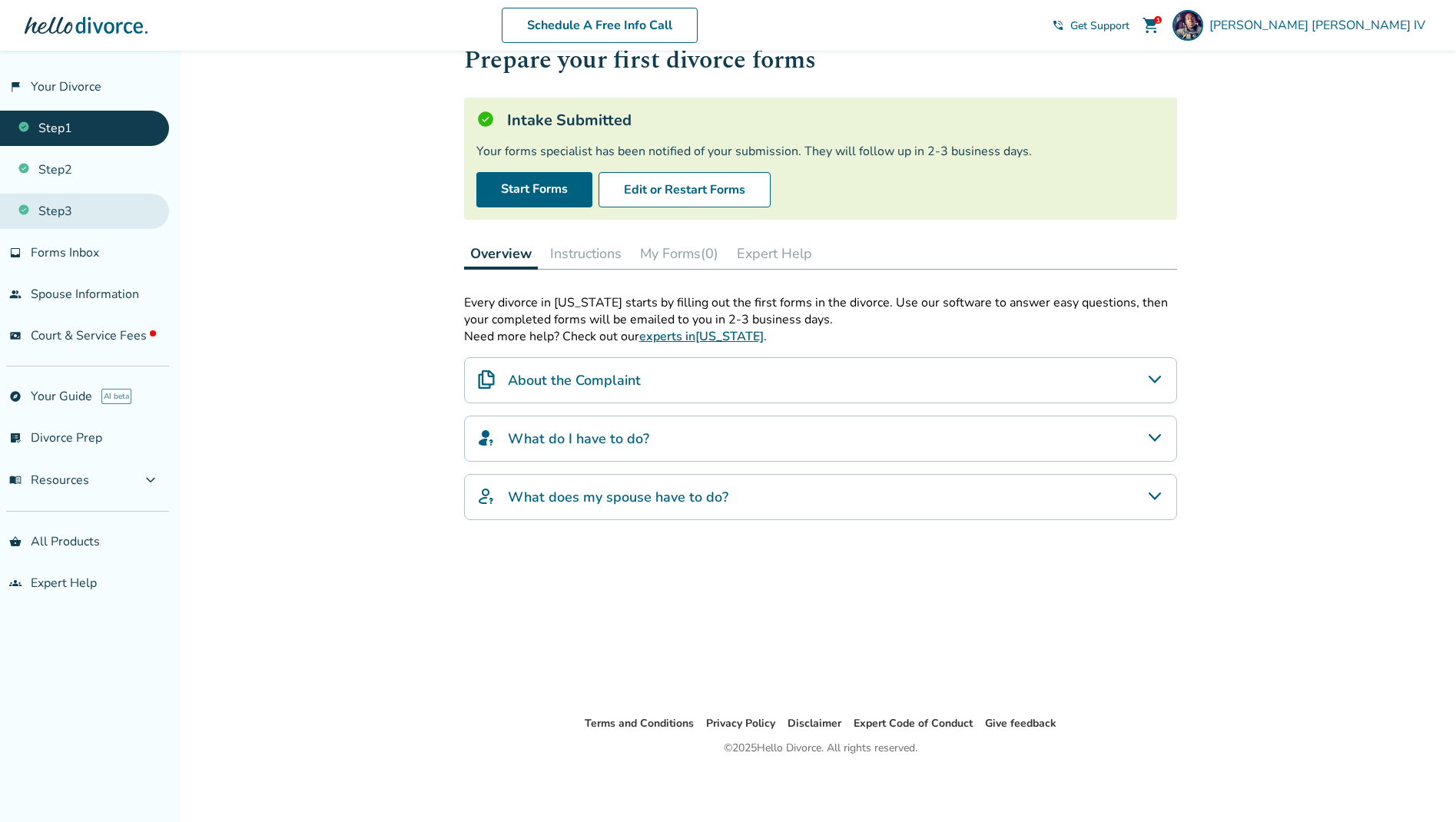
click at [60, 213] on link "Step 3" at bounding box center [84, 211] width 169 height 35
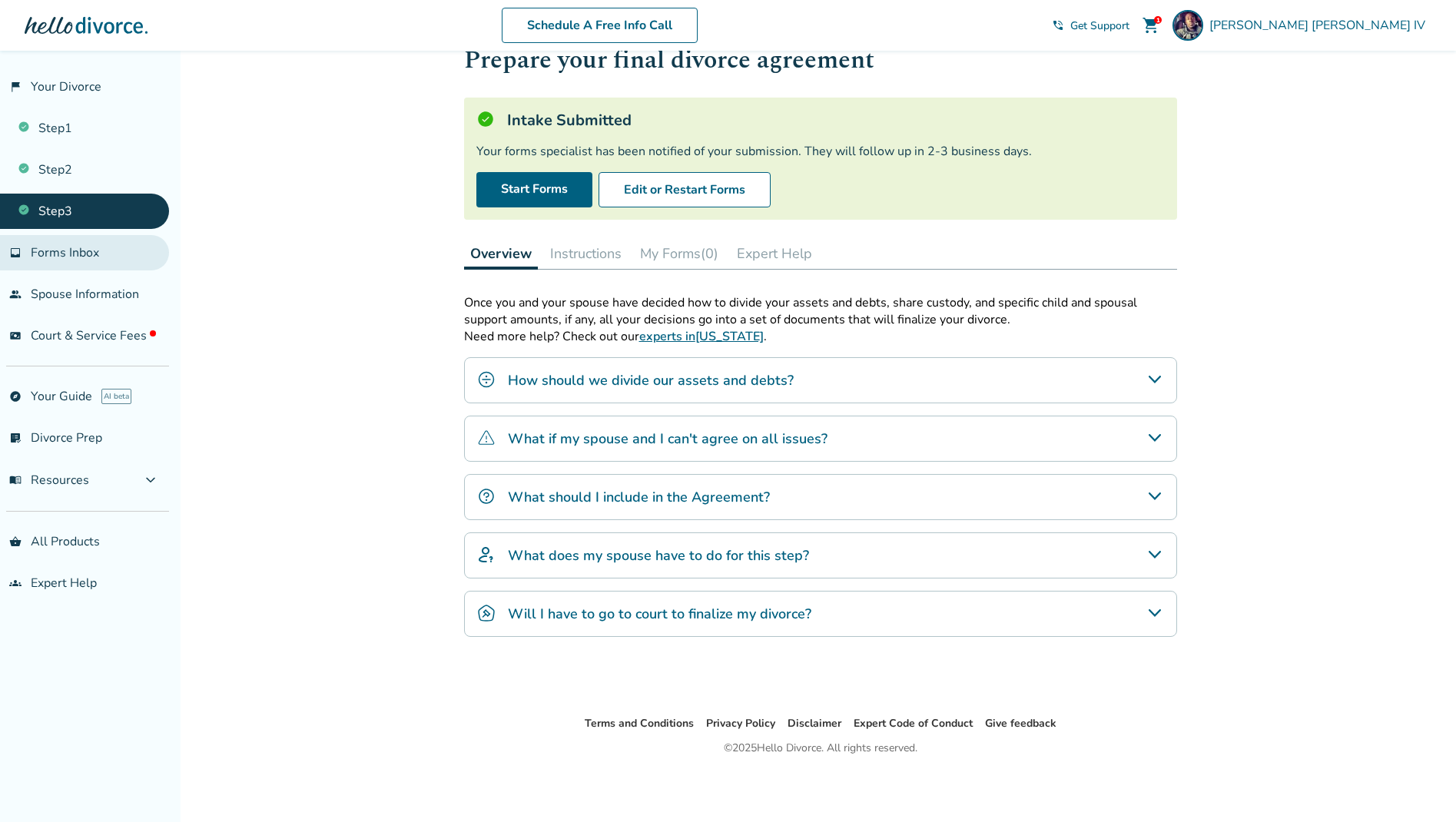
click at [67, 249] on span "Forms Inbox" at bounding box center [65, 253] width 69 height 17
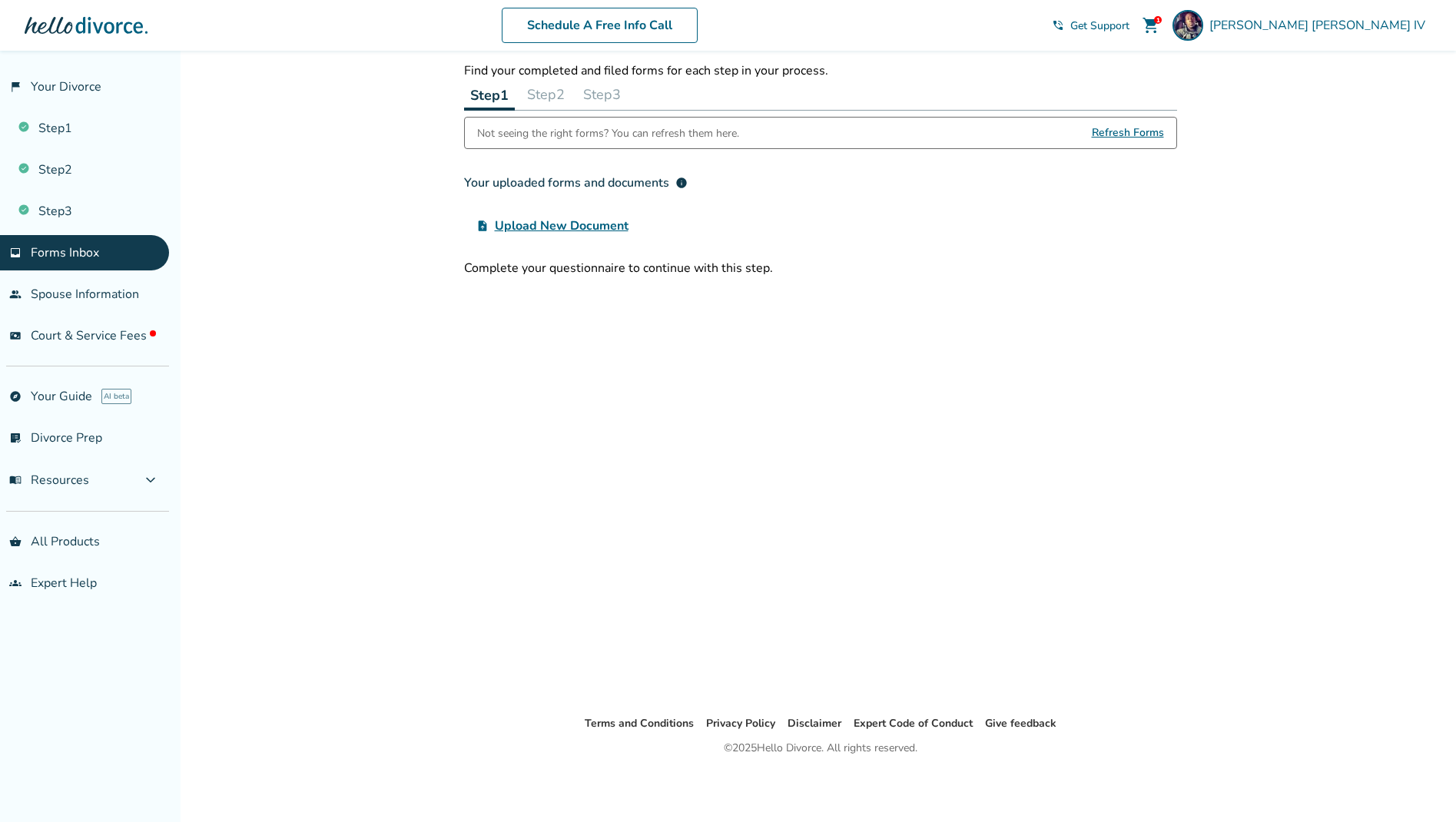
click at [549, 95] on button "Step 2" at bounding box center [546, 94] width 50 height 31
click at [489, 95] on button "Step 1" at bounding box center [489, 94] width 50 height 31
click at [550, 92] on button "Step 2" at bounding box center [546, 94] width 50 height 31
click at [545, 220] on span "Upload New Document" at bounding box center [562, 226] width 133 height 19
click at [0, 0] on input "upload_file Upload New Document" at bounding box center [0, 0] width 0 height 0
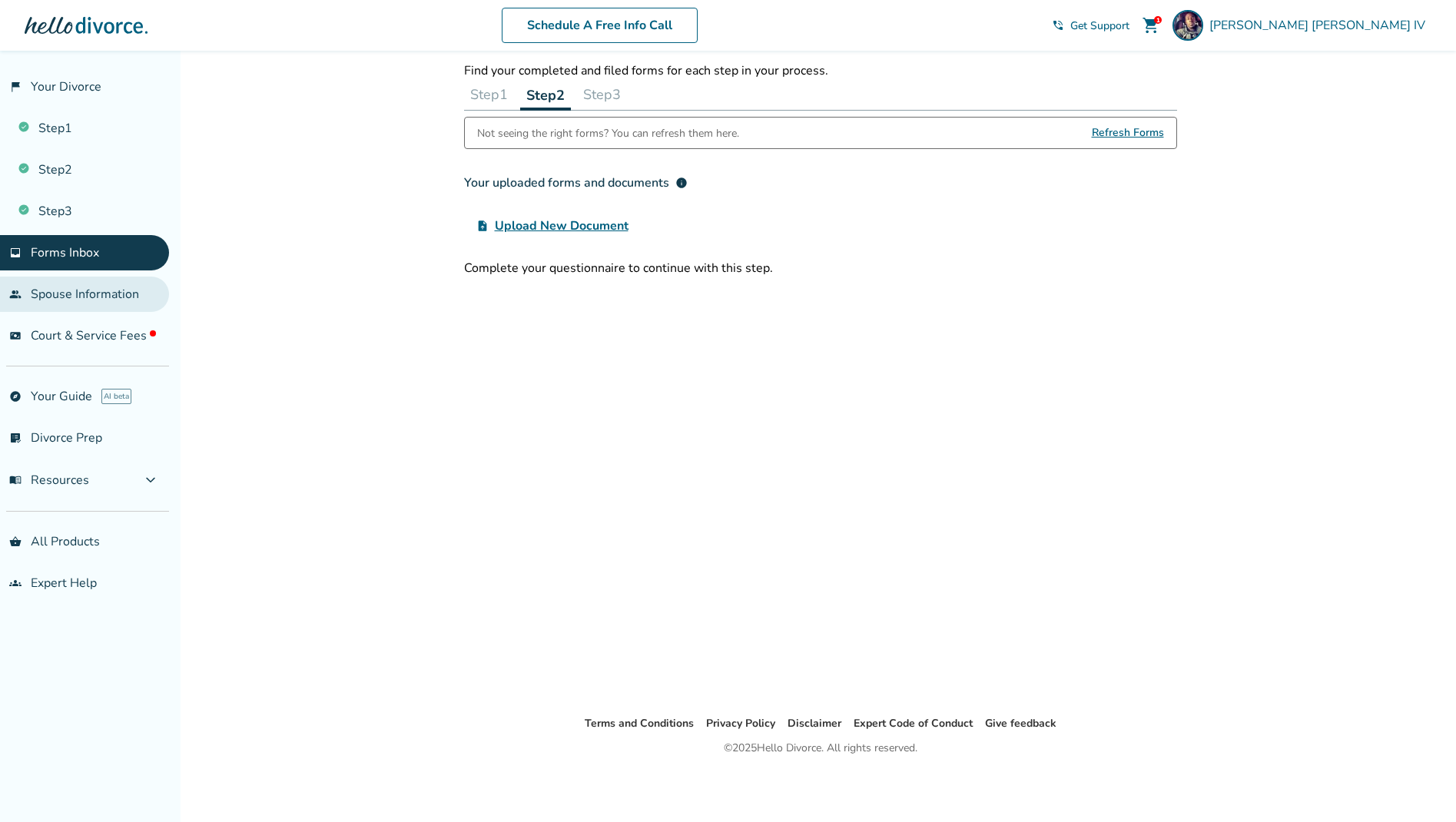
click at [66, 292] on link "people Spouse Information" at bounding box center [84, 294] width 169 height 35
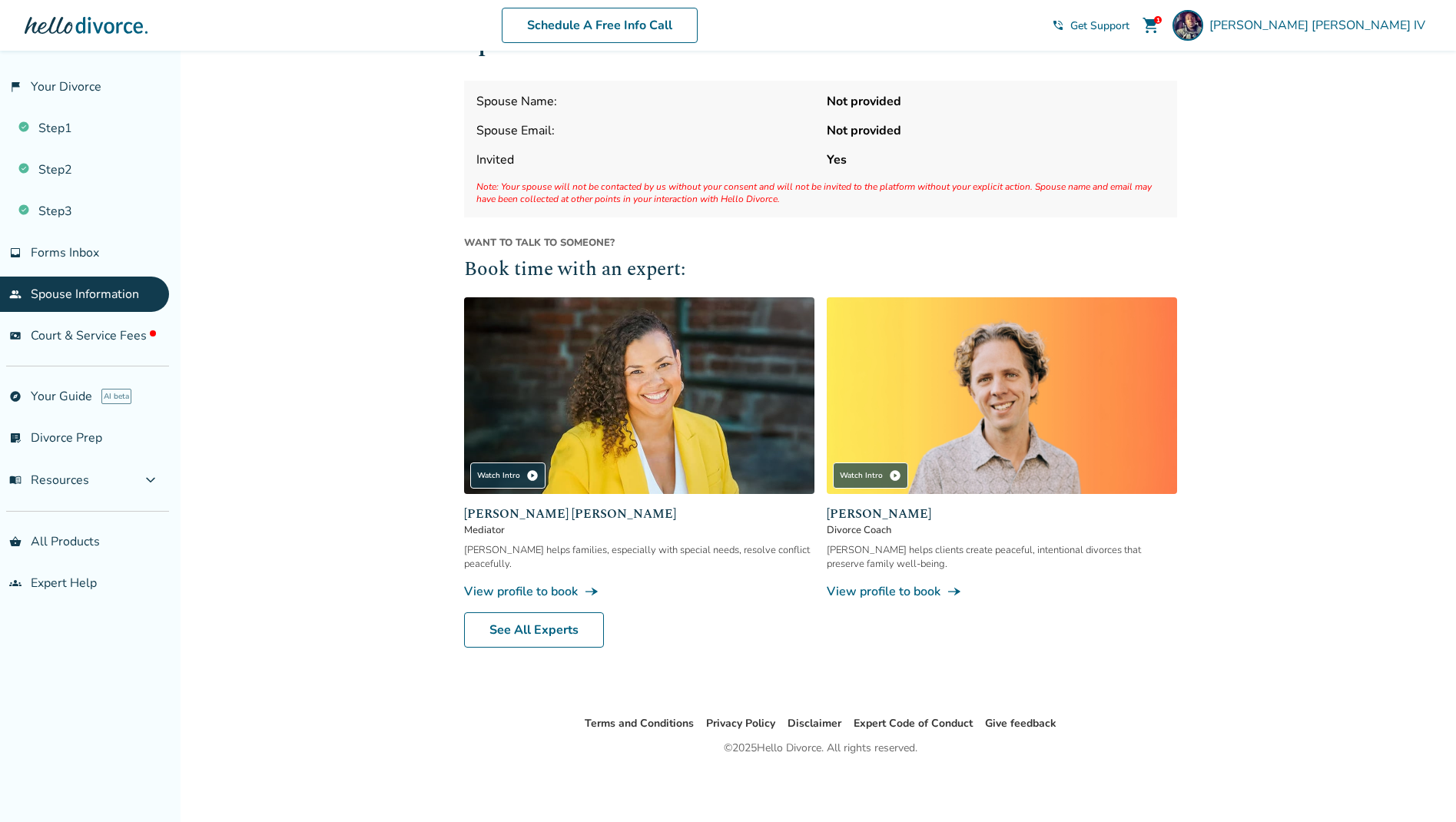
scroll to position [51, 0]
click at [532, 630] on link "See All Experts" at bounding box center [534, 630] width 140 height 35
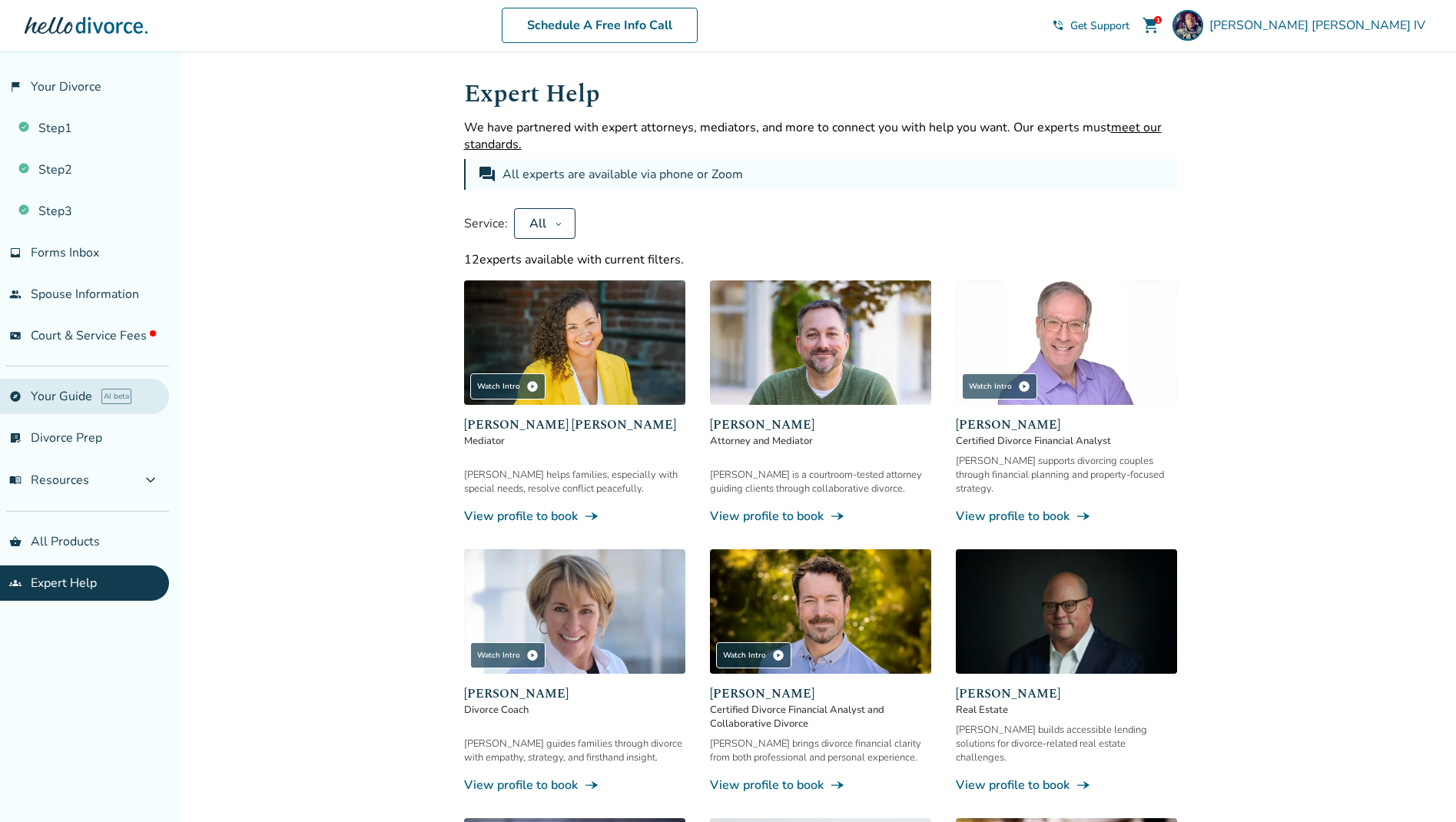
click at [60, 391] on link "explore Your Guide AI beta" at bounding box center [84, 397] width 169 height 35
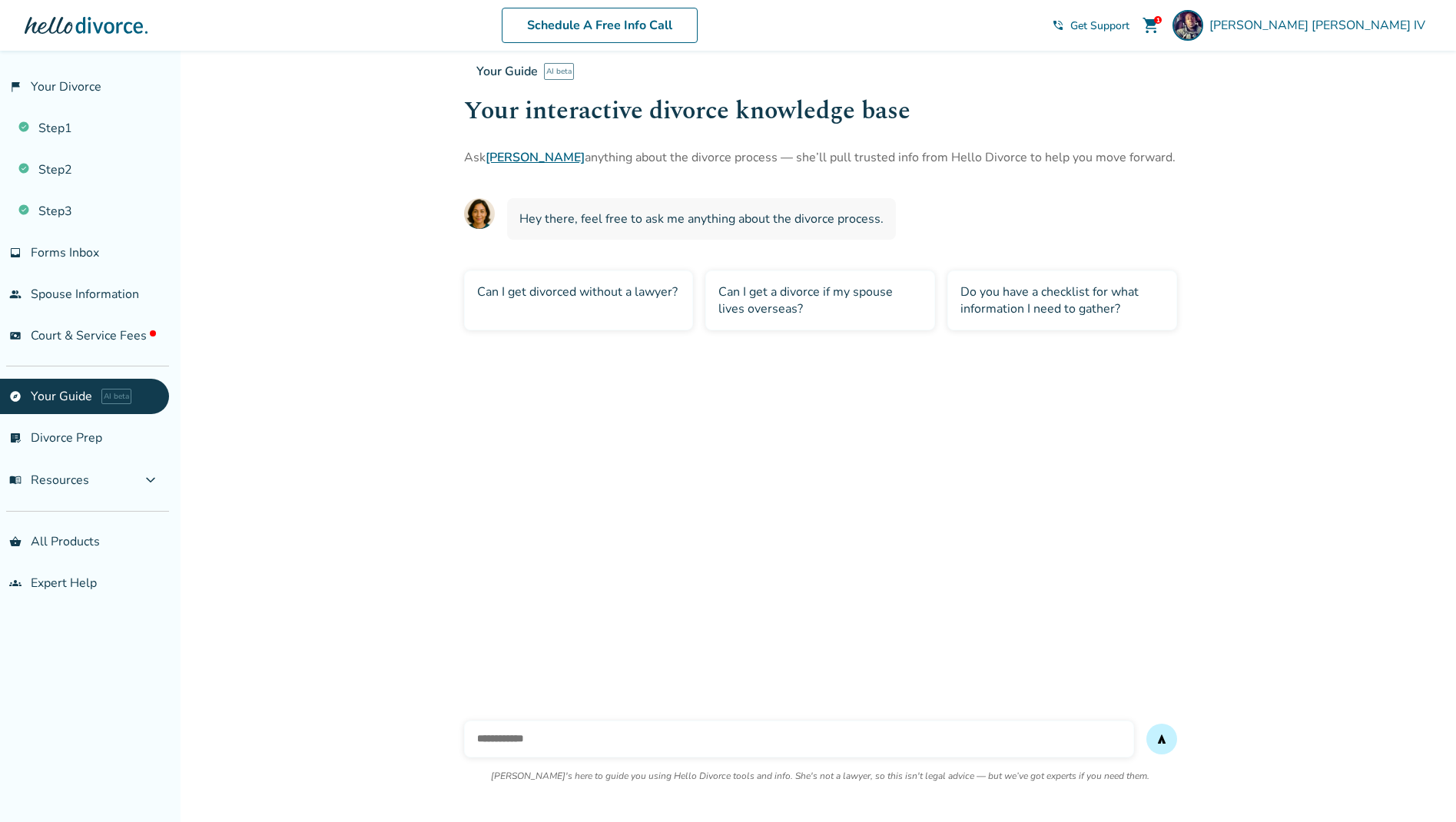
click at [510, 741] on input "text" at bounding box center [799, 739] width 670 height 37
click at [565, 738] on input "**********" at bounding box center [799, 739] width 670 height 37
click at [662, 742] on input "**********" at bounding box center [799, 739] width 670 height 37
type input "**********"
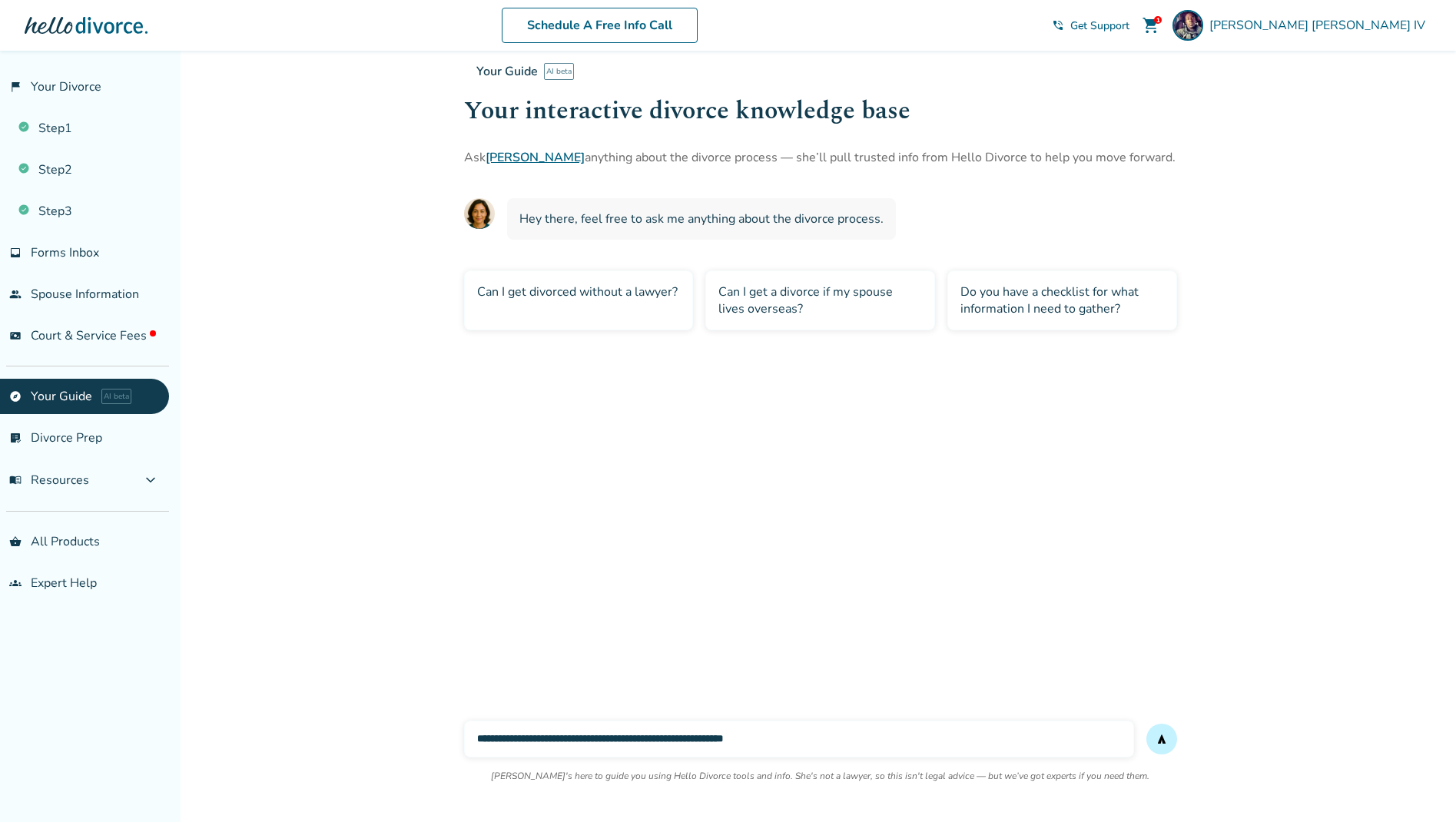
click at [1160, 739] on button "send" at bounding box center [1161, 739] width 31 height 31
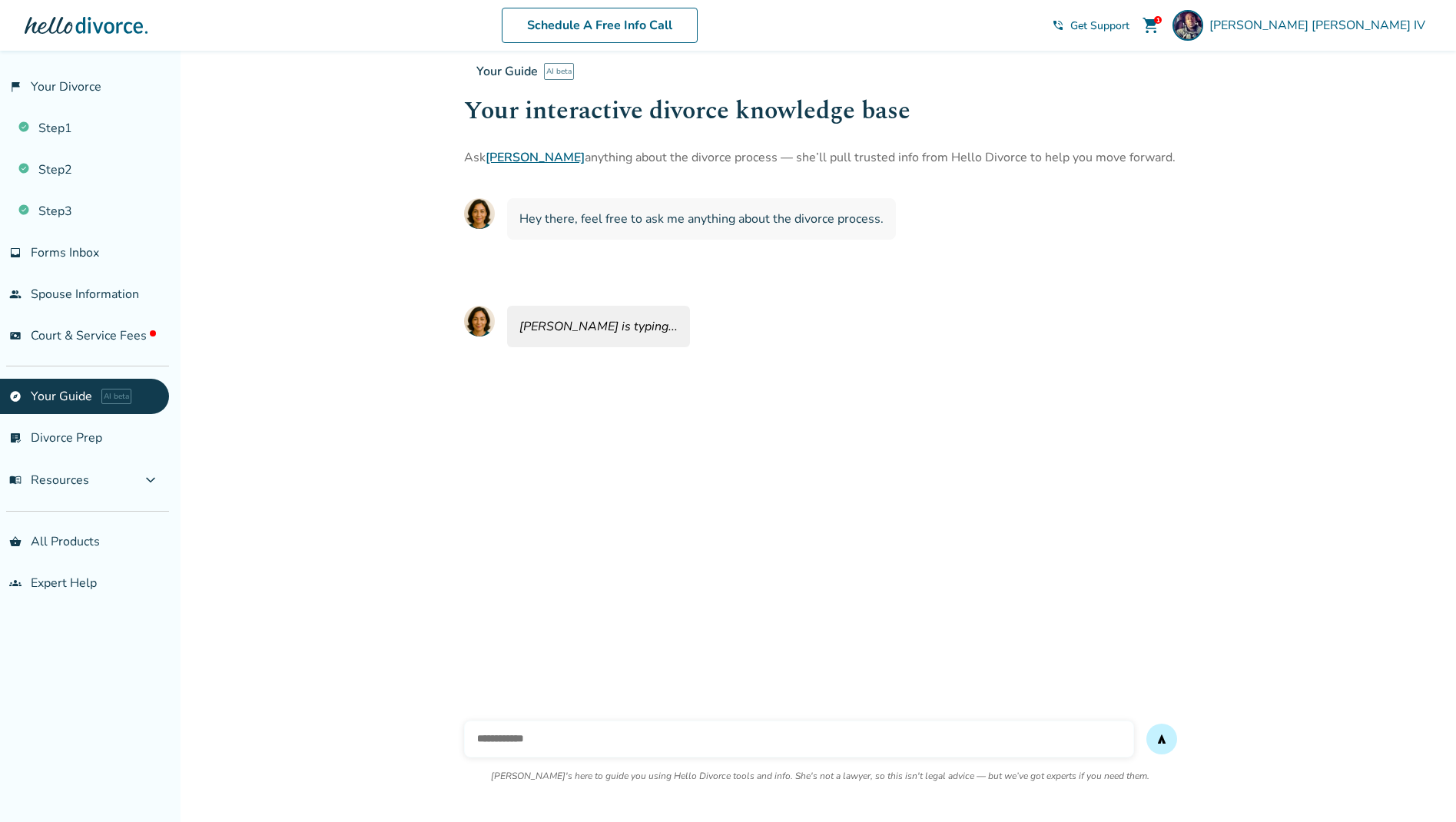
scroll to position [51, 0]
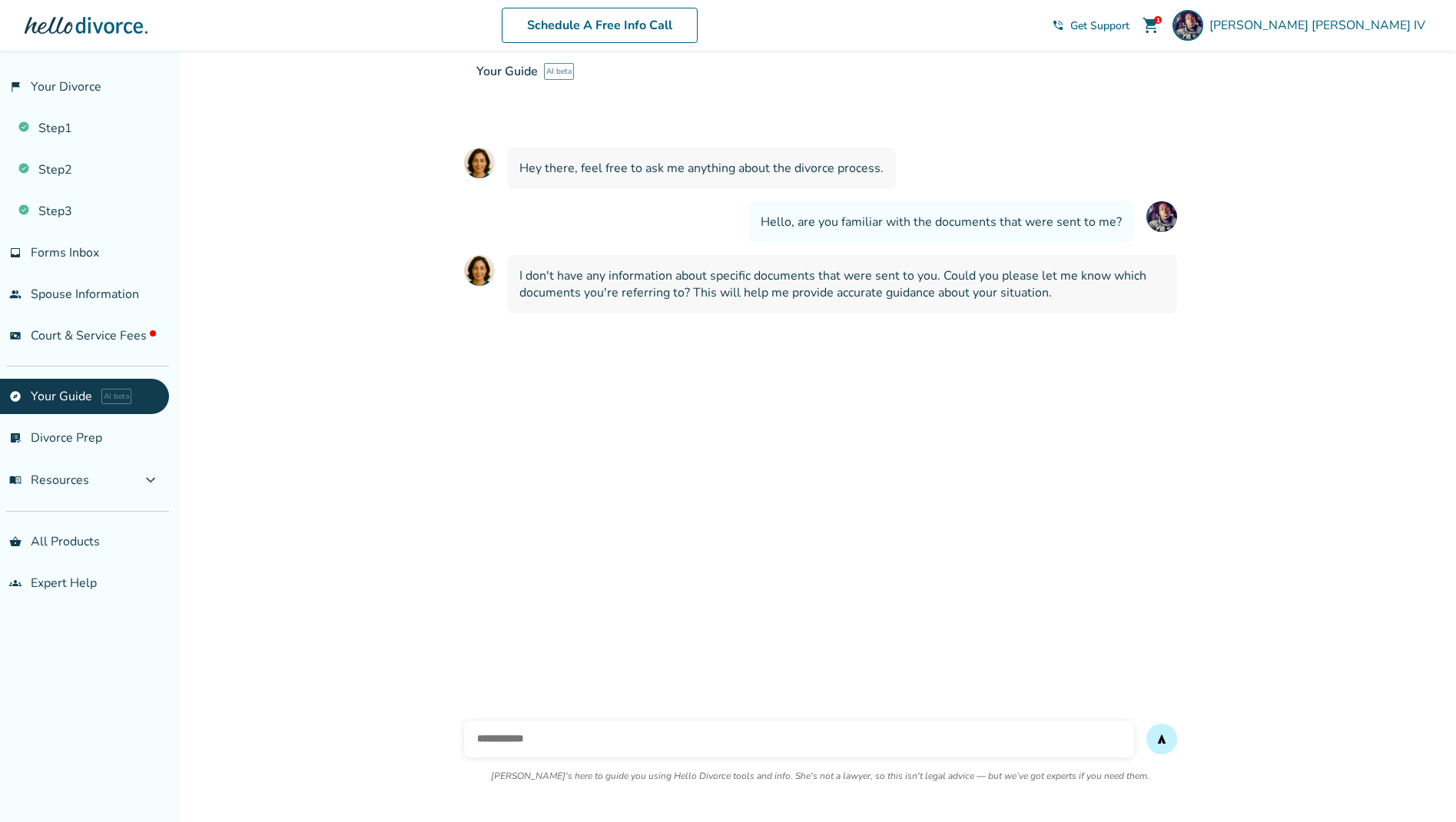
click at [1129, 23] on span "Get Support" at bounding box center [1100, 26] width 59 height 15
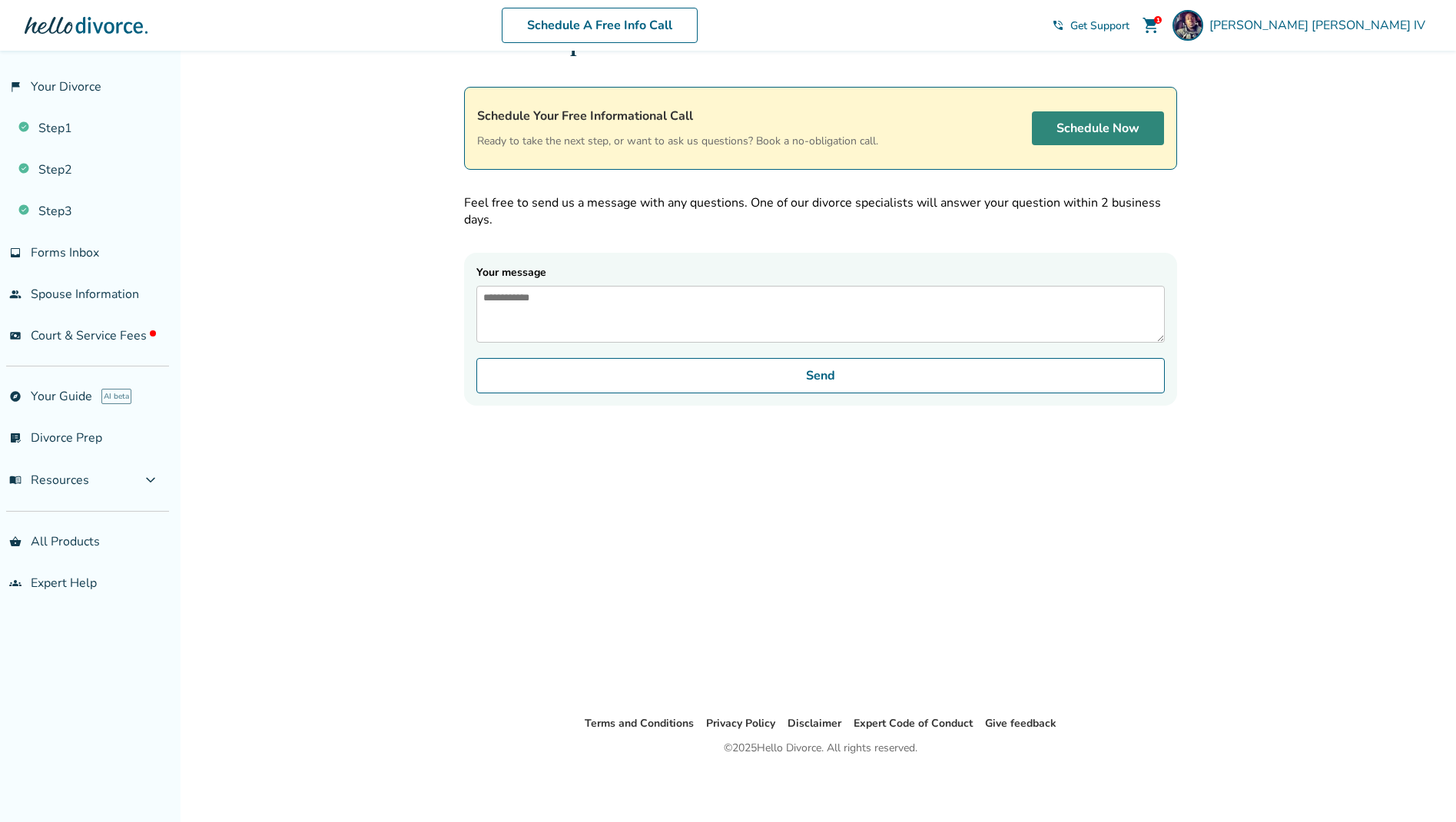
click at [1067, 122] on link "Schedule Now" at bounding box center [1097, 128] width 133 height 33
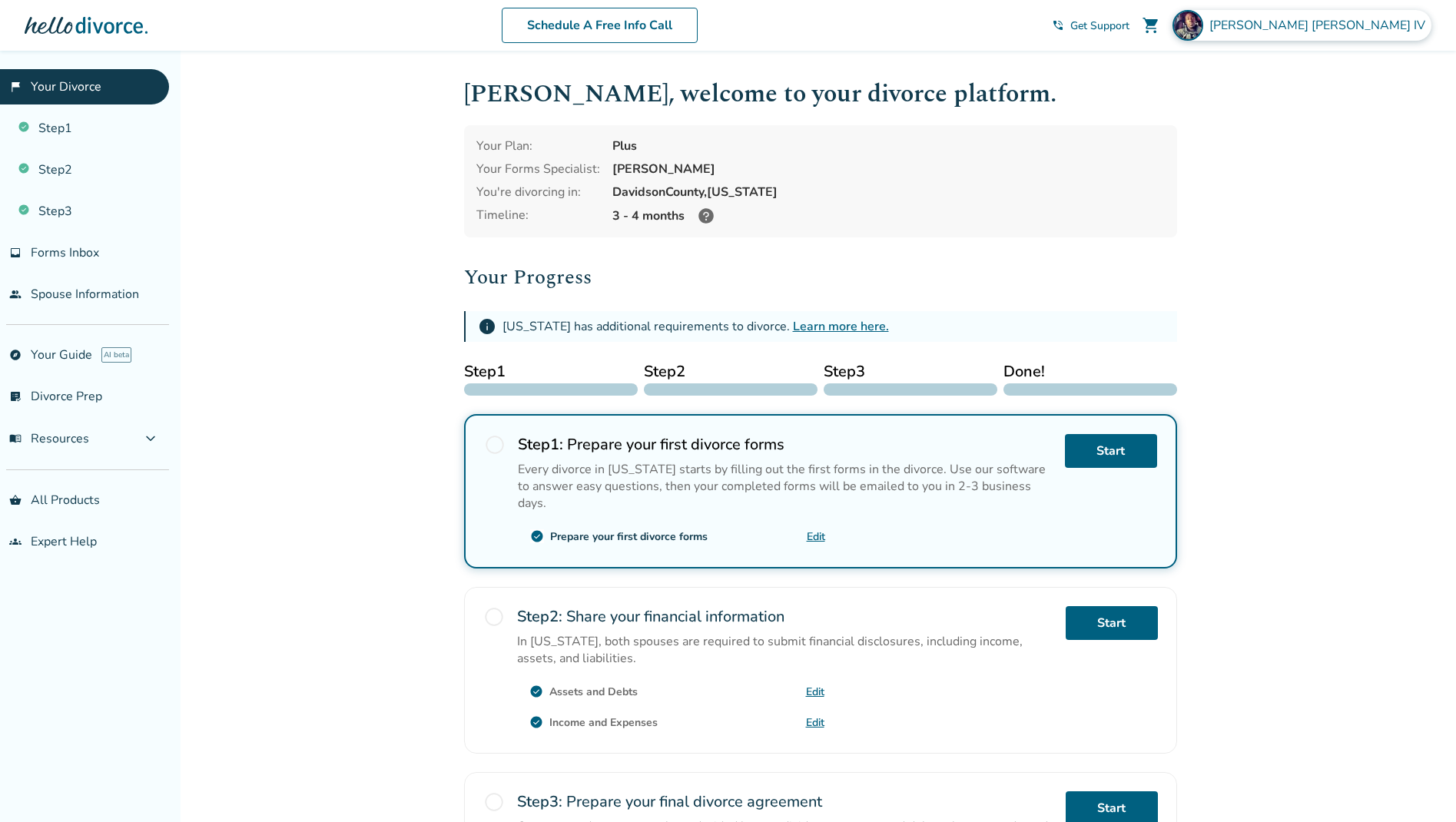
click at [1344, 22] on span "[PERSON_NAME]" at bounding box center [1321, 25] width 222 height 17
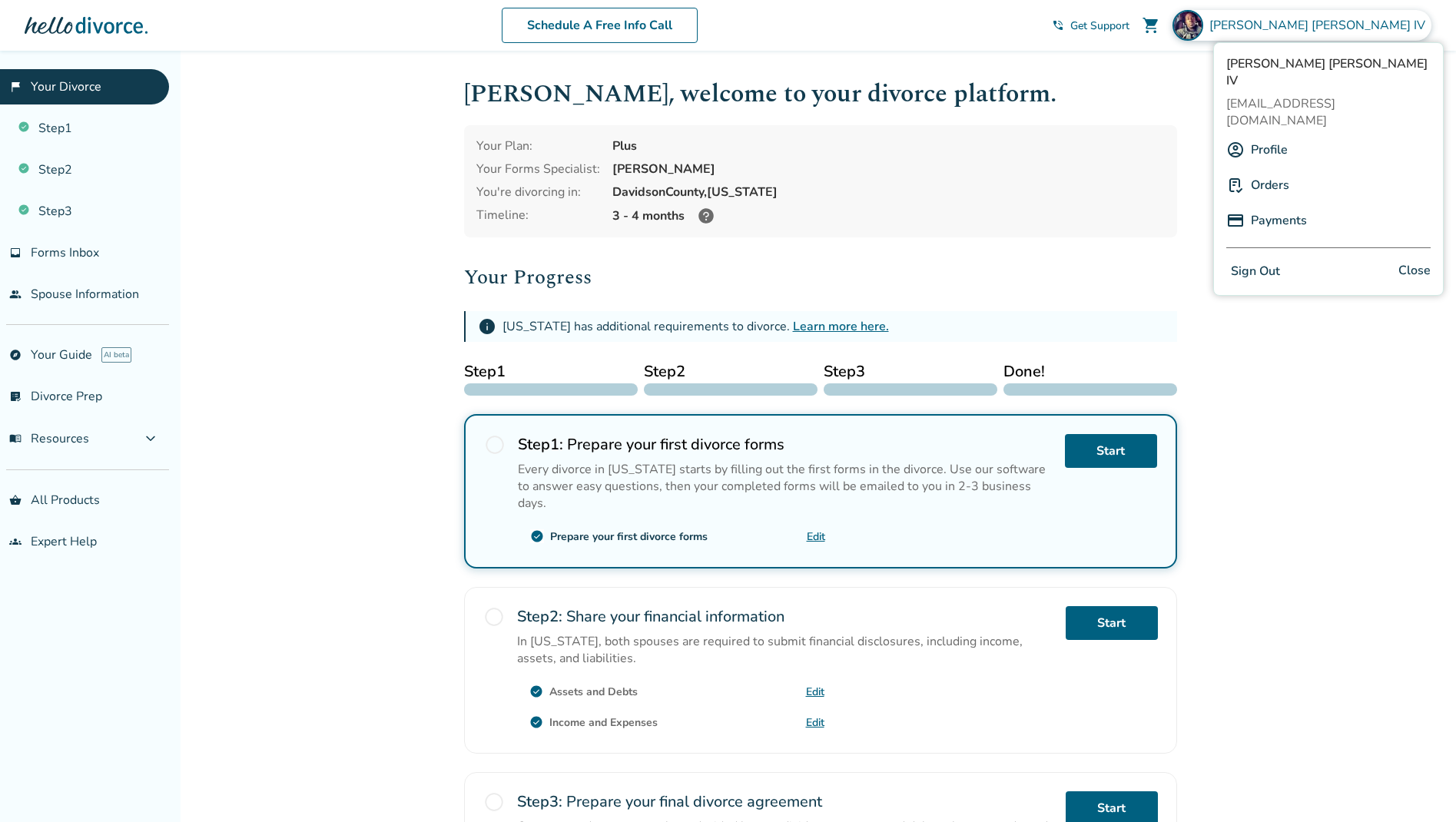
click at [1269, 171] on link "Orders" at bounding box center [1269, 184] width 38 height 29
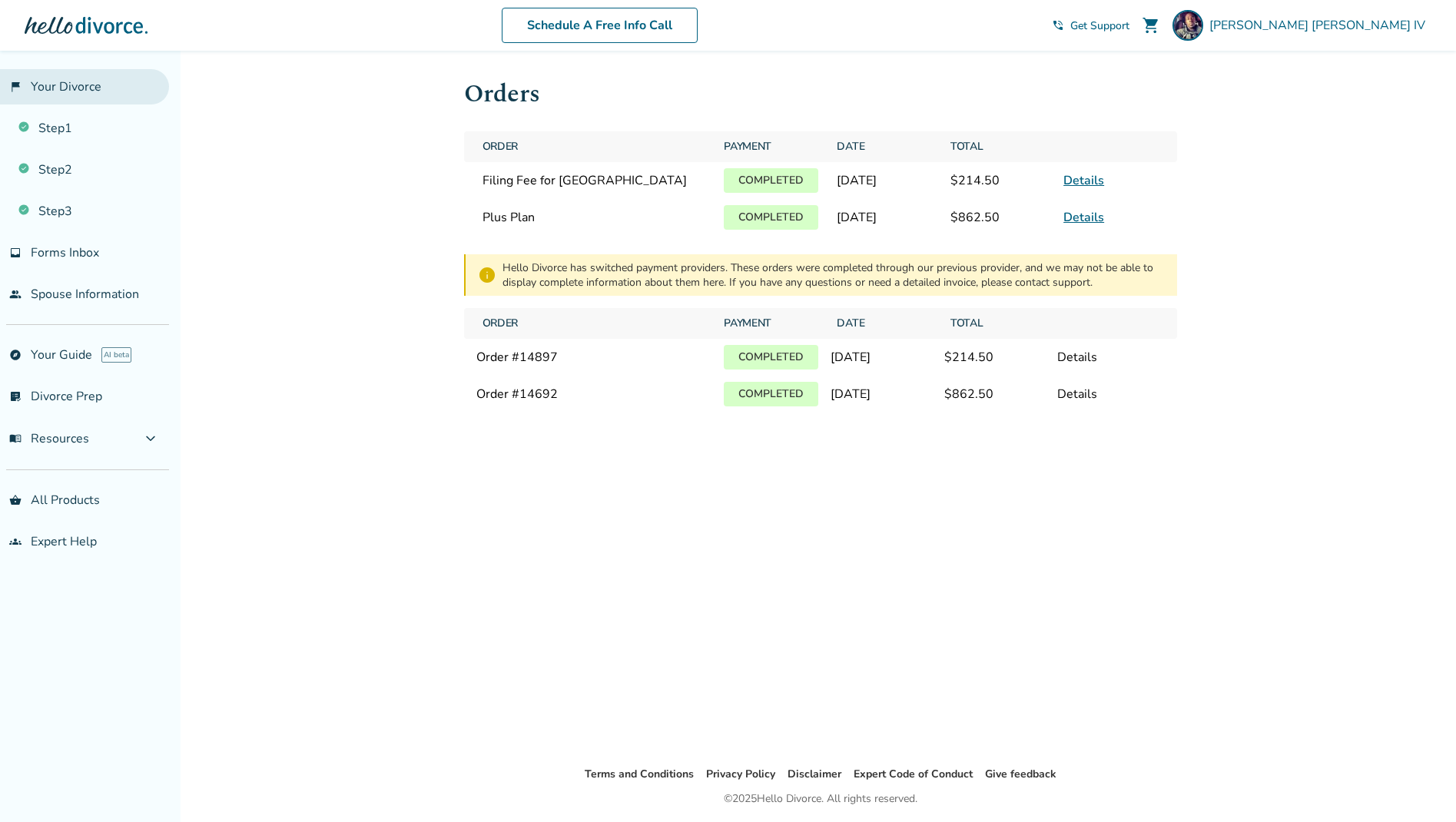
click at [70, 86] on link "flag_2 Your Divorce" at bounding box center [84, 87] width 169 height 35
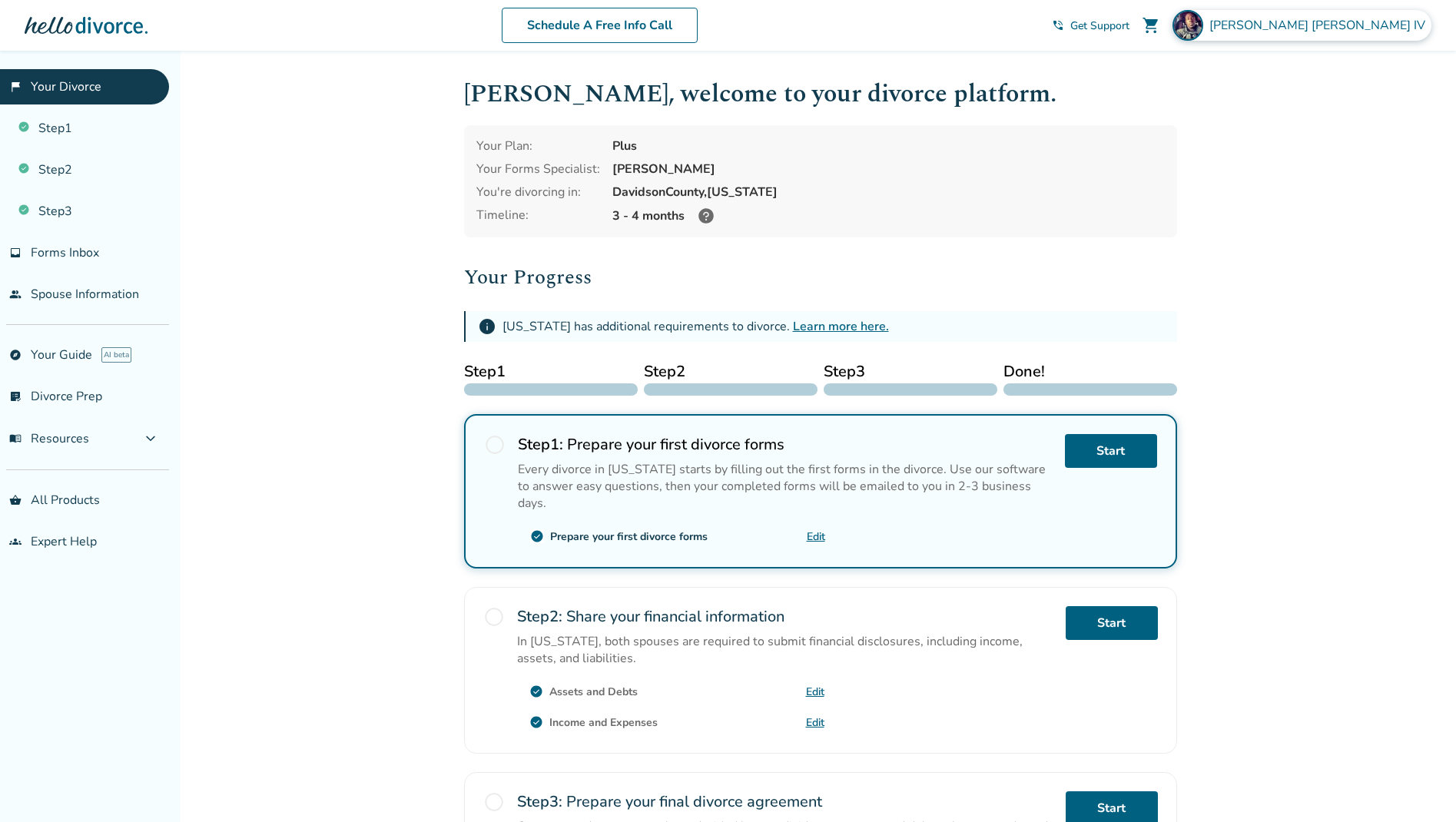
click at [1348, 22] on span "[PERSON_NAME]" at bounding box center [1321, 25] width 222 height 17
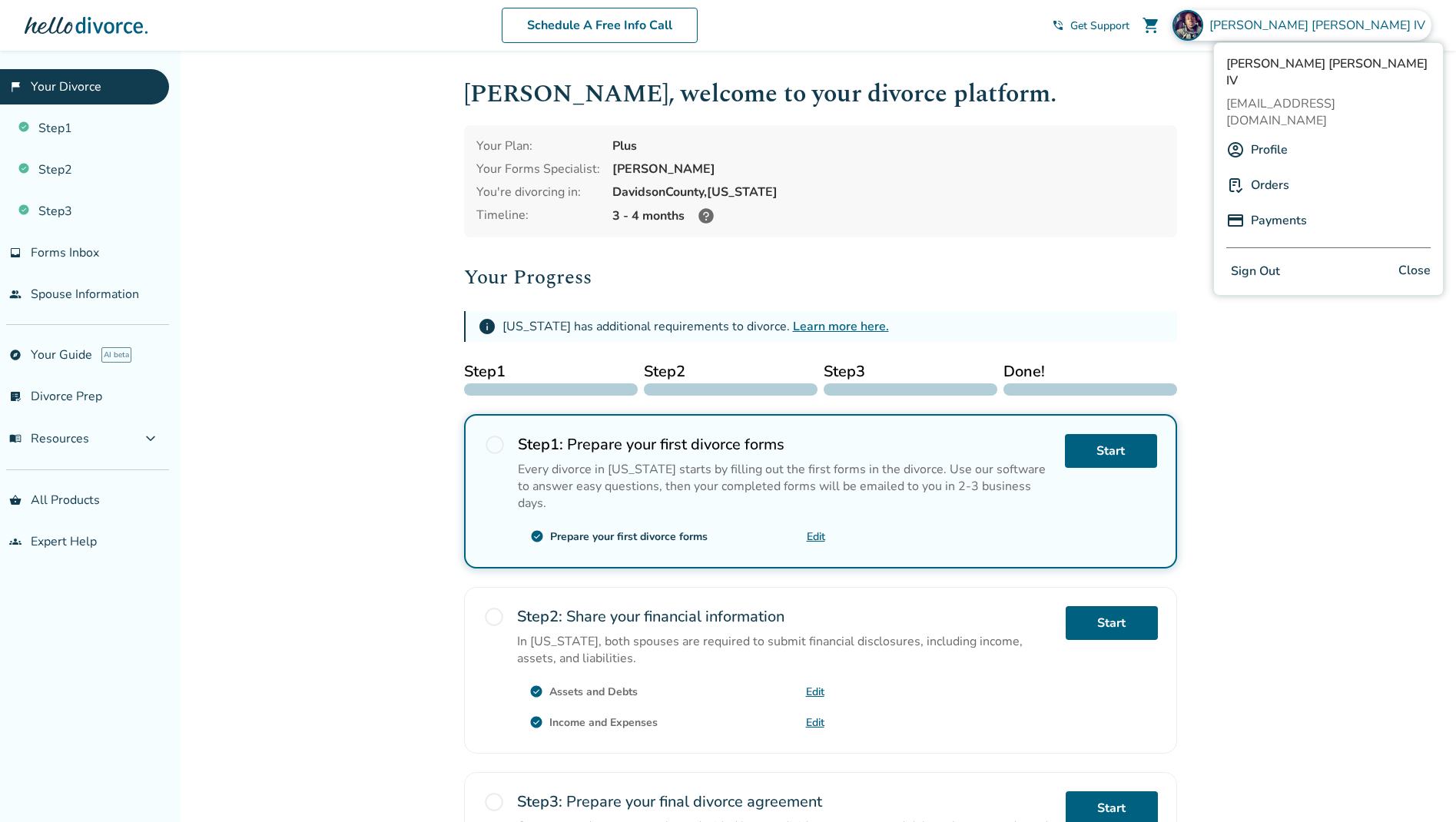
click at [1272, 171] on link "Orders" at bounding box center [1269, 184] width 38 height 29
